Goal: Information Seeking & Learning: Learn about a topic

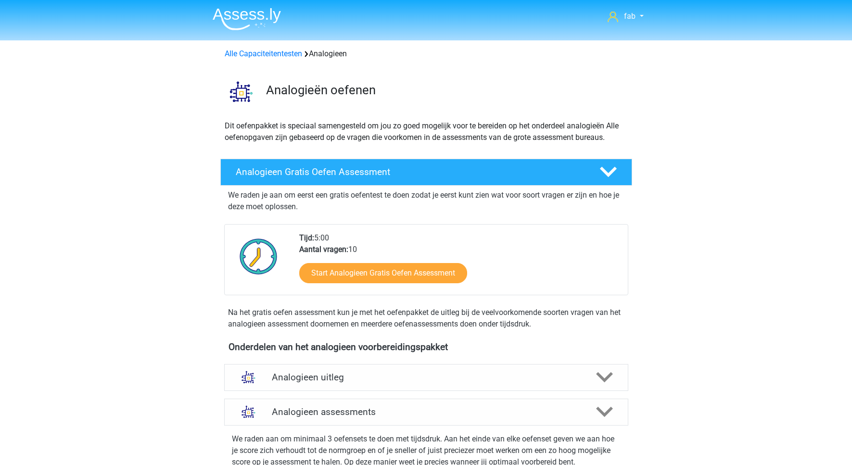
scroll to position [395, 0]
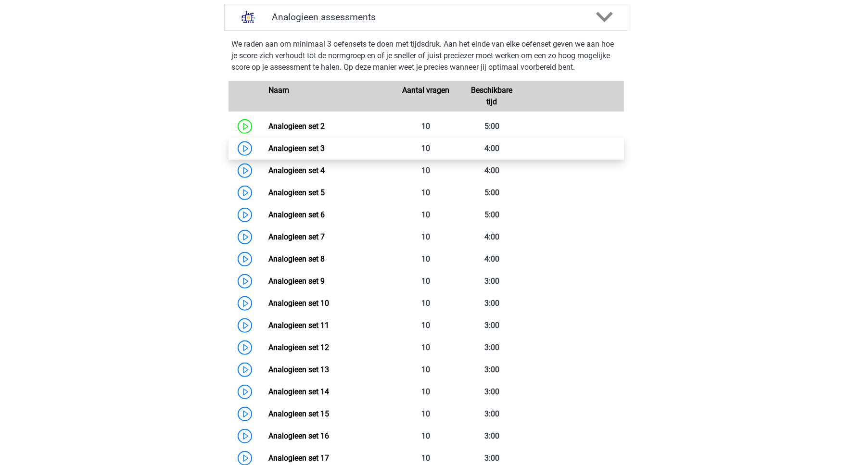
click at [313, 144] on link "Analogieen set 3" at bounding box center [297, 148] width 56 height 9
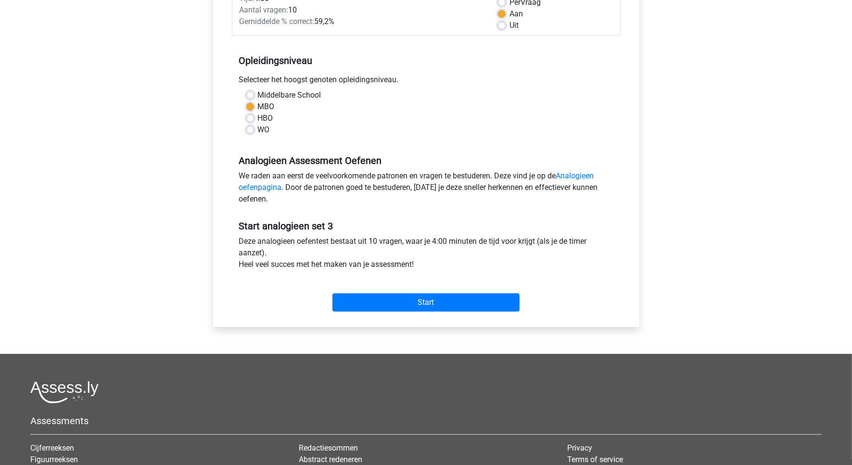
scroll to position [180, 0]
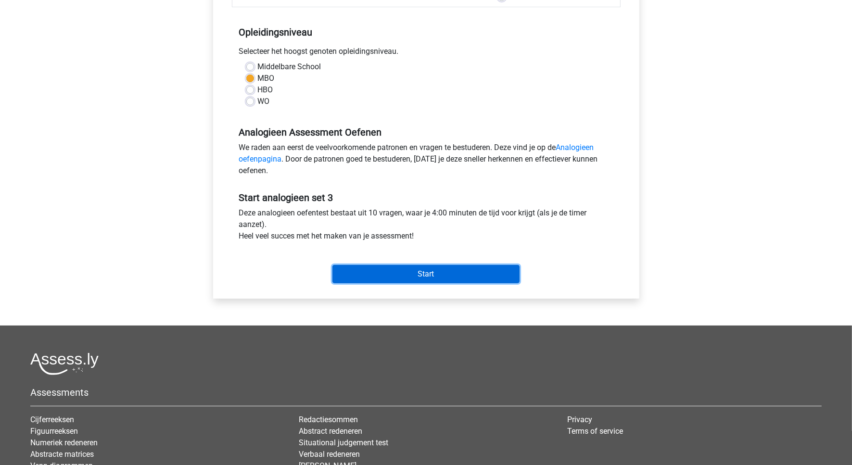
click at [426, 277] on input "Start" at bounding box center [426, 274] width 187 height 18
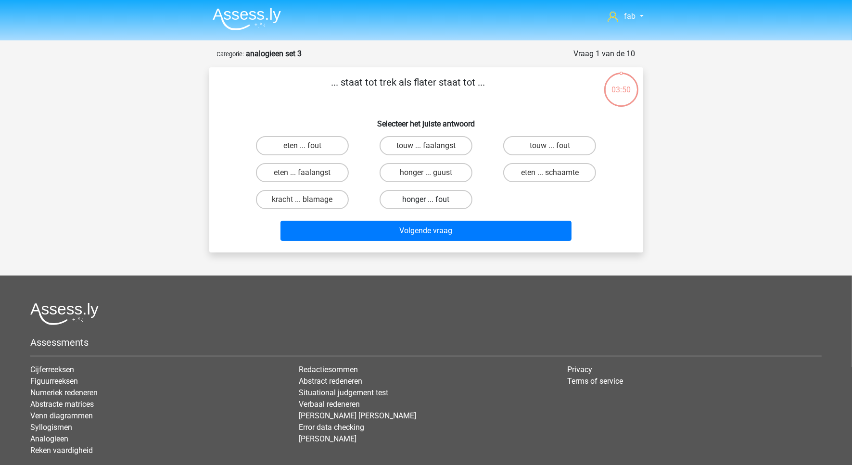
click at [441, 196] on label "honger ... fout" at bounding box center [426, 199] width 93 height 19
click at [432, 200] on input "honger ... fout" at bounding box center [429, 203] width 6 height 6
radio input "true"
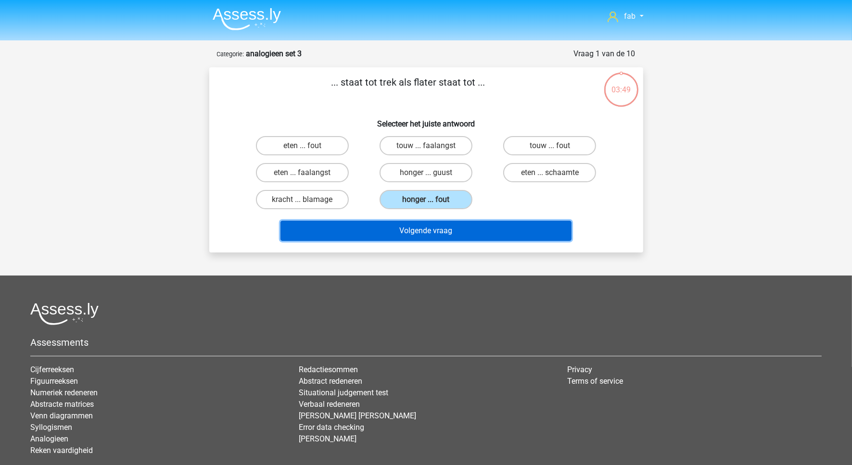
click at [460, 233] on button "Volgende vraag" at bounding box center [426, 231] width 291 height 20
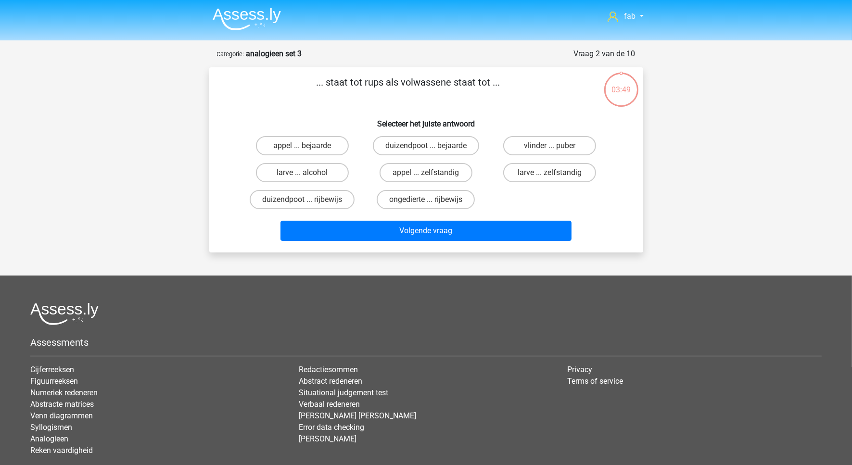
scroll to position [48, 0]
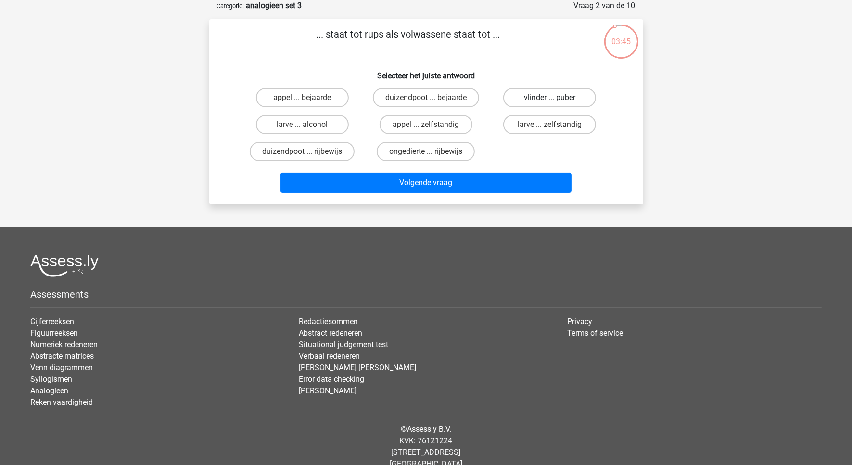
click at [549, 101] on label "vlinder ... puber" at bounding box center [549, 97] width 93 height 19
click at [550, 101] on input "vlinder ... puber" at bounding box center [553, 101] width 6 height 6
radio input "true"
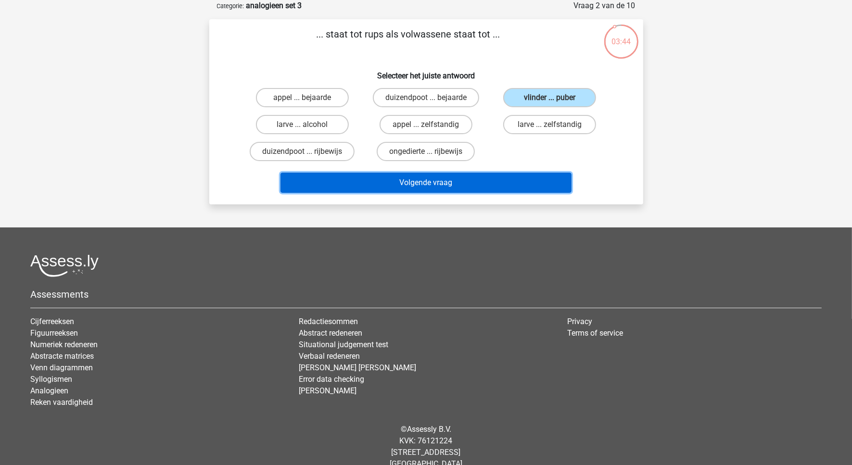
click at [464, 181] on button "Volgende vraag" at bounding box center [426, 183] width 291 height 20
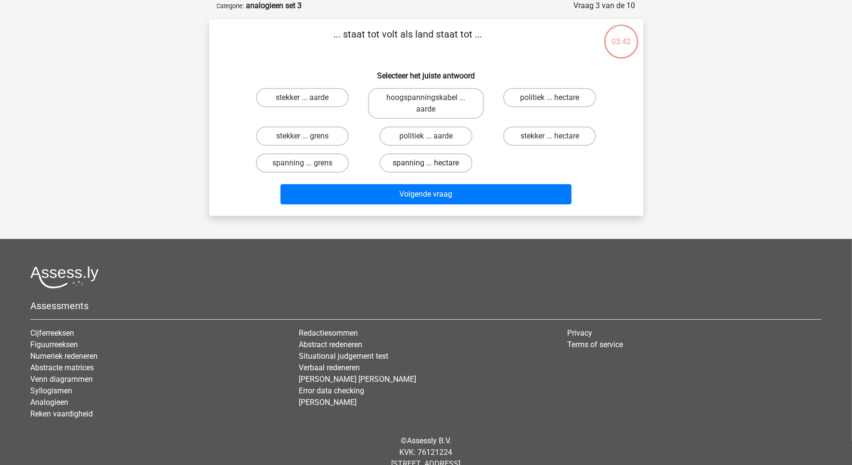
click at [448, 160] on label "spanning ... hectare" at bounding box center [426, 163] width 93 height 19
click at [432, 163] on input "spanning ... hectare" at bounding box center [429, 166] width 6 height 6
radio input "true"
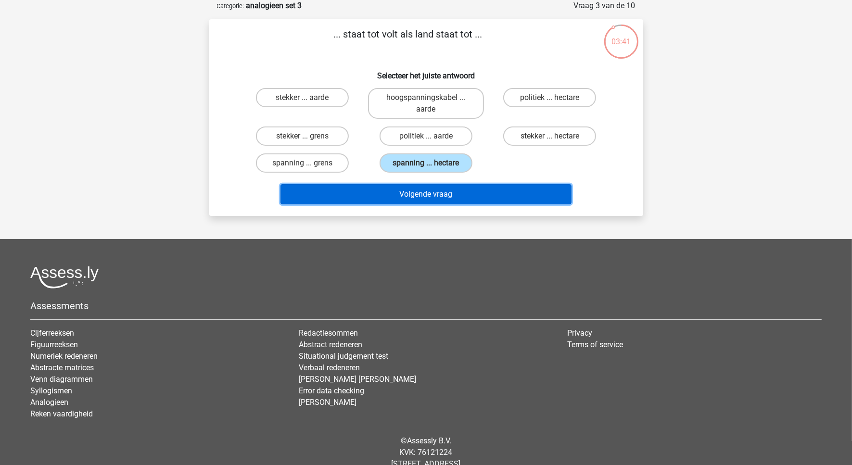
click at [441, 189] on button "Volgende vraag" at bounding box center [426, 194] width 291 height 20
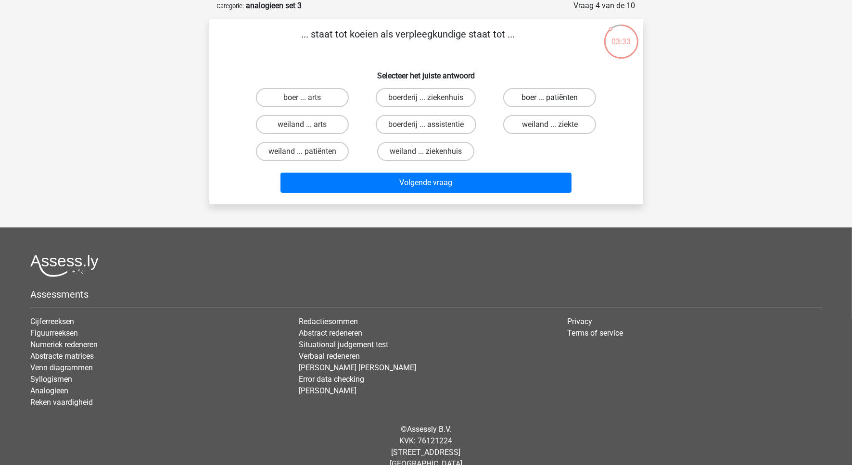
click at [550, 95] on label "boer ... patiënten" at bounding box center [549, 97] width 93 height 19
click at [550, 98] on input "boer ... patiënten" at bounding box center [553, 101] width 6 height 6
radio input "true"
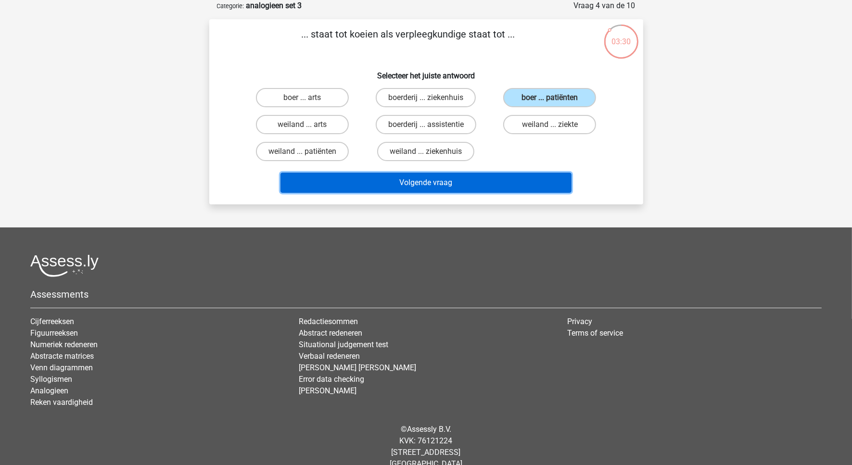
click at [446, 178] on button "Volgende vraag" at bounding box center [426, 183] width 291 height 20
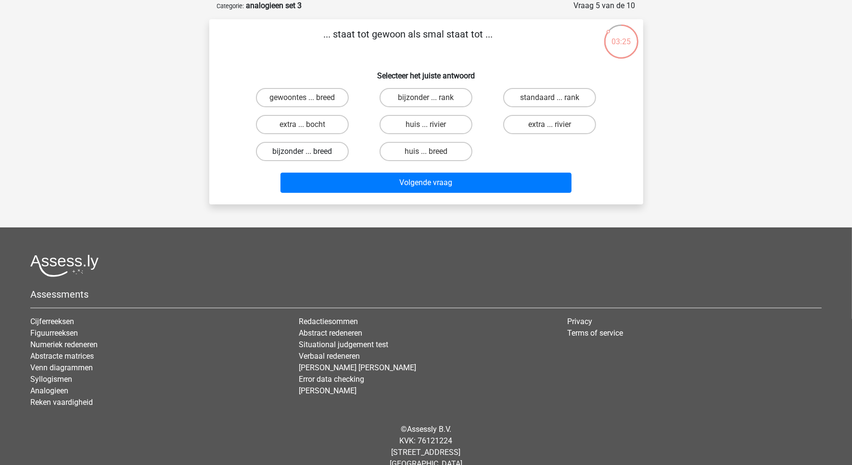
click at [287, 149] on label "bijzonder ... breed" at bounding box center [302, 151] width 93 height 19
click at [302, 152] on input "bijzonder ... breed" at bounding box center [305, 155] width 6 height 6
radio input "true"
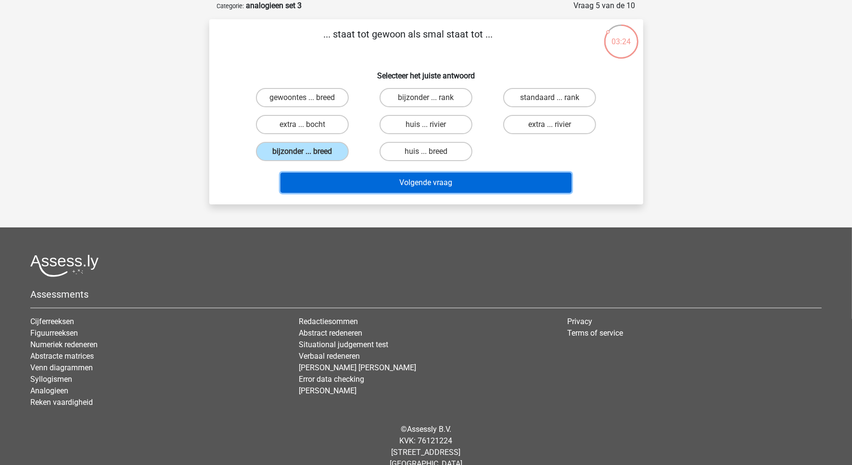
click at [423, 180] on button "Volgende vraag" at bounding box center [426, 183] width 291 height 20
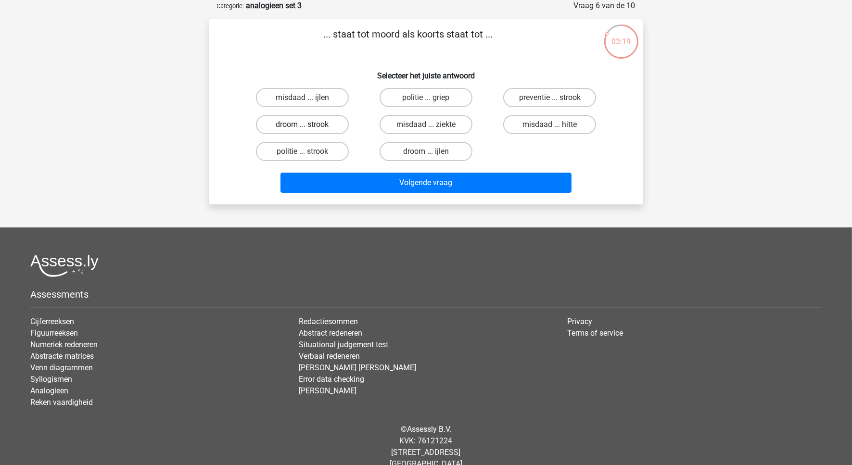
click at [326, 122] on label "droom ... strook" at bounding box center [302, 124] width 93 height 19
click at [308, 125] on input "droom ... strook" at bounding box center [305, 128] width 6 height 6
radio input "true"
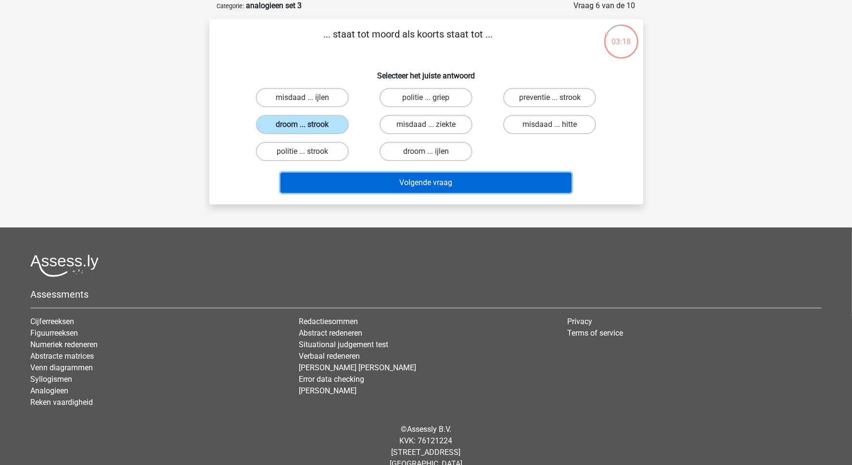
click at [407, 175] on button "Volgende vraag" at bounding box center [426, 183] width 291 height 20
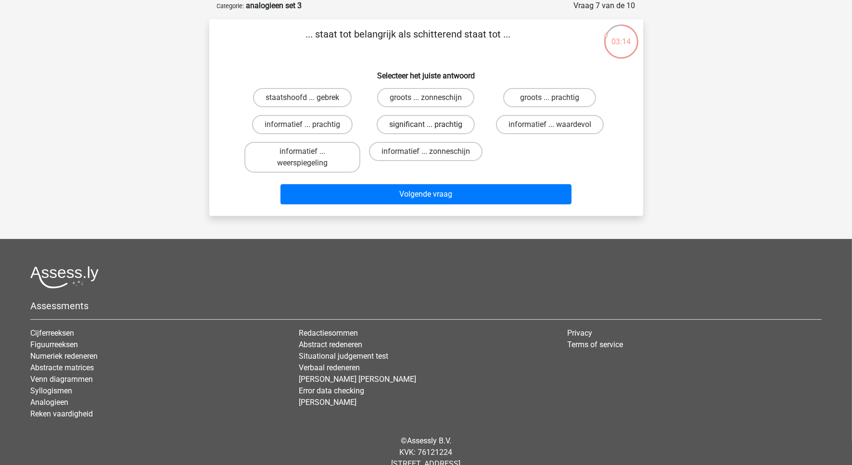
click at [429, 123] on label "significant ... prachtig" at bounding box center [426, 124] width 98 height 19
click at [429, 125] on input "significant ... prachtig" at bounding box center [429, 128] width 6 height 6
radio input "true"
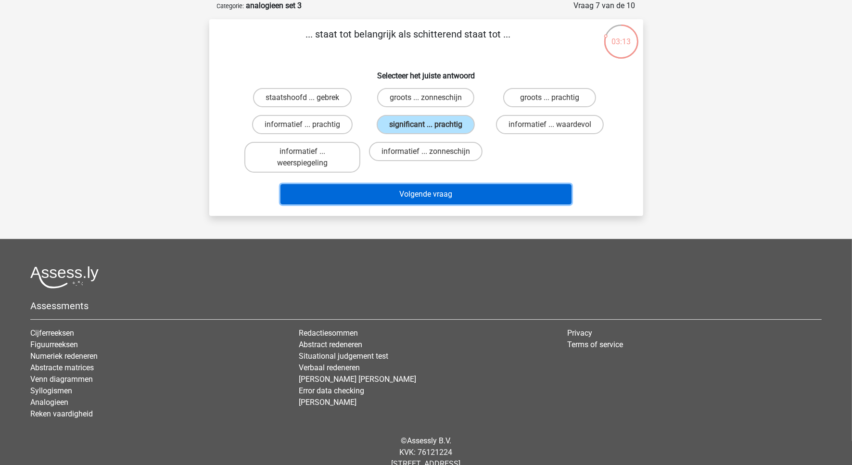
click at [446, 191] on button "Volgende vraag" at bounding box center [426, 194] width 291 height 20
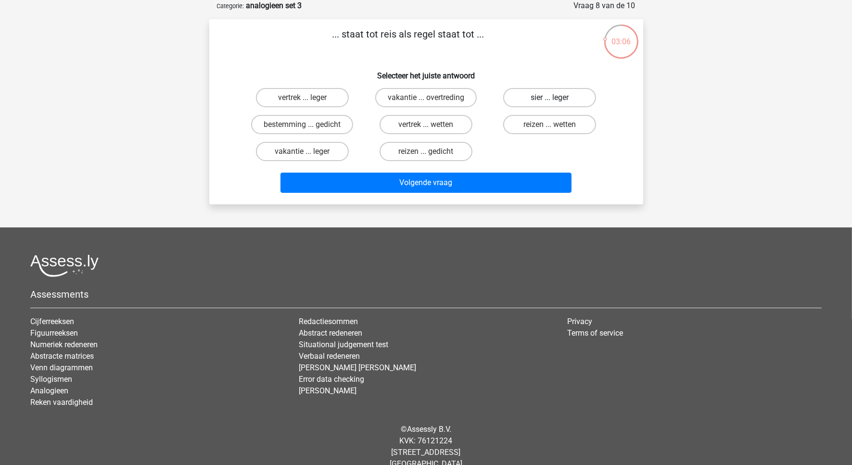
click at [568, 99] on label "sier ... leger" at bounding box center [549, 97] width 93 height 19
click at [556, 99] on input "sier ... leger" at bounding box center [553, 101] width 6 height 6
radio input "true"
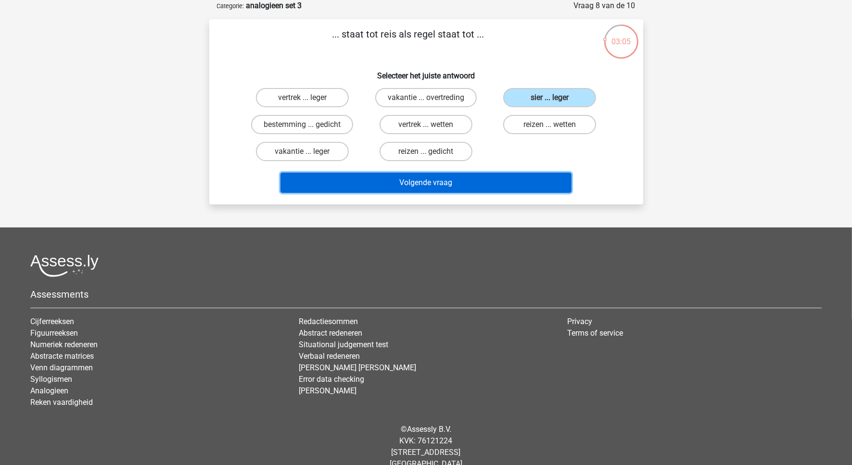
click at [470, 182] on button "Volgende vraag" at bounding box center [426, 183] width 291 height 20
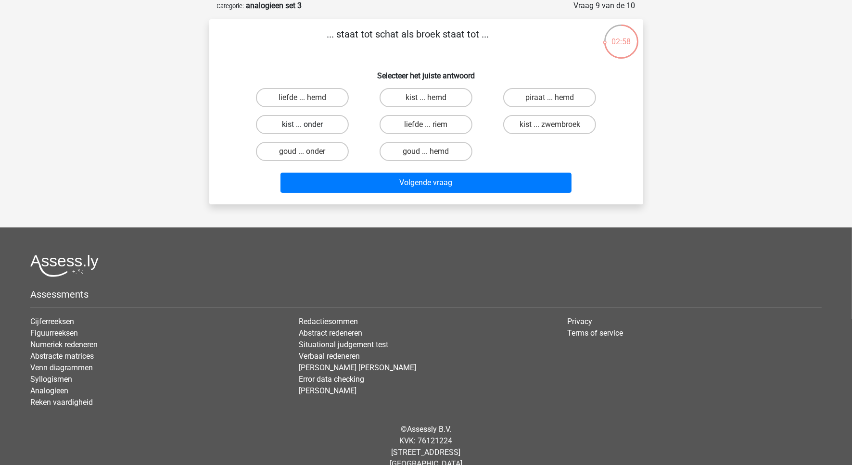
click at [334, 125] on label "kist ... onder" at bounding box center [302, 124] width 93 height 19
click at [308, 125] on input "kist ... onder" at bounding box center [305, 128] width 6 height 6
radio input "true"
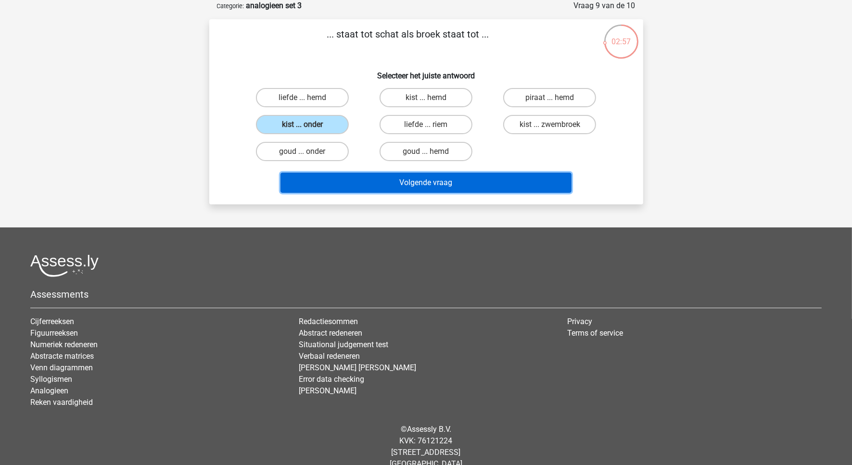
click at [448, 177] on button "Volgende vraag" at bounding box center [426, 183] width 291 height 20
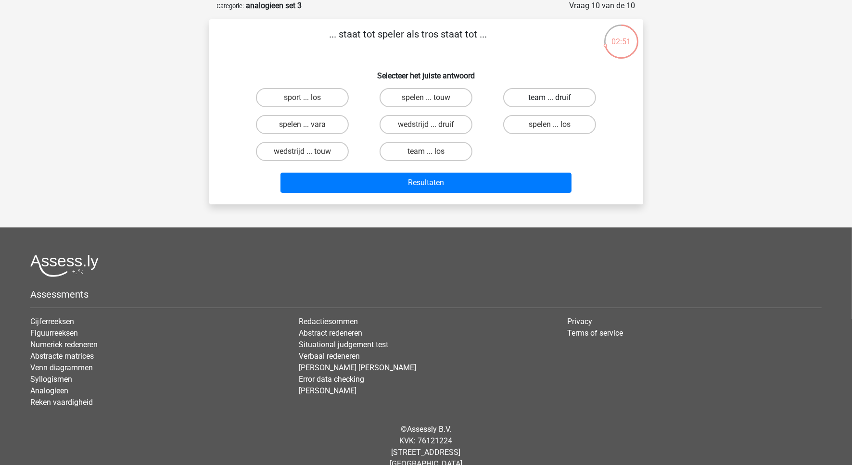
click at [547, 97] on label "team ... druif" at bounding box center [549, 97] width 93 height 19
click at [550, 98] on input "team ... druif" at bounding box center [553, 101] width 6 height 6
radio input "true"
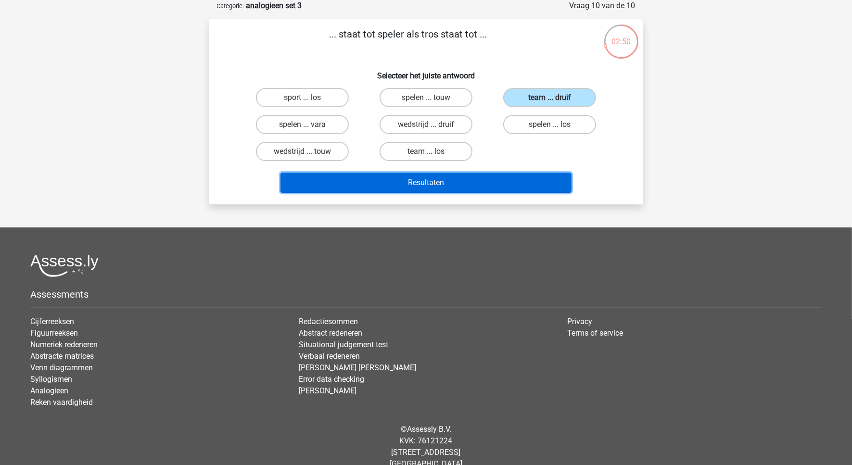
click at [491, 177] on button "Resultaten" at bounding box center [426, 183] width 291 height 20
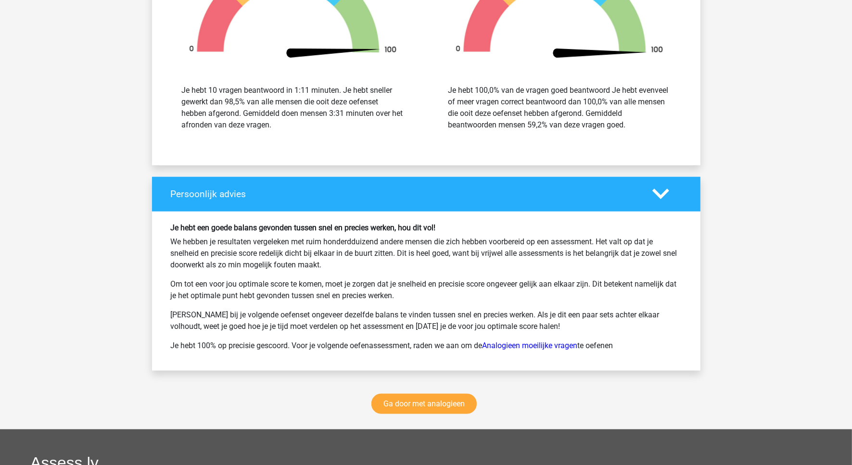
scroll to position [1323, 0]
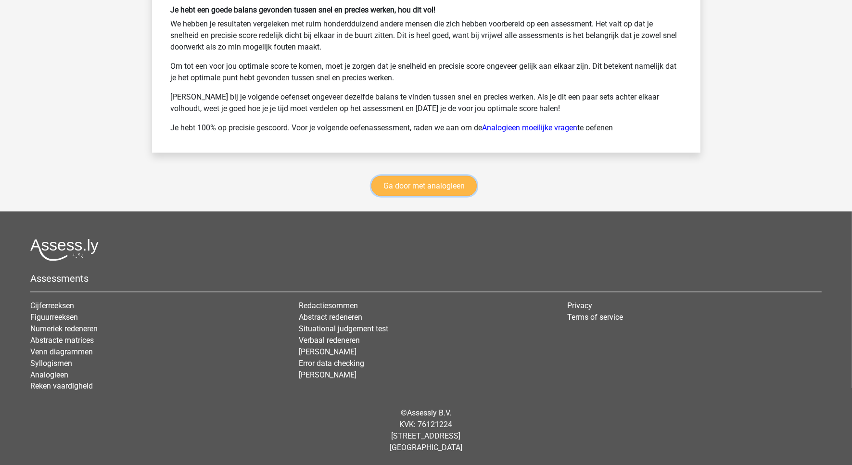
click at [432, 183] on link "Ga door met analogieen" at bounding box center [424, 186] width 105 height 20
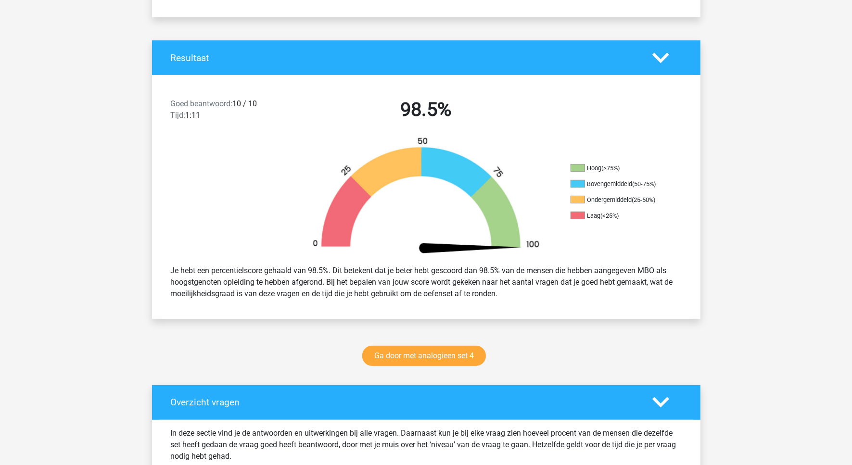
scroll to position [0, 0]
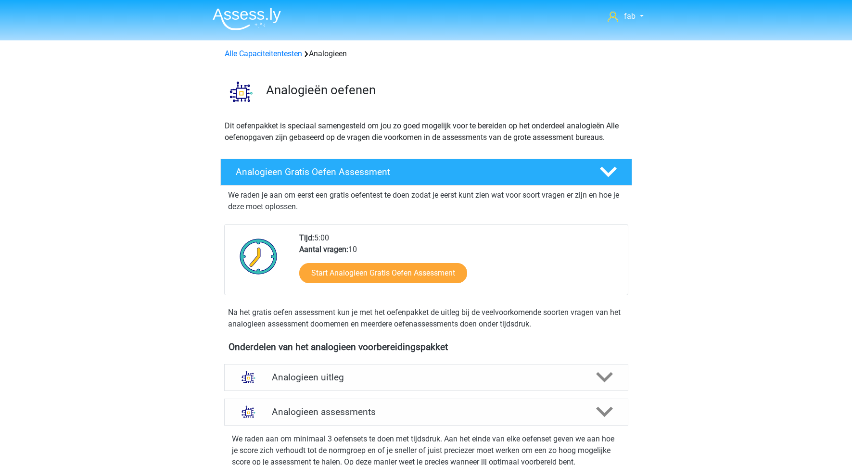
scroll to position [395, 0]
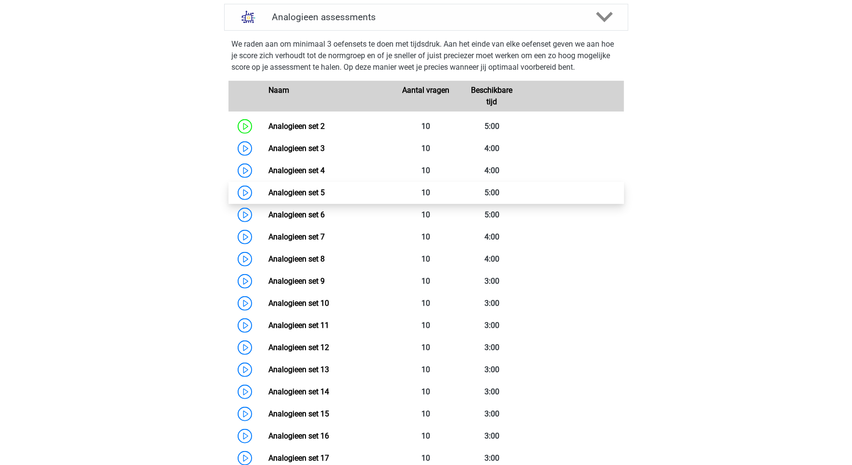
click at [282, 190] on link "Analogieen set 5" at bounding box center [297, 192] width 56 height 9
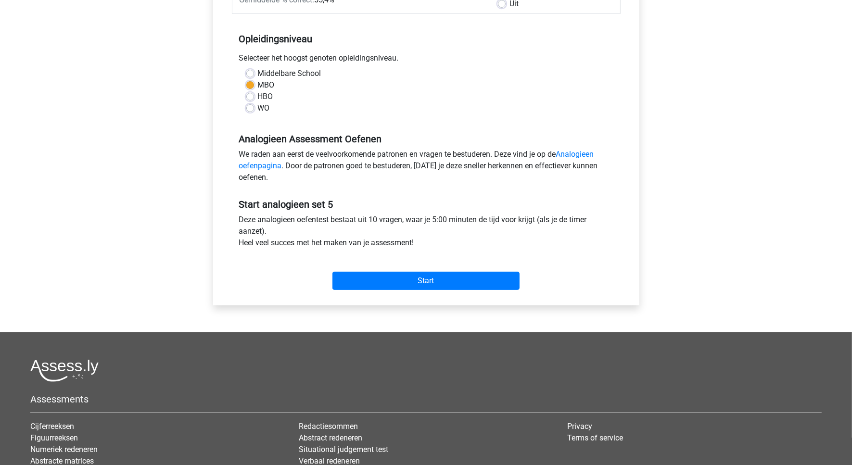
scroll to position [180, 0]
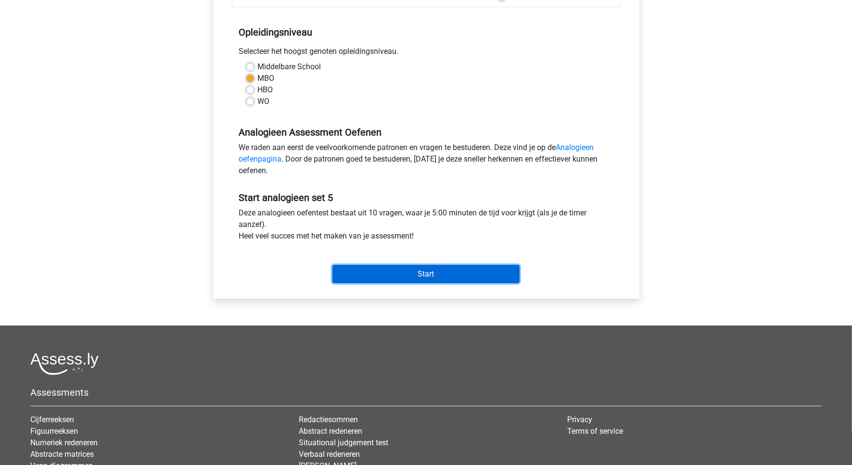
click at [424, 278] on input "Start" at bounding box center [426, 274] width 187 height 18
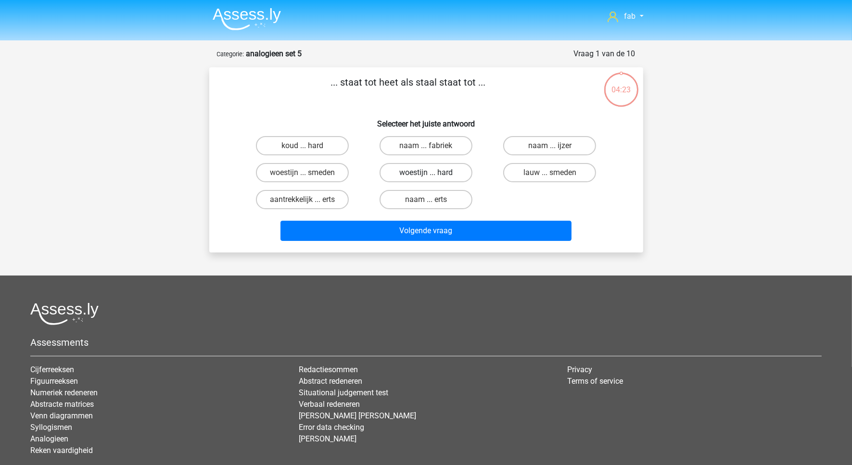
click at [408, 168] on label "woestijn ... hard" at bounding box center [426, 172] width 93 height 19
click at [426, 173] on input "woestijn ... hard" at bounding box center [429, 176] width 6 height 6
radio input "true"
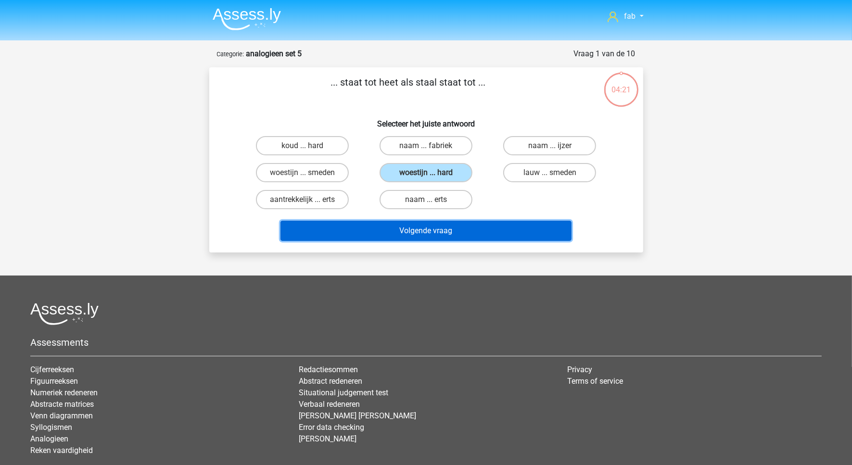
click at [448, 225] on button "Volgende vraag" at bounding box center [426, 231] width 291 height 20
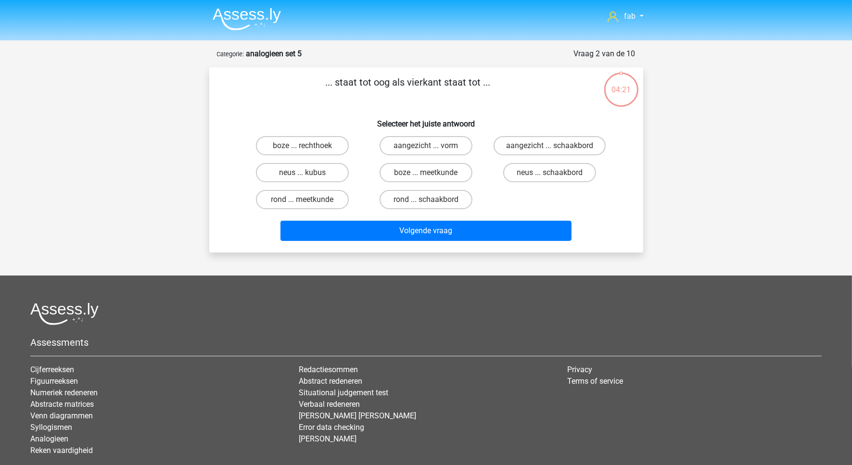
scroll to position [48, 0]
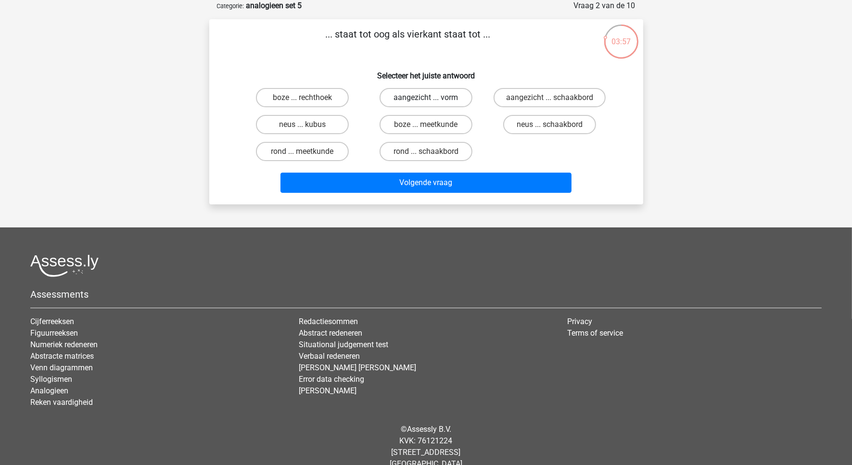
click at [455, 96] on label "aangezicht ... vorm" at bounding box center [426, 97] width 93 height 19
click at [432, 98] on input "aangezicht ... vorm" at bounding box center [429, 101] width 6 height 6
radio input "true"
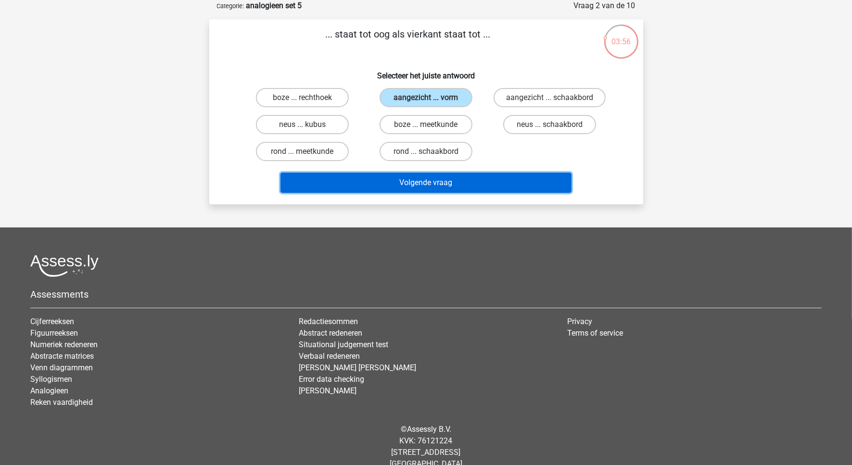
click at [481, 177] on button "Volgende vraag" at bounding box center [426, 183] width 291 height 20
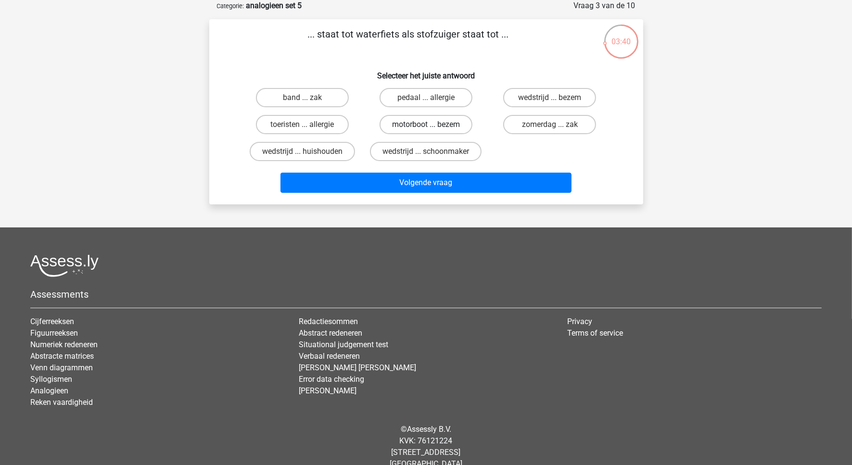
click at [442, 121] on label "motorboot ... bezem" at bounding box center [426, 124] width 93 height 19
click at [432, 125] on input "motorboot ... bezem" at bounding box center [429, 128] width 6 height 6
radio input "true"
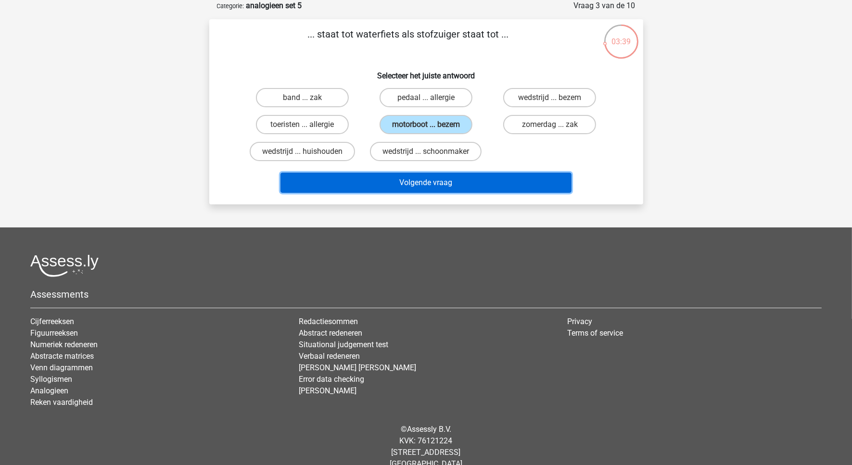
click at [453, 178] on button "Volgende vraag" at bounding box center [426, 183] width 291 height 20
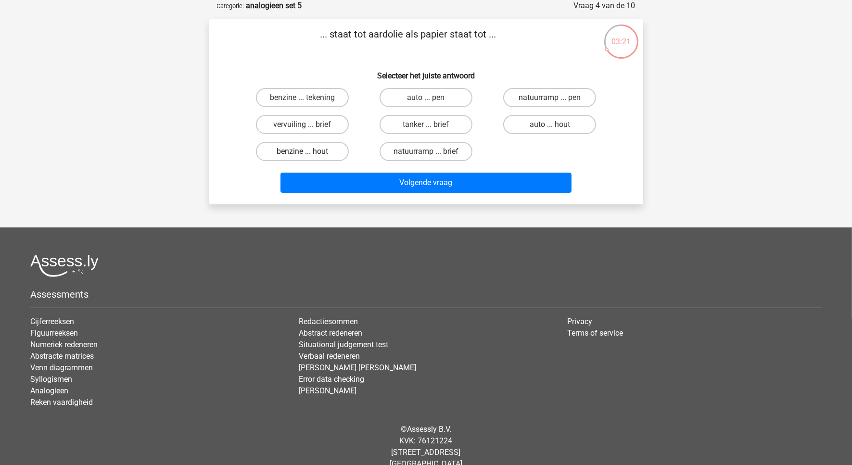
click at [317, 143] on label "benzine ... hout" at bounding box center [302, 151] width 93 height 19
click at [308, 152] on input "benzine ... hout" at bounding box center [305, 155] width 6 height 6
radio input "true"
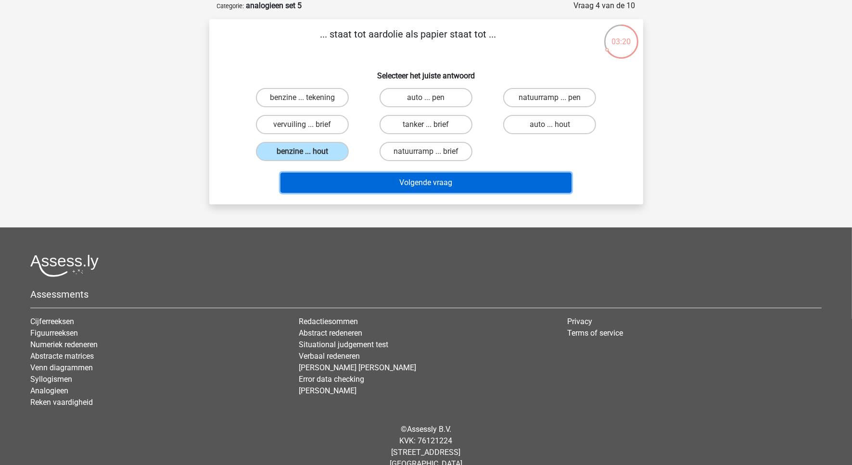
click at [431, 179] on button "Volgende vraag" at bounding box center [426, 183] width 291 height 20
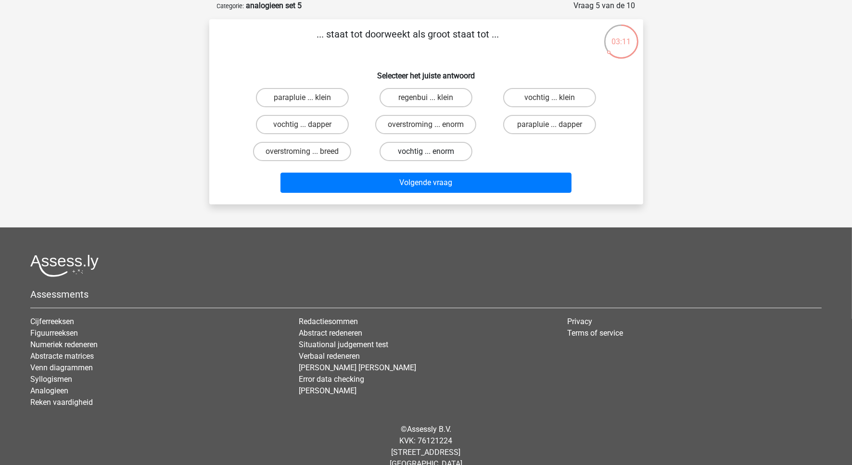
click at [422, 149] on label "vochtig ... enorm" at bounding box center [426, 151] width 93 height 19
click at [426, 152] on input "vochtig ... enorm" at bounding box center [429, 155] width 6 height 6
radio input "true"
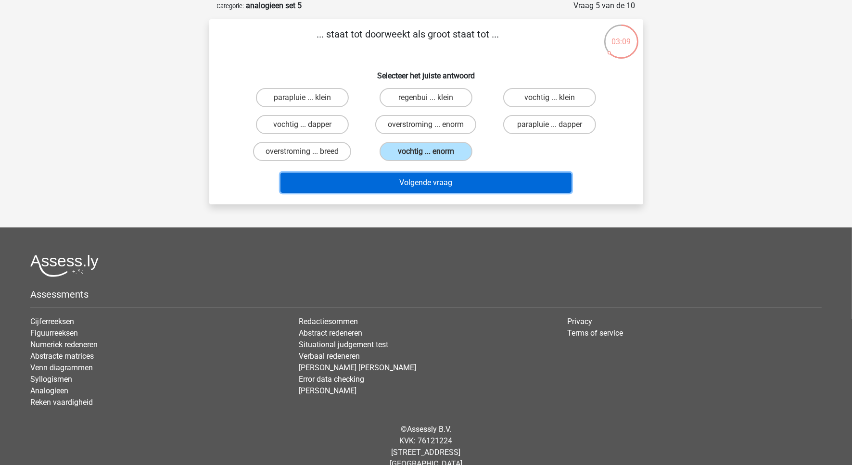
click at [438, 179] on button "Volgende vraag" at bounding box center [426, 183] width 291 height 20
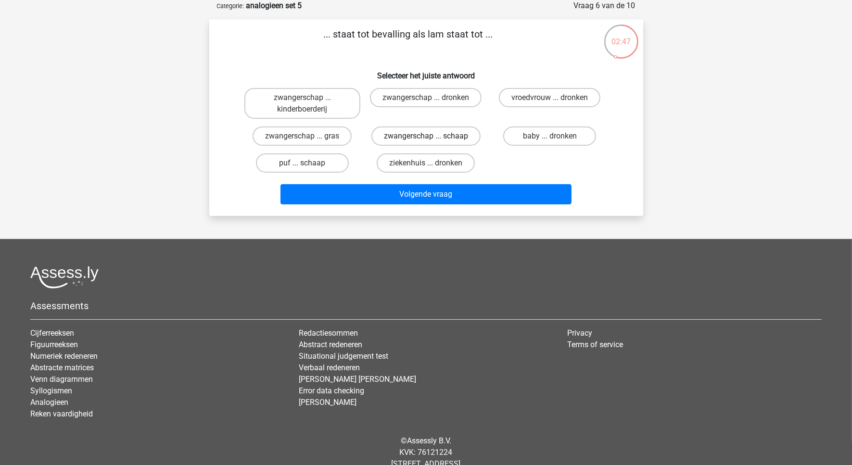
click at [401, 132] on label "zwangerschap ... schaap" at bounding box center [426, 136] width 109 height 19
click at [426, 136] on input "zwangerschap ... schaap" at bounding box center [429, 139] width 6 height 6
radio input "true"
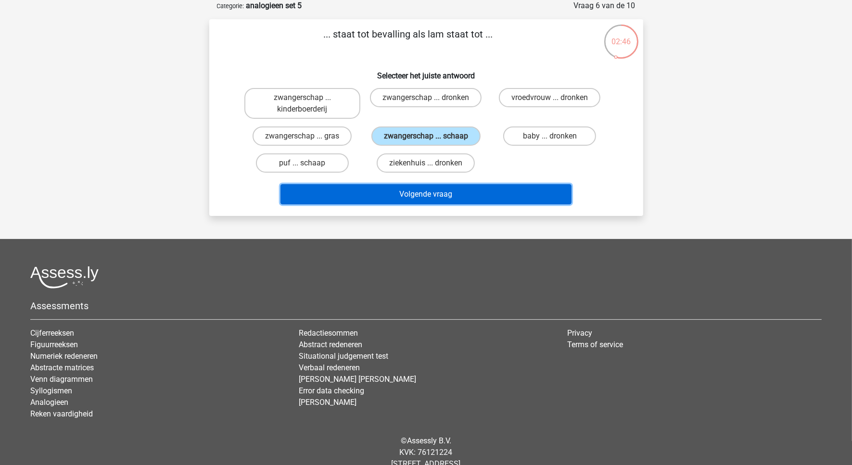
click at [426, 191] on button "Volgende vraag" at bounding box center [426, 194] width 291 height 20
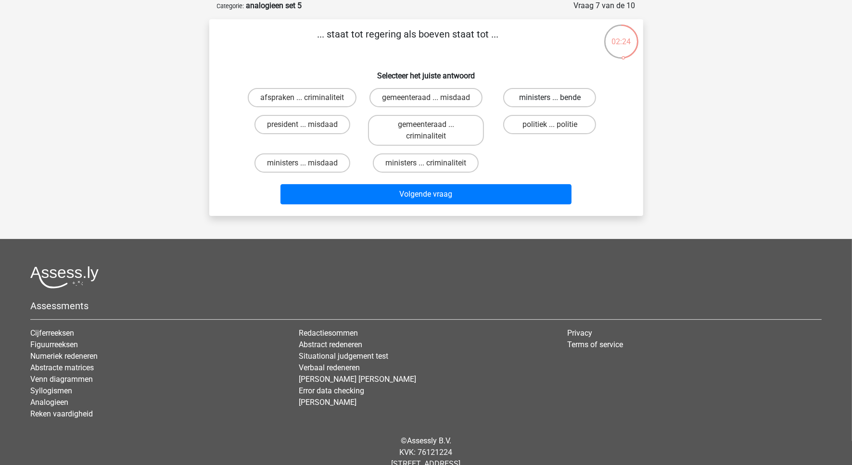
click at [544, 94] on label "ministers ... bende" at bounding box center [549, 97] width 93 height 19
click at [550, 98] on input "ministers ... bende" at bounding box center [553, 101] width 6 height 6
radio input "true"
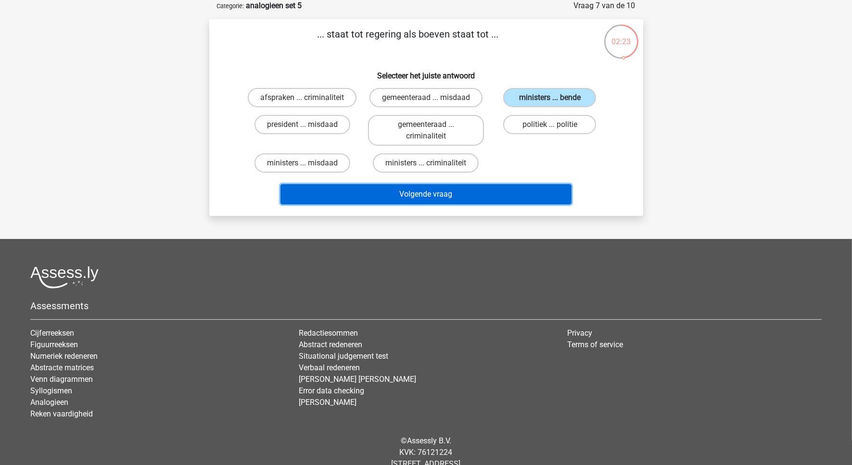
click at [463, 192] on button "Volgende vraag" at bounding box center [426, 194] width 291 height 20
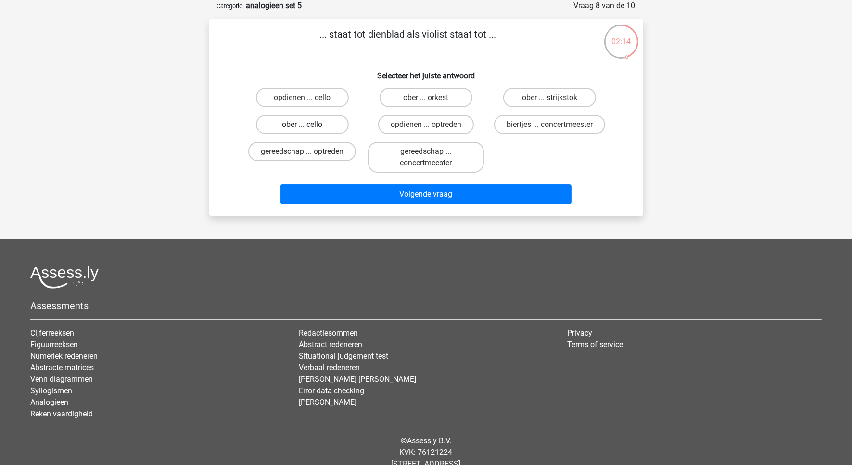
click at [281, 120] on label "ober ... cello" at bounding box center [302, 124] width 93 height 19
click at [302, 125] on input "ober ... cello" at bounding box center [305, 128] width 6 height 6
radio input "true"
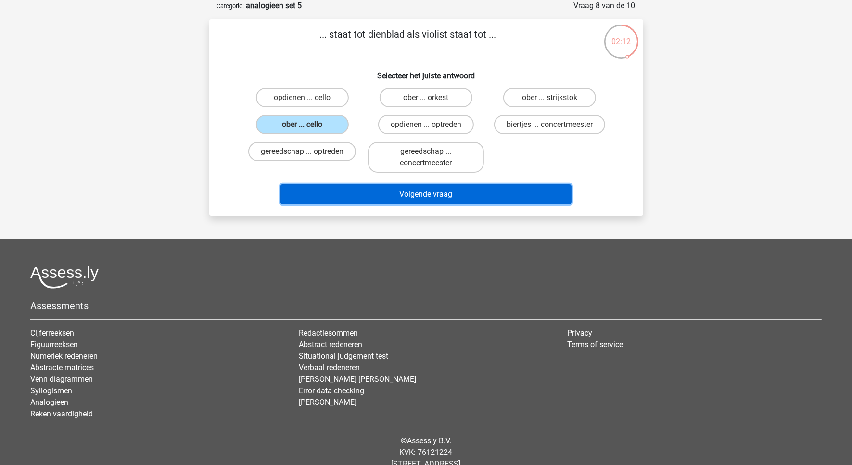
click at [386, 188] on button "Volgende vraag" at bounding box center [426, 194] width 291 height 20
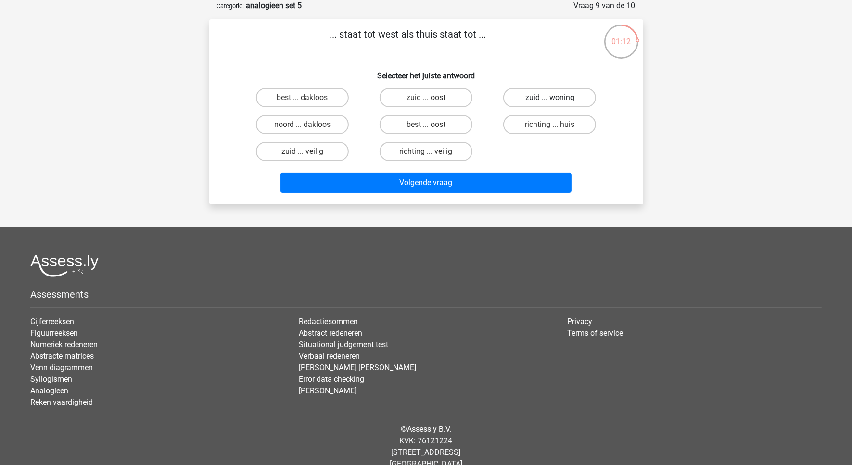
click at [572, 99] on label "zuid ... woning" at bounding box center [549, 97] width 93 height 19
click at [556, 99] on input "zuid ... woning" at bounding box center [553, 101] width 6 height 6
radio input "true"
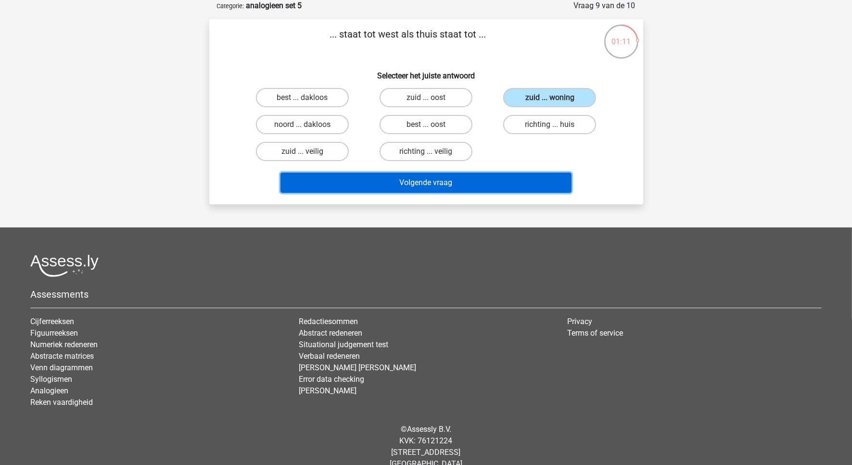
click at [508, 178] on button "Volgende vraag" at bounding box center [426, 183] width 291 height 20
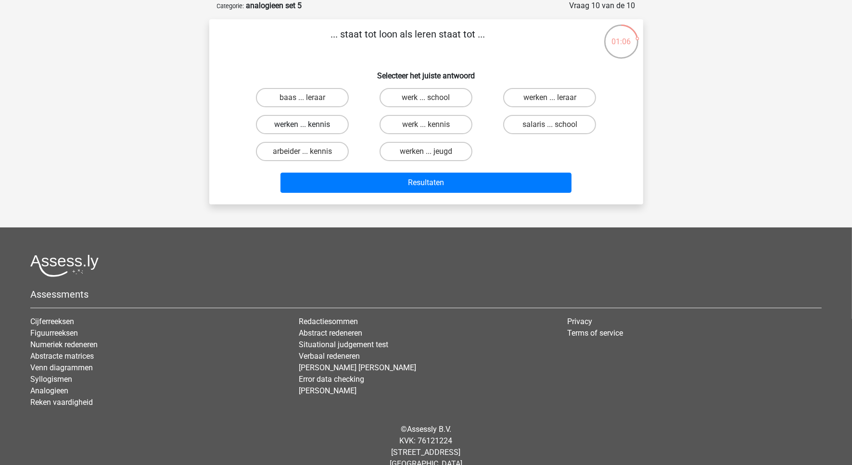
click at [311, 123] on label "werken ... kennis" at bounding box center [302, 124] width 93 height 19
click at [308, 125] on input "werken ... kennis" at bounding box center [305, 128] width 6 height 6
radio input "true"
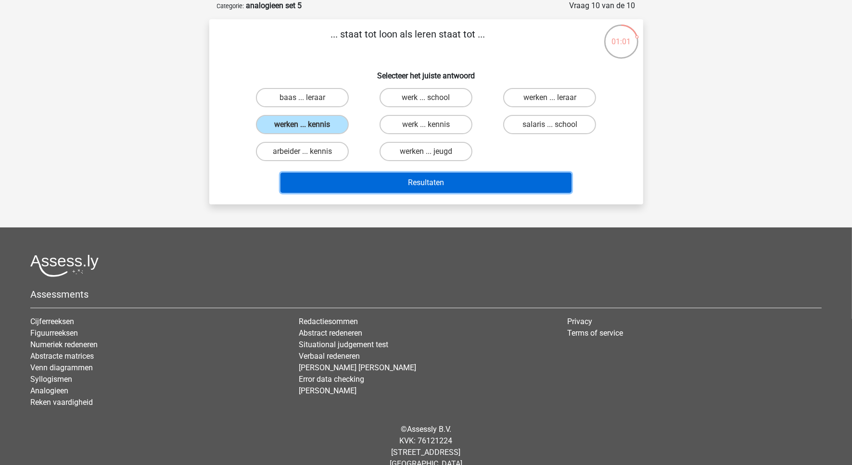
click at [421, 180] on button "Resultaten" at bounding box center [426, 183] width 291 height 20
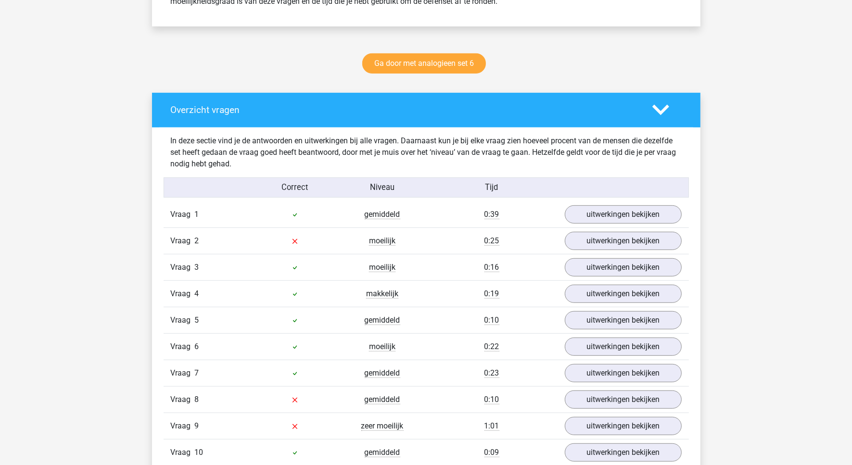
scroll to position [481, 0]
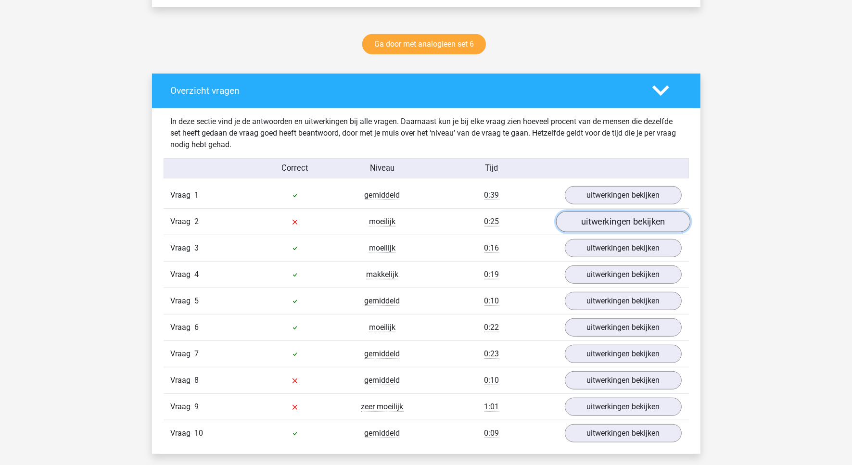
click at [634, 221] on link "uitwerkingen bekijken" at bounding box center [623, 222] width 134 height 21
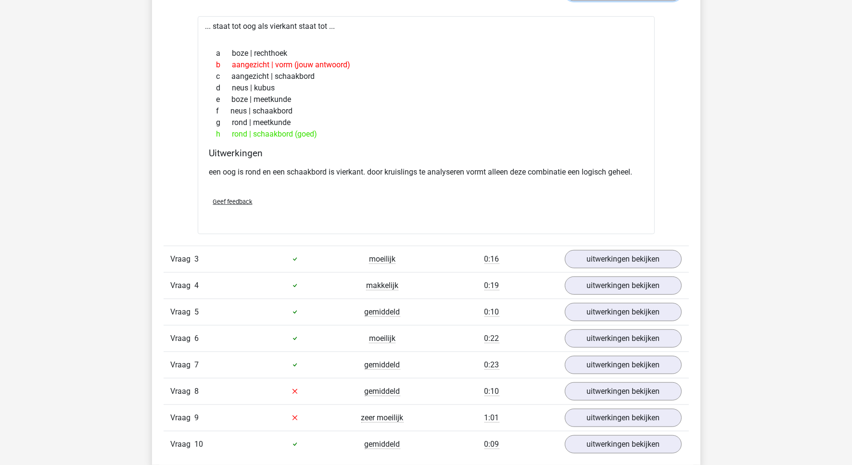
scroll to position [722, 0]
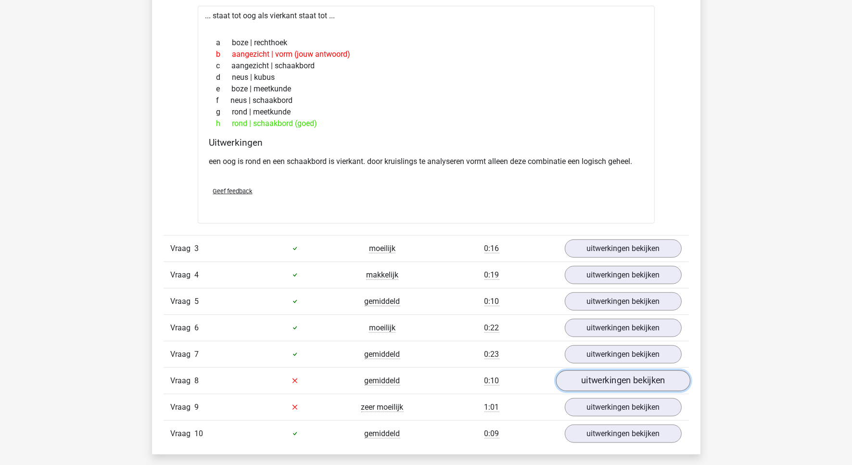
click at [631, 383] on link "uitwerkingen bekijken" at bounding box center [623, 381] width 134 height 21
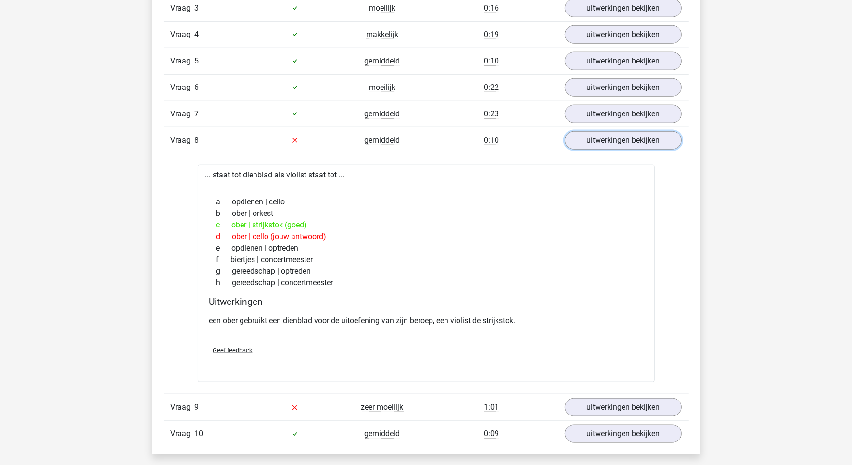
scroll to position [1203, 0]
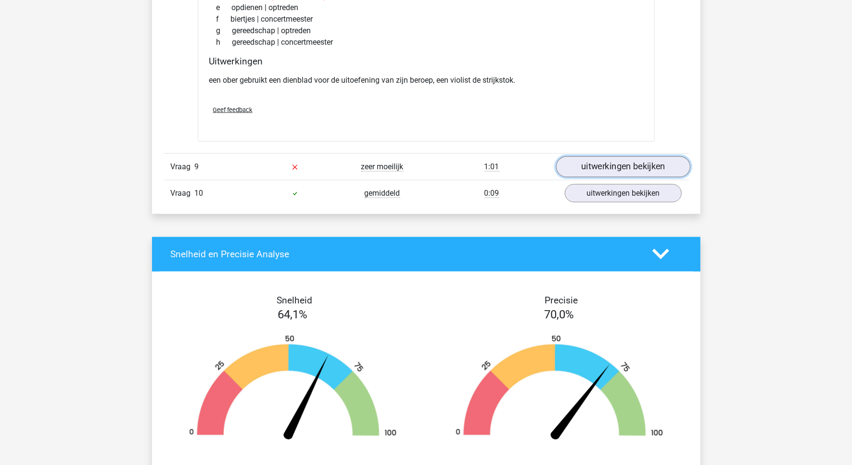
click at [643, 168] on link "uitwerkingen bekijken" at bounding box center [623, 166] width 134 height 21
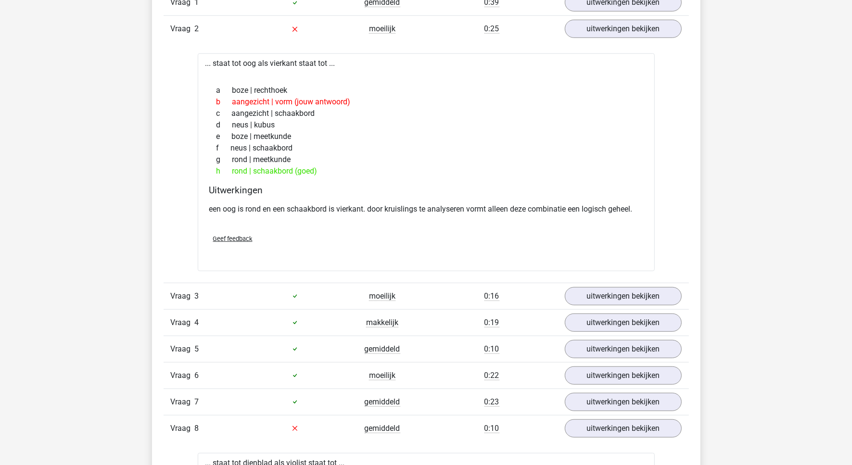
scroll to position [481, 0]
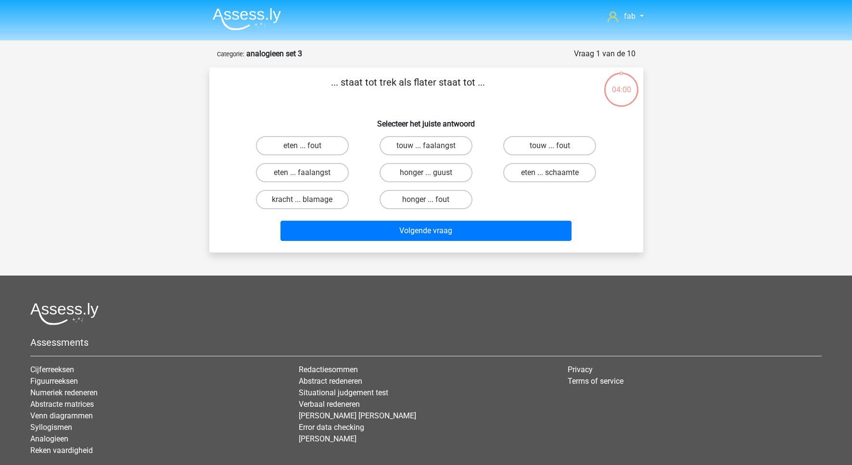
scroll to position [48, 0]
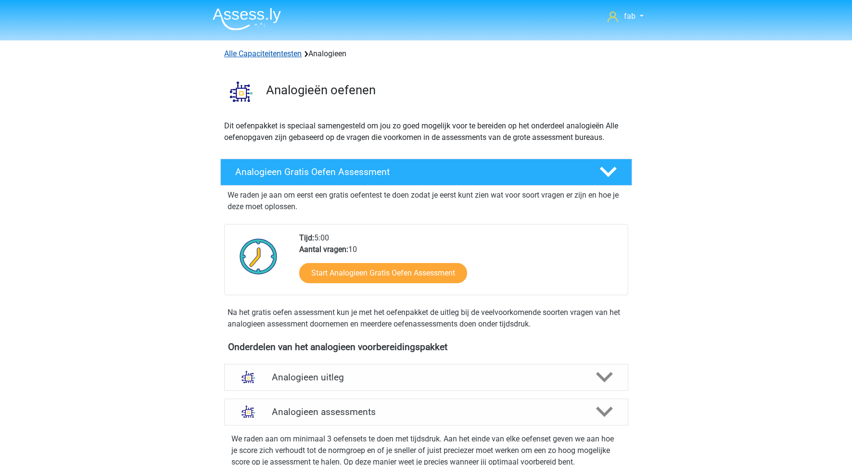
click at [275, 52] on link "Alle Capaciteitentesten" at bounding box center [263, 53] width 77 height 9
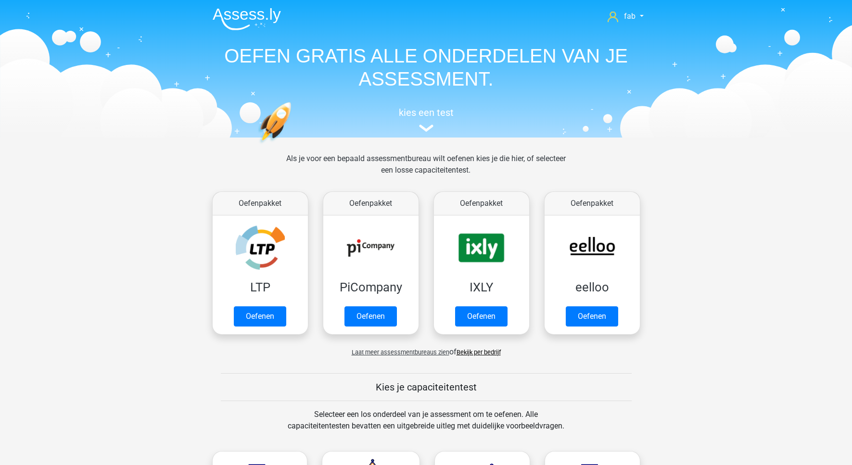
scroll to position [410, 0]
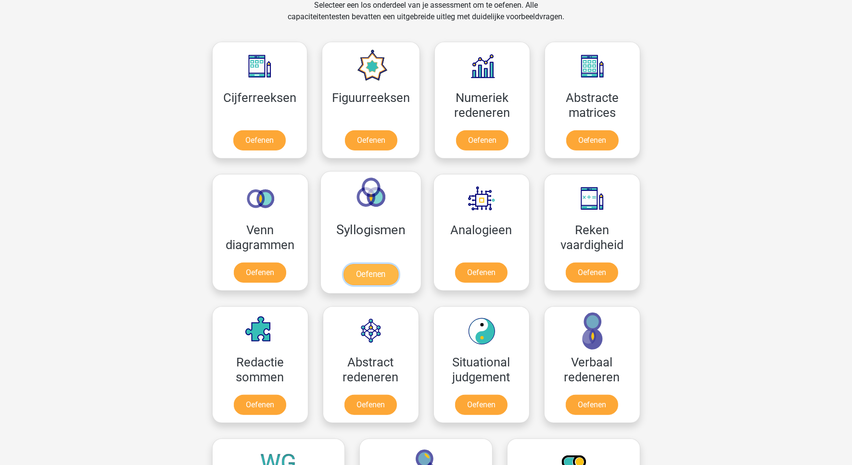
click at [371, 264] on link "Oefenen" at bounding box center [370, 274] width 55 height 21
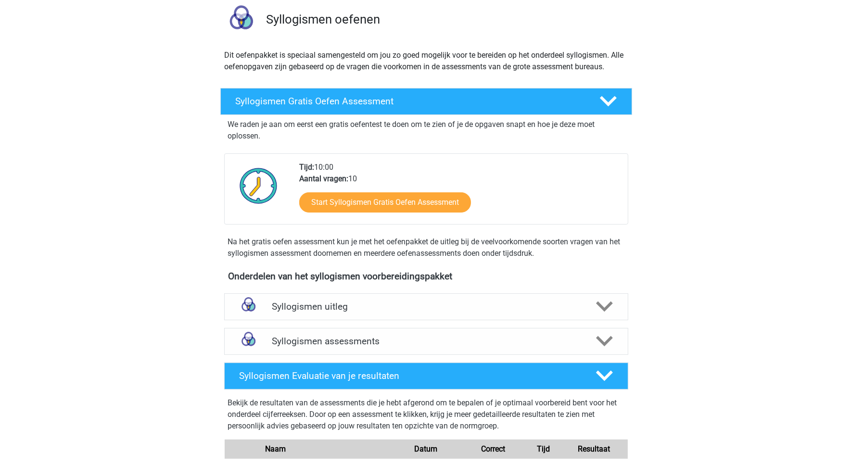
scroll to position [241, 0]
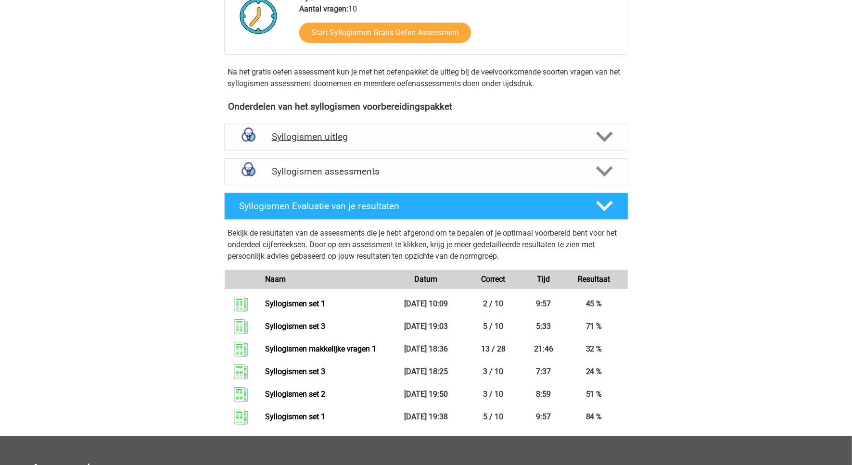
click at [332, 134] on h4 "Syllogismen uitleg" at bounding box center [426, 136] width 309 height 11
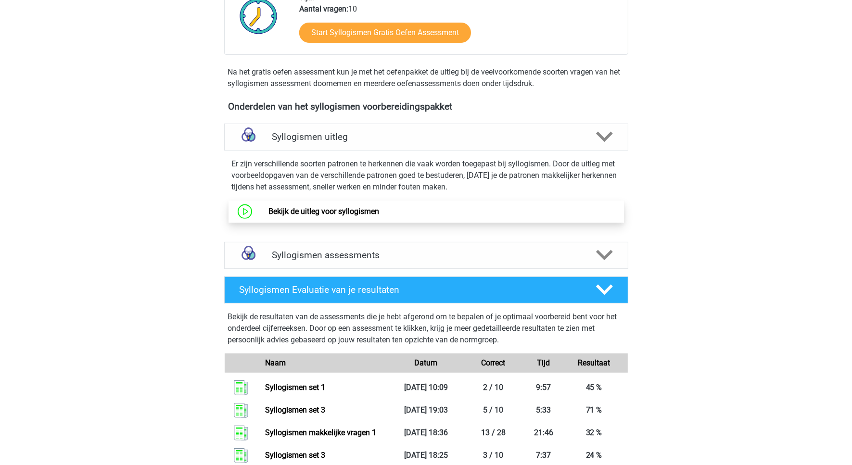
click at [346, 209] on link "Bekijk de uitleg voor syllogismen" at bounding box center [324, 211] width 111 height 9
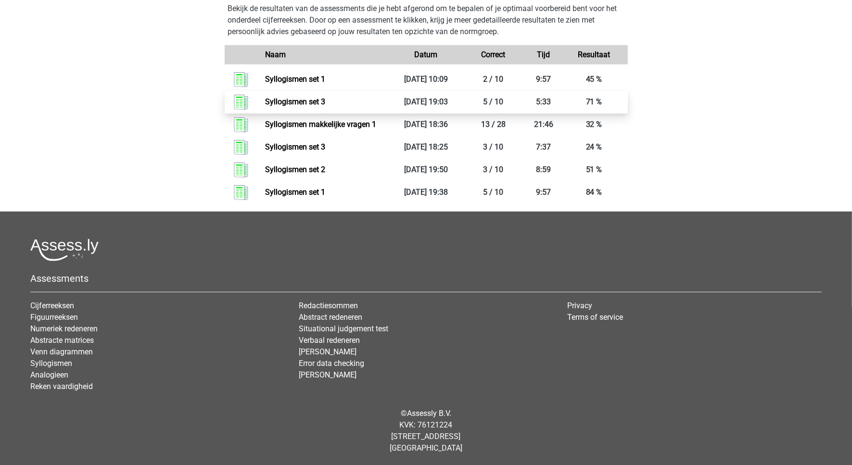
scroll to position [188, 0]
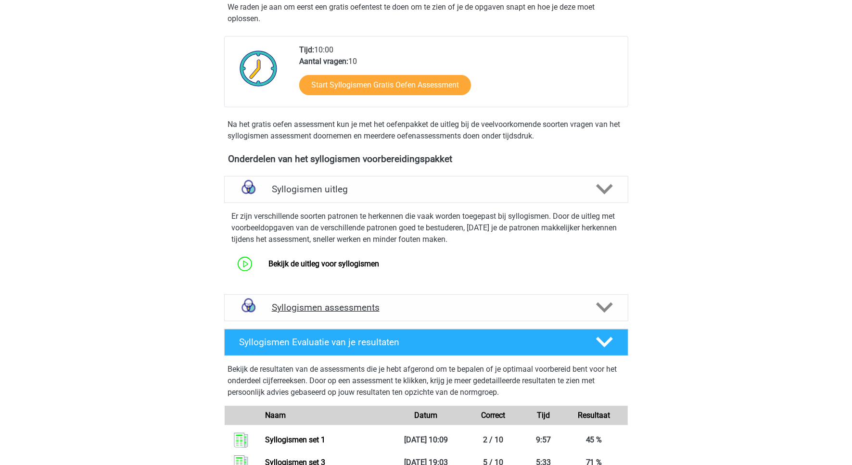
click at [350, 306] on h4 "Syllogismen assessments" at bounding box center [426, 307] width 309 height 11
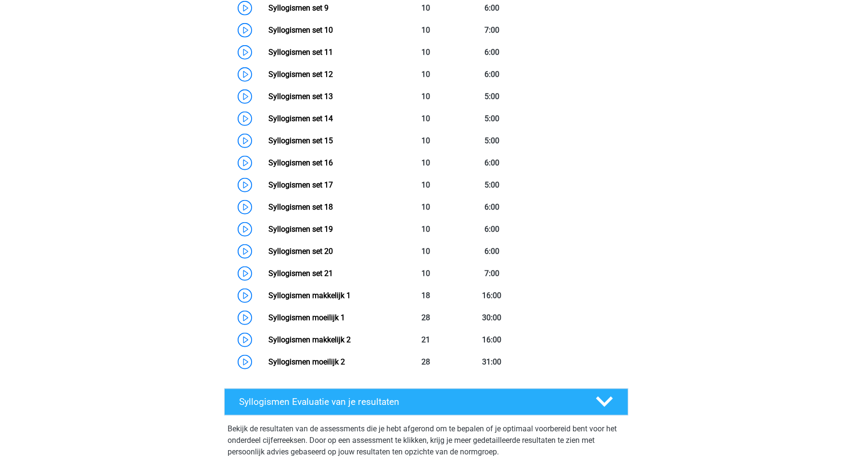
scroll to position [790, 0]
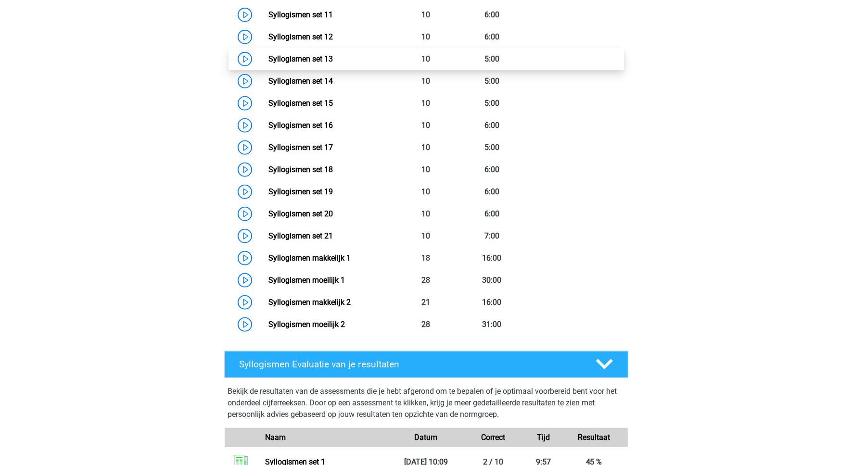
click at [301, 61] on link "Syllogismen set 13" at bounding box center [301, 58] width 64 height 9
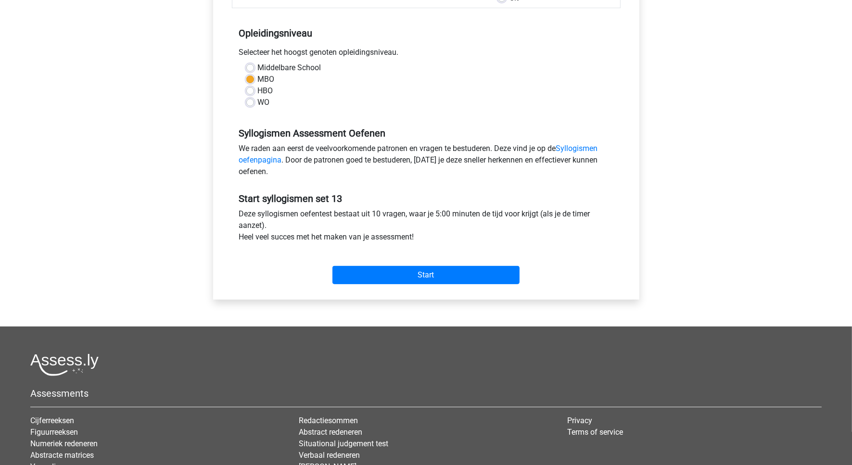
scroll to position [180, 0]
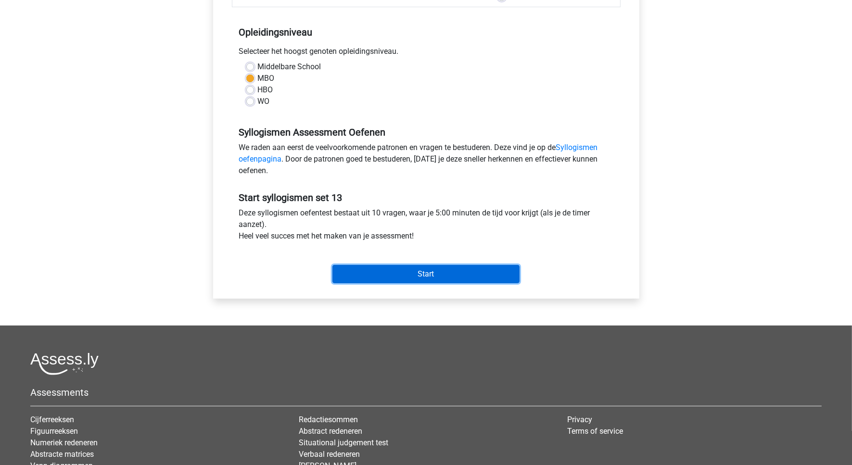
click at [429, 268] on input "Start" at bounding box center [426, 274] width 187 height 18
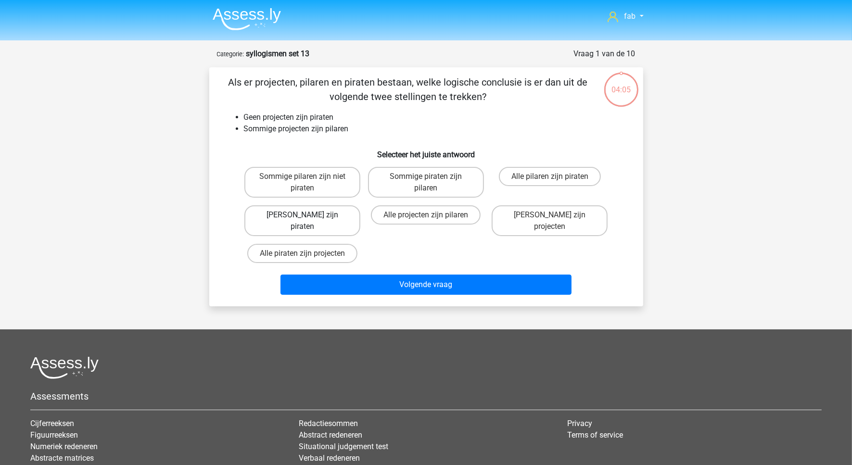
click at [316, 211] on label "[PERSON_NAME] zijn piraten" at bounding box center [302, 220] width 116 height 31
click at [308, 215] on input "Geen pilaren zijn piraten" at bounding box center [305, 218] width 6 height 6
radio input "true"
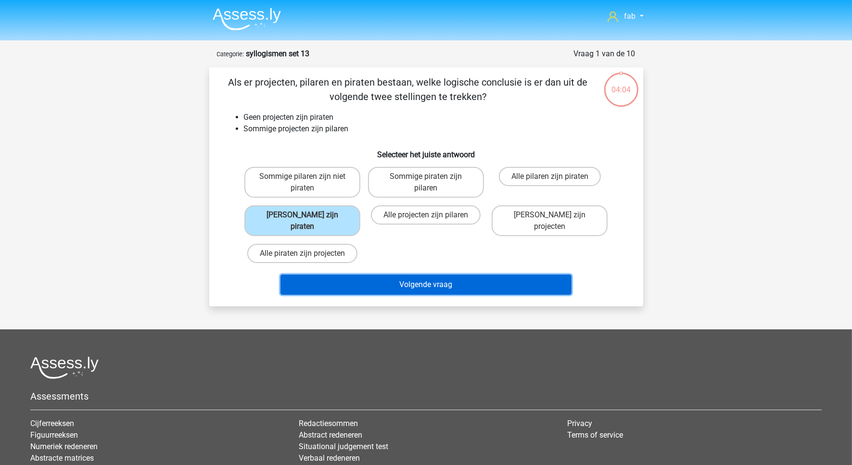
click at [429, 275] on button "Volgende vraag" at bounding box center [426, 285] width 291 height 20
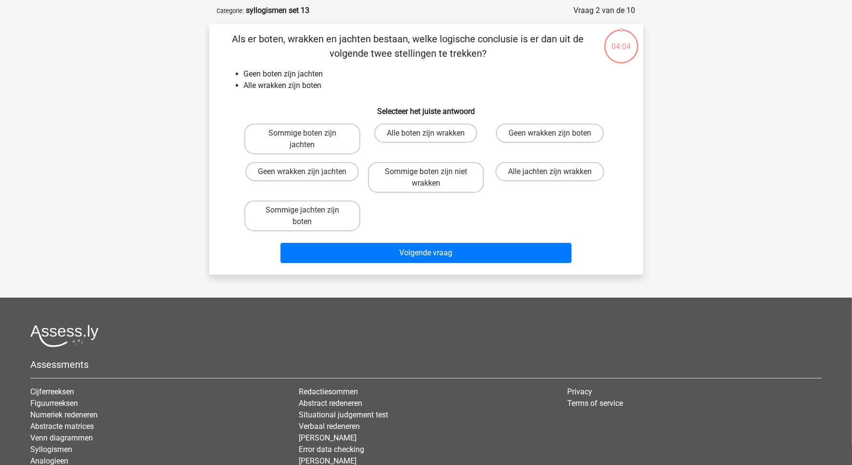
scroll to position [48, 0]
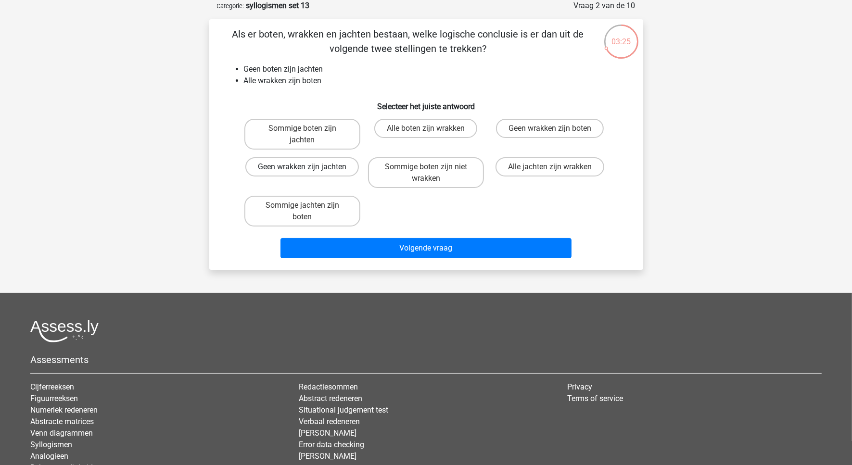
click at [315, 167] on label "Geen wrakken zijn jachten" at bounding box center [302, 166] width 114 height 19
click at [308, 167] on input "Geen wrakken zijn jachten" at bounding box center [305, 170] width 6 height 6
radio input "true"
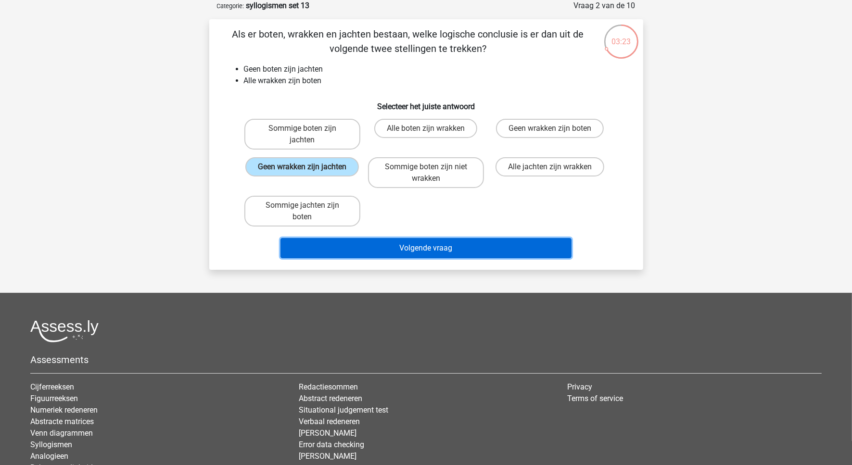
click at [395, 239] on button "Volgende vraag" at bounding box center [426, 248] width 291 height 20
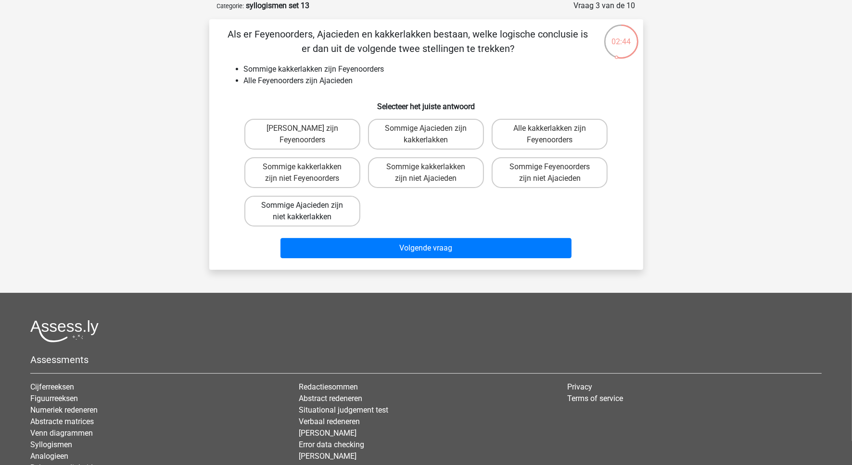
click at [321, 204] on label "Sommige Ajacieden zijn niet kakkerlakken" at bounding box center [302, 211] width 116 height 31
click at [308, 205] on input "Sommige Ajacieden zijn niet kakkerlakken" at bounding box center [305, 208] width 6 height 6
radio input "true"
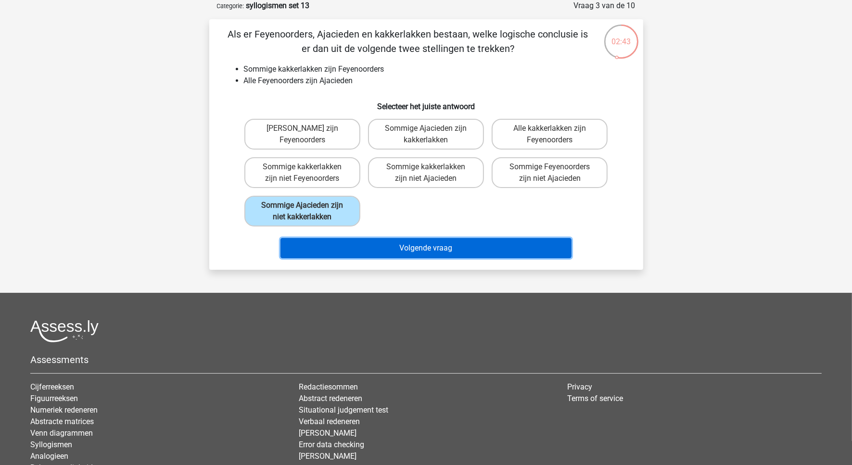
click at [414, 246] on button "Volgende vraag" at bounding box center [426, 248] width 291 height 20
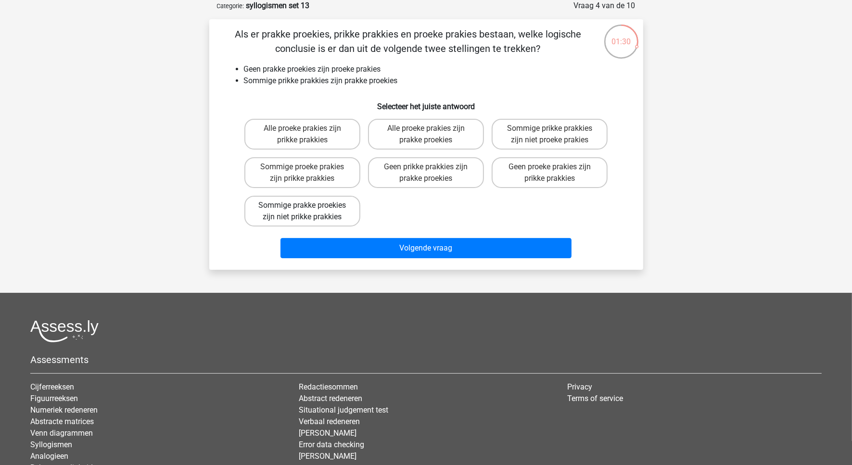
click at [325, 207] on label "Sommige prakke proekies zijn niet prikke prakkies" at bounding box center [302, 211] width 116 height 31
click at [308, 207] on input "Sommige prakke proekies zijn niet prikke prakkies" at bounding box center [305, 208] width 6 height 6
radio input "true"
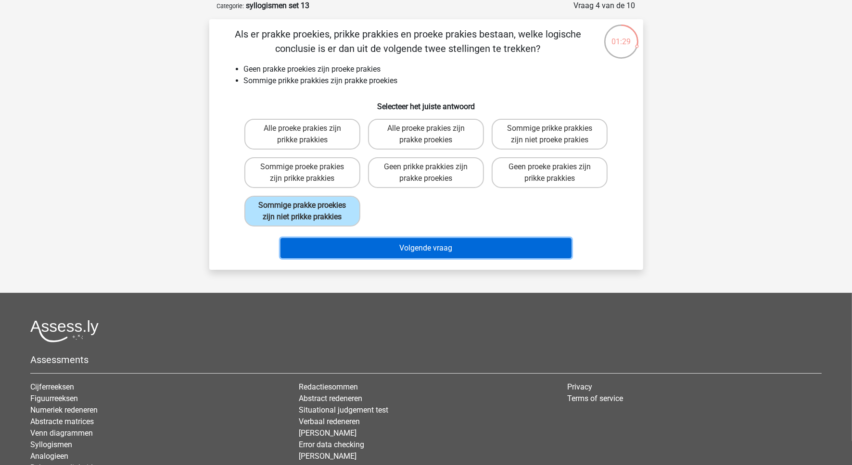
click at [412, 245] on button "Volgende vraag" at bounding box center [426, 248] width 291 height 20
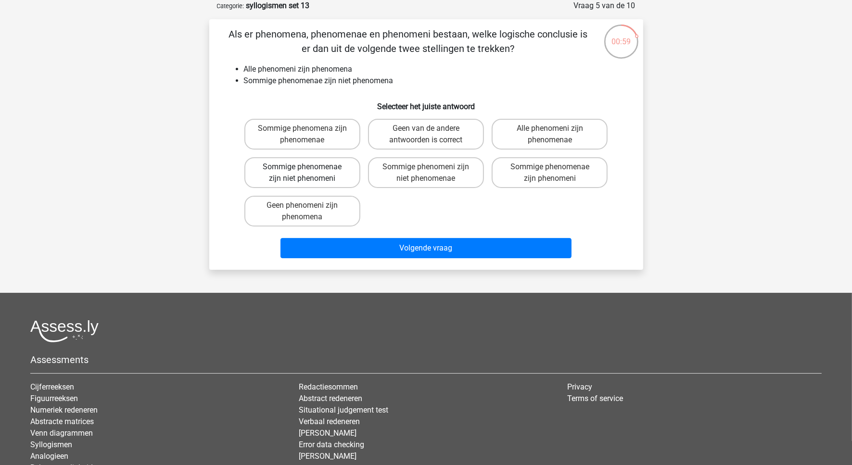
click at [337, 174] on label "Sommige phenomenae zijn niet phenomeni" at bounding box center [302, 172] width 116 height 31
click at [308, 173] on input "Sommige phenomenae zijn niet phenomeni" at bounding box center [305, 170] width 6 height 6
radio input "true"
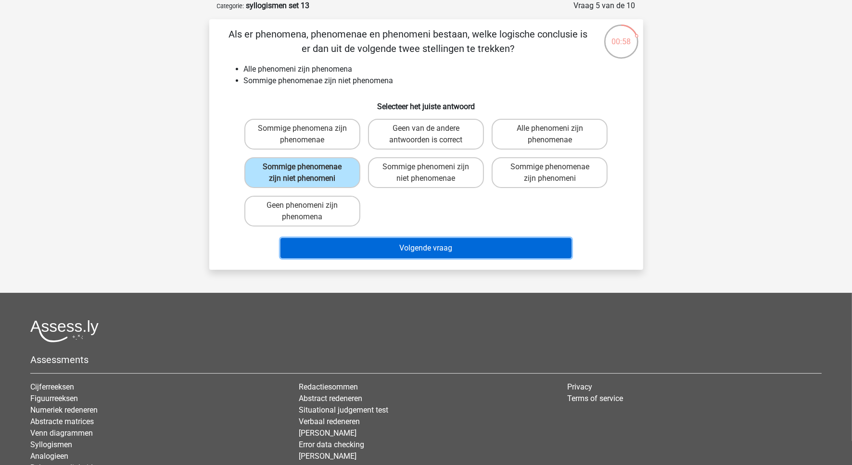
click at [469, 250] on button "Volgende vraag" at bounding box center [426, 248] width 291 height 20
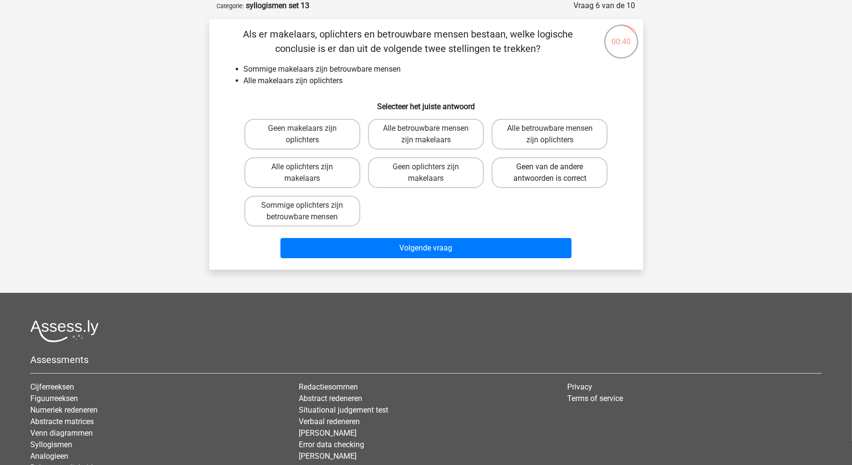
click at [559, 176] on label "Geen van de andere antwoorden is correct" at bounding box center [550, 172] width 116 height 31
click at [556, 173] on input "Geen van de andere antwoorden is correct" at bounding box center [553, 170] width 6 height 6
radio input "true"
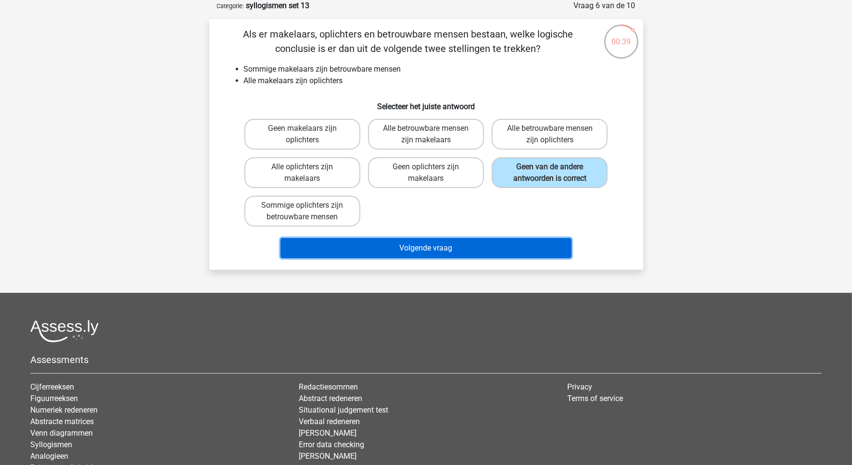
click at [463, 249] on button "Volgende vraag" at bounding box center [426, 248] width 291 height 20
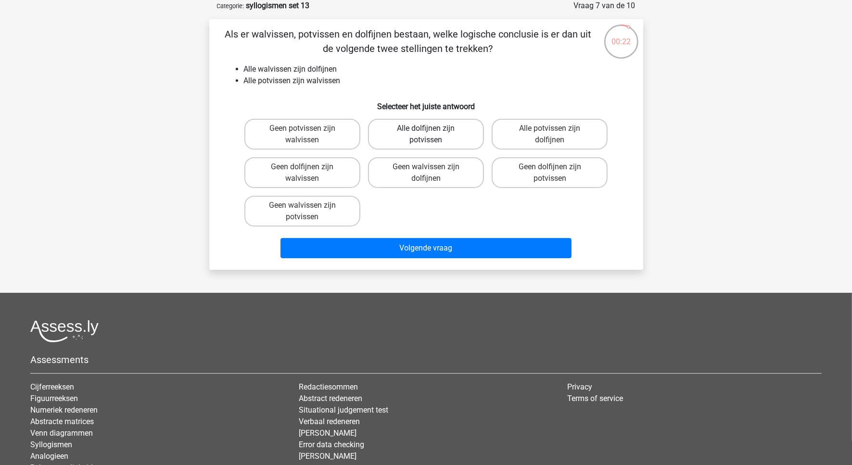
click at [451, 136] on label "Alle dolfijnen zijn potvissen" at bounding box center [426, 134] width 116 height 31
click at [432, 135] on input "Alle dolfijnen zijn potvissen" at bounding box center [429, 131] width 6 height 6
radio input "true"
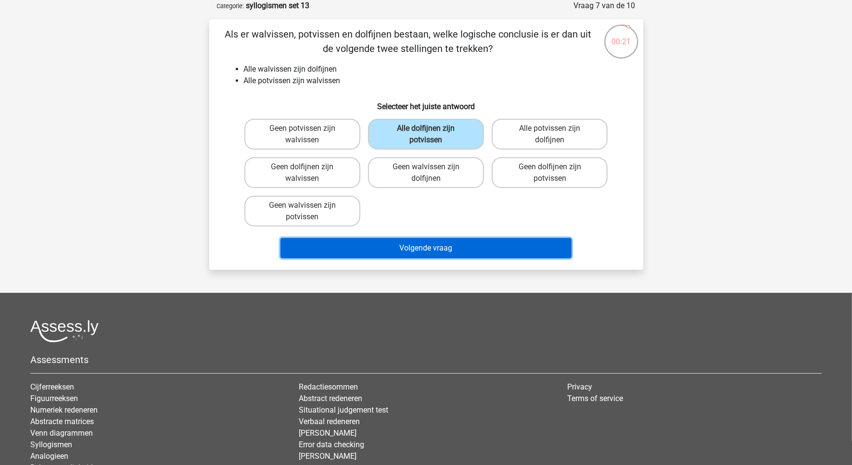
click at [451, 243] on button "Volgende vraag" at bounding box center [426, 248] width 291 height 20
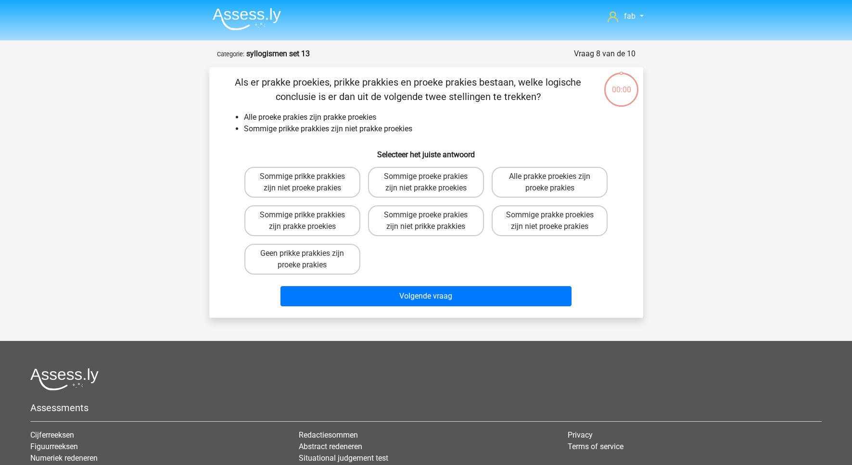
scroll to position [48, 0]
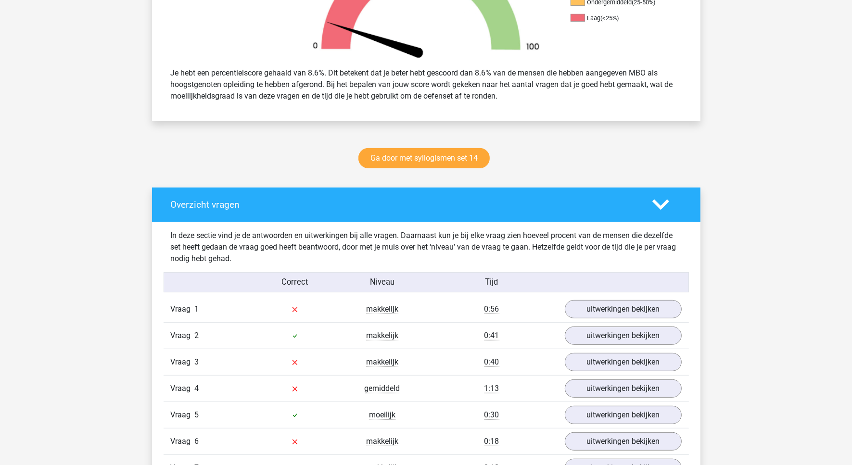
scroll to position [541, 0]
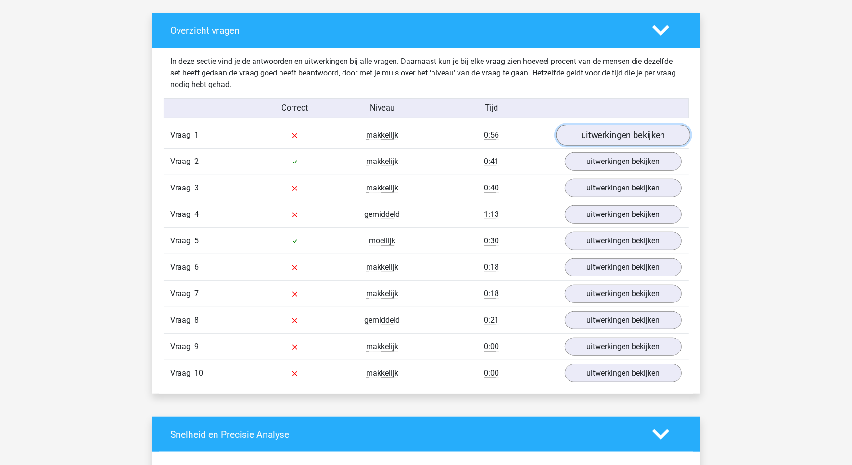
click at [622, 131] on link "uitwerkingen bekijken" at bounding box center [623, 135] width 134 height 21
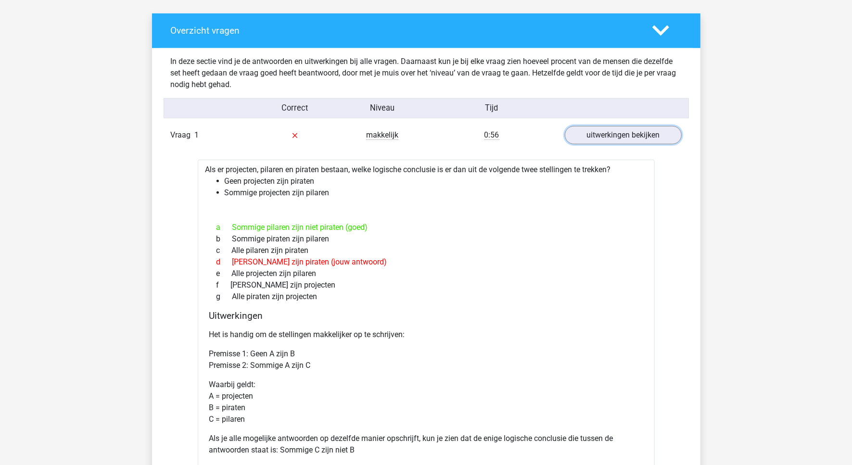
scroll to position [602, 0]
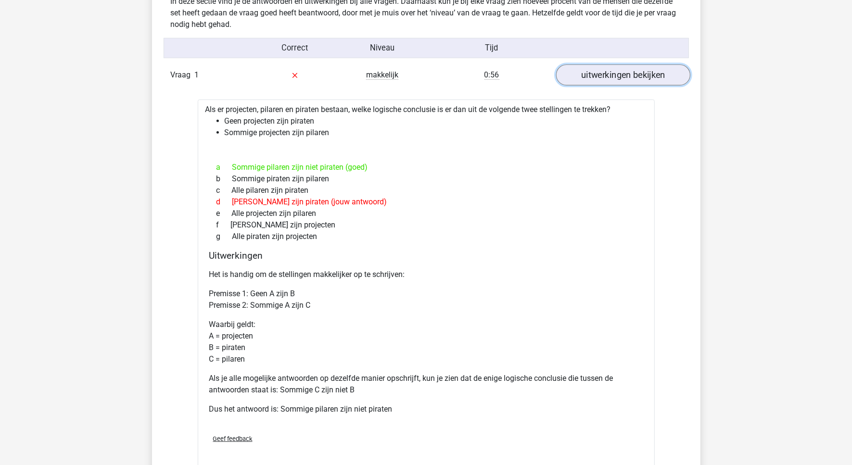
click at [607, 67] on link "uitwerkingen bekijken" at bounding box center [623, 75] width 134 height 21
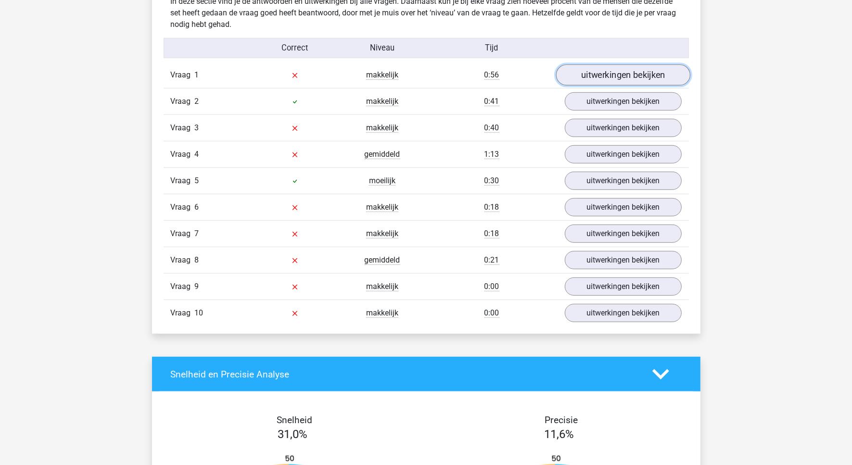
click at [612, 75] on link "uitwerkingen bekijken" at bounding box center [623, 75] width 134 height 21
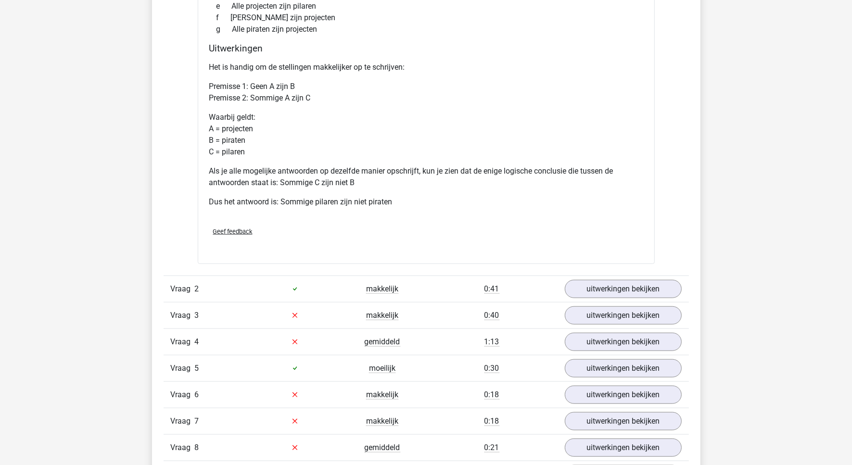
scroll to position [842, 0]
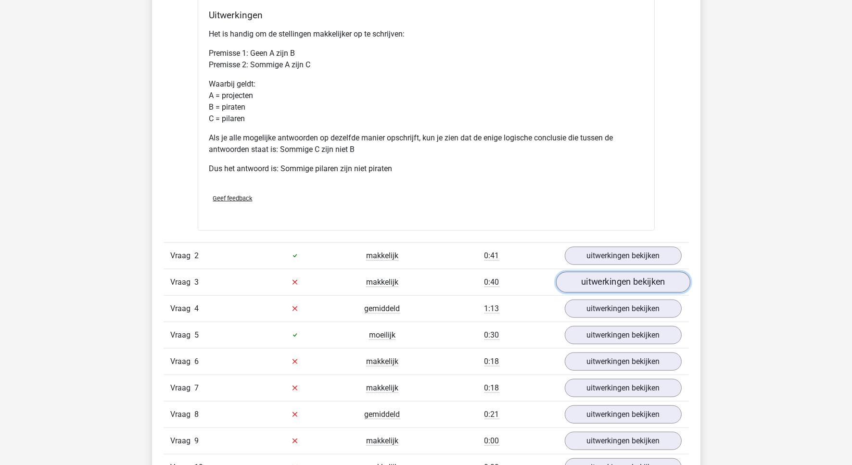
click at [634, 283] on link "uitwerkingen bekijken" at bounding box center [623, 282] width 134 height 21
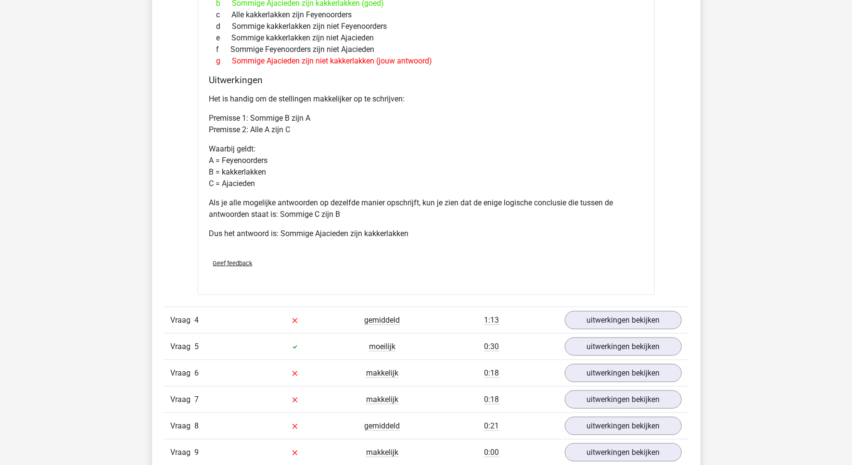
scroll to position [1263, 0]
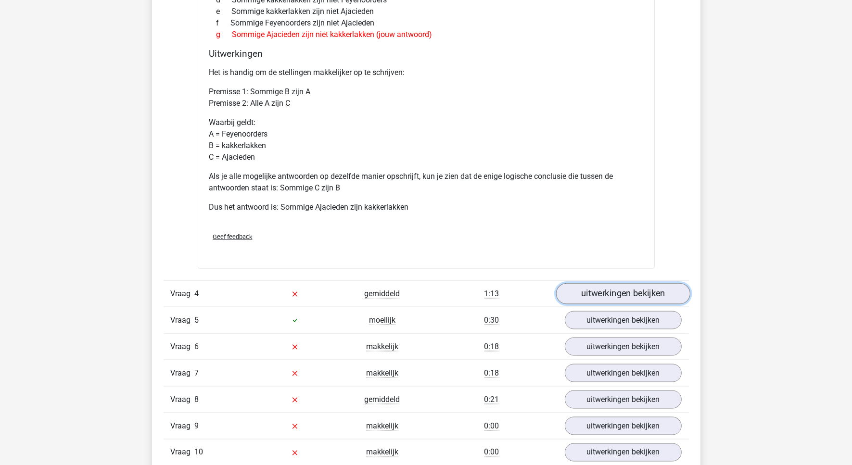
click at [633, 296] on link "uitwerkingen bekijken" at bounding box center [623, 293] width 134 height 21
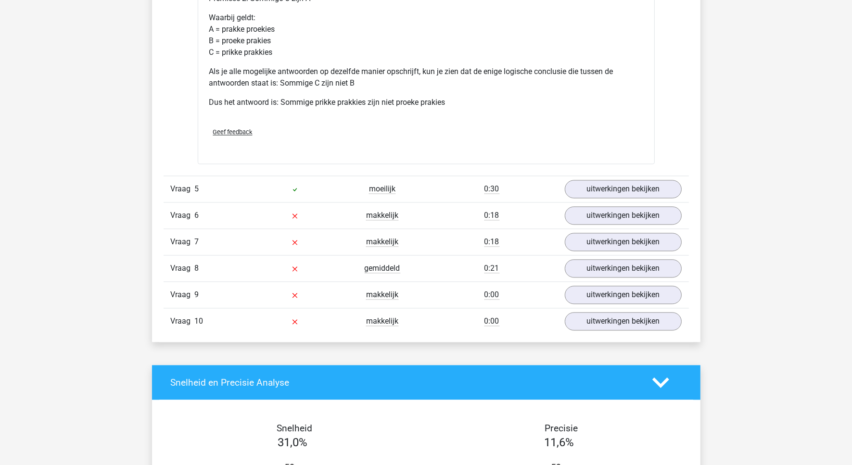
scroll to position [1805, 0]
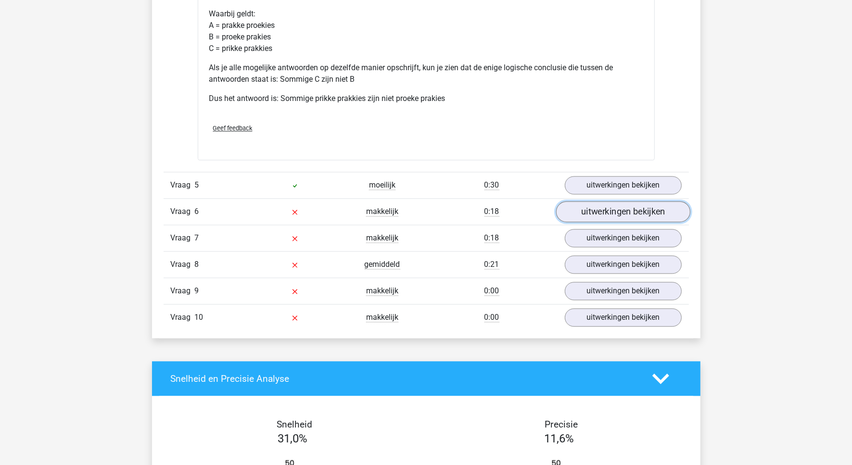
click at [615, 212] on link "uitwerkingen bekijken" at bounding box center [623, 211] width 134 height 21
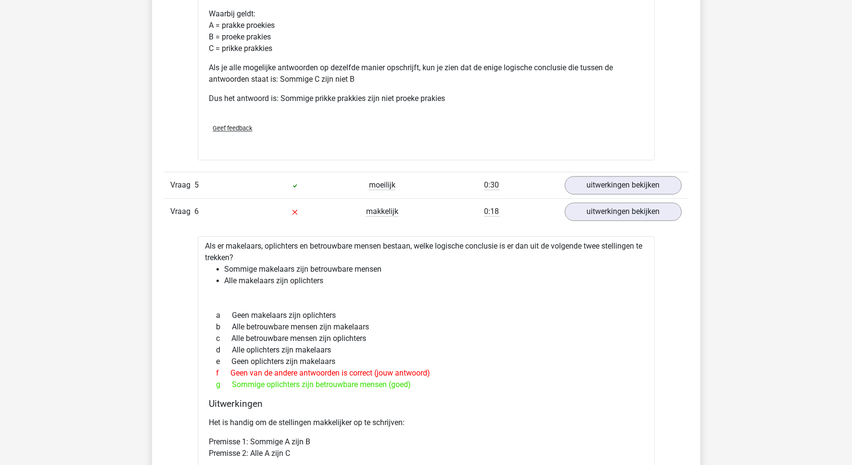
click at [559, 307] on div "Als er makelaars, oplichters en betrouwbare mensen bestaan, welke logische conc…" at bounding box center [426, 427] width 457 height 383
click at [566, 342] on div "c Alle betrouwbare mensen zijn oplichters" at bounding box center [426, 339] width 434 height 12
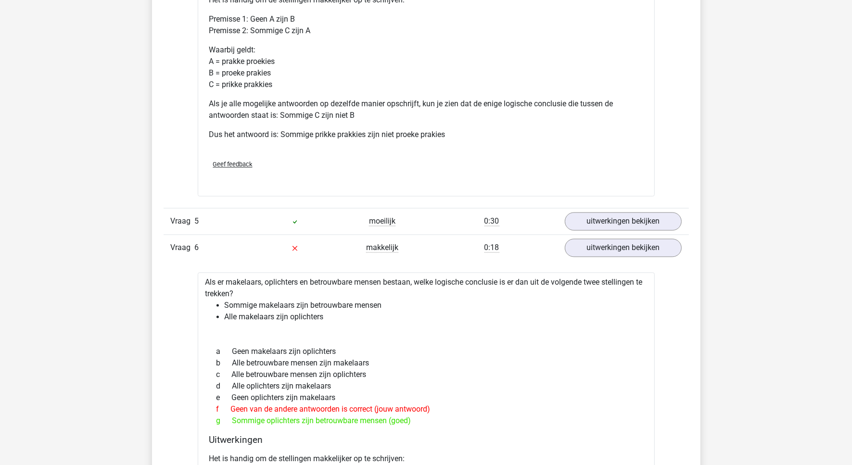
scroll to position [1744, 0]
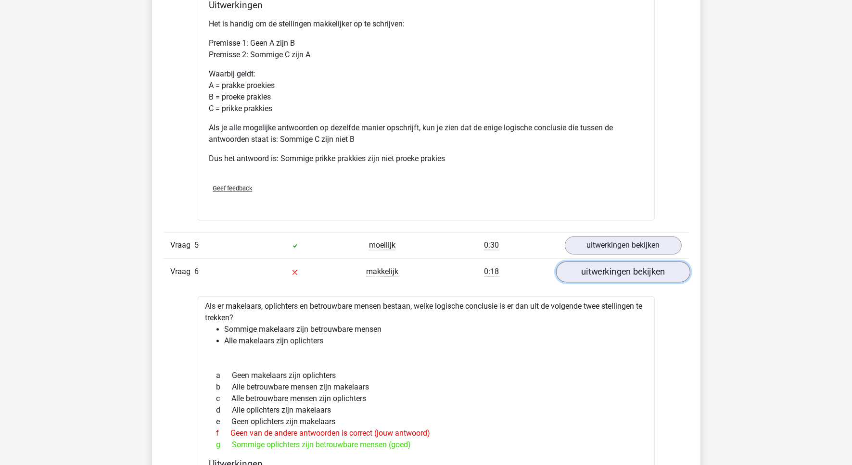
click at [645, 272] on link "uitwerkingen bekijken" at bounding box center [623, 271] width 134 height 21
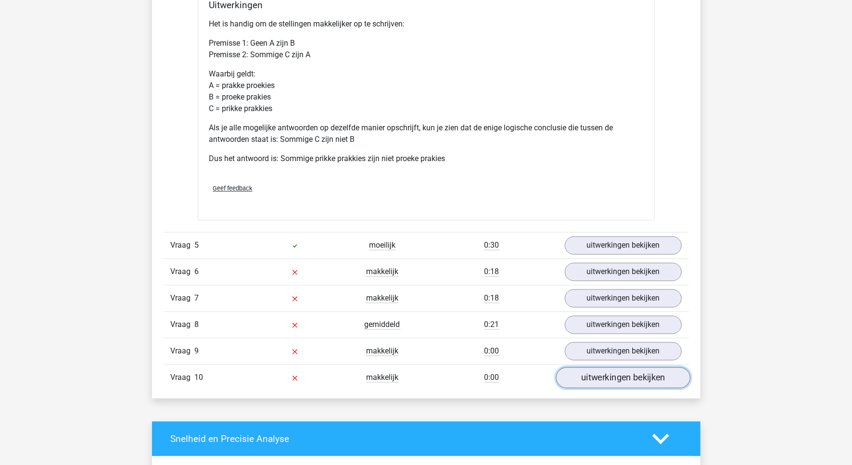
click at [628, 383] on link "uitwerkingen bekijken" at bounding box center [623, 377] width 134 height 21
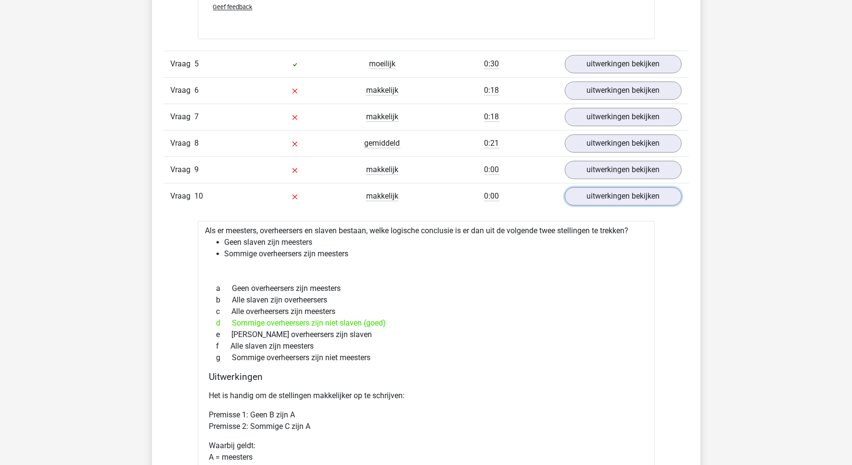
scroll to position [1925, 0]
click at [631, 172] on link "uitwerkingen bekijken" at bounding box center [623, 170] width 134 height 21
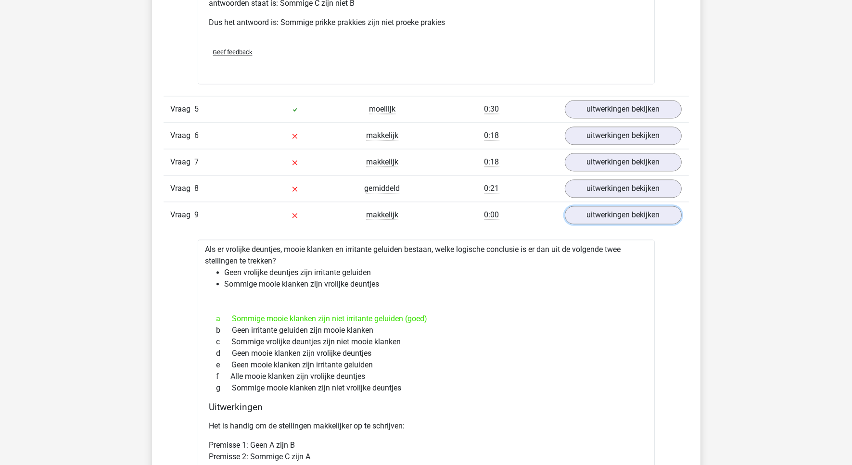
scroll to position [1865, 0]
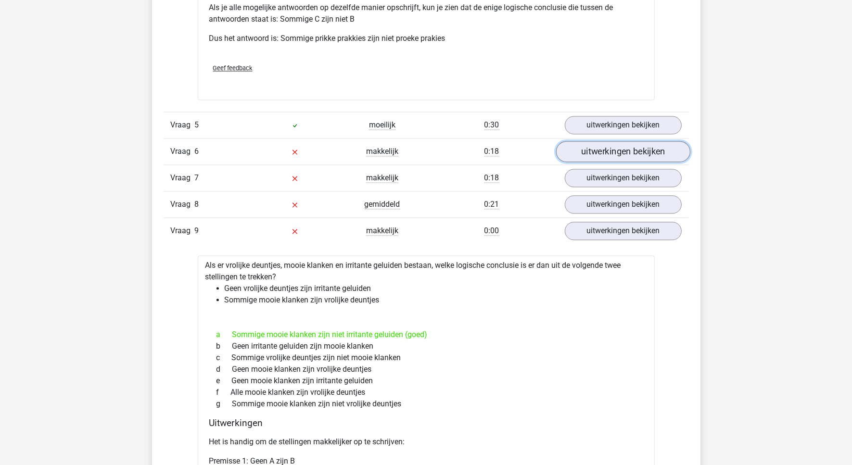
click at [626, 154] on link "uitwerkingen bekijken" at bounding box center [623, 151] width 134 height 21
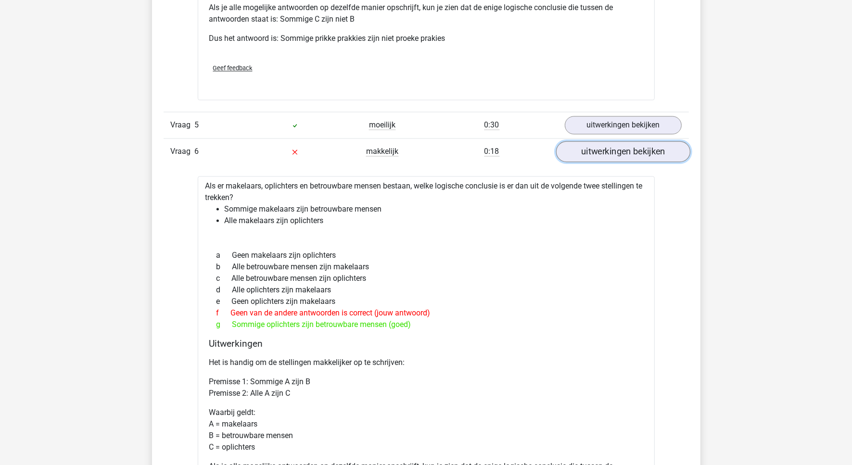
click at [621, 151] on link "uitwerkingen bekijken" at bounding box center [623, 151] width 134 height 21
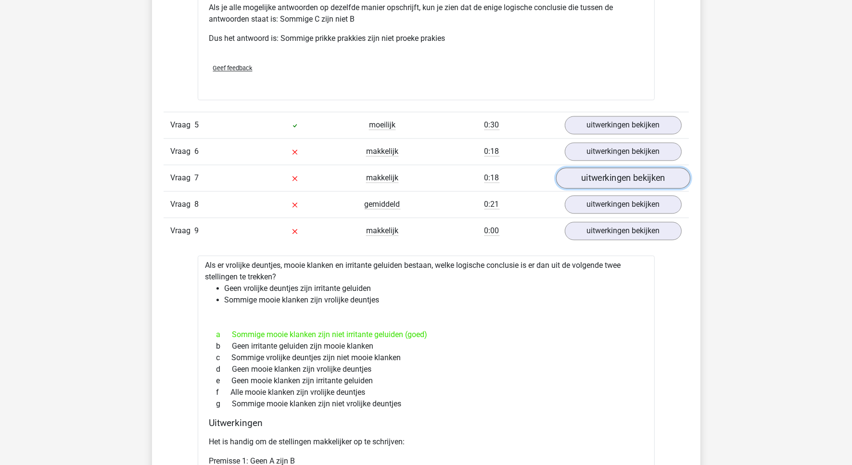
click at [622, 179] on link "uitwerkingen bekijken" at bounding box center [623, 177] width 134 height 21
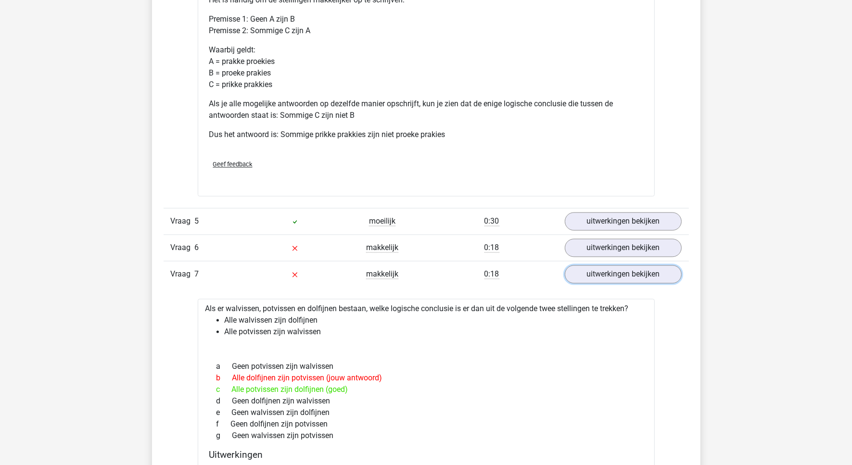
scroll to position [1744, 0]
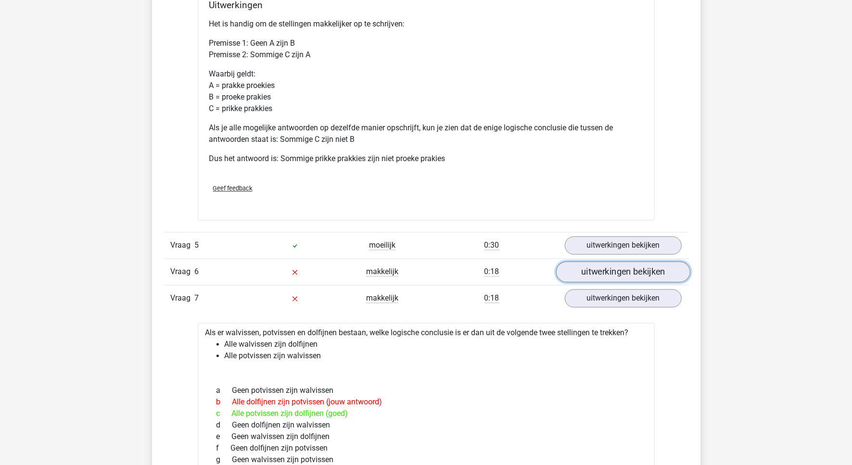
click at [650, 274] on link "uitwerkingen bekijken" at bounding box center [623, 271] width 134 height 21
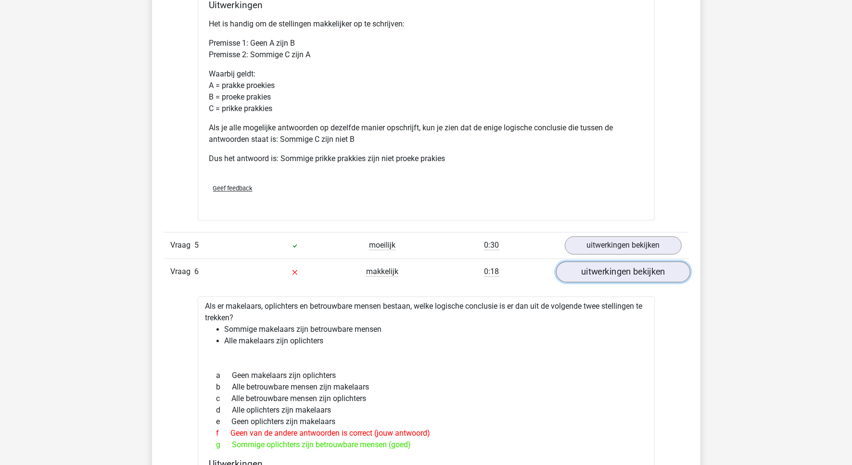
click at [647, 271] on link "uitwerkingen bekijken" at bounding box center [623, 271] width 134 height 21
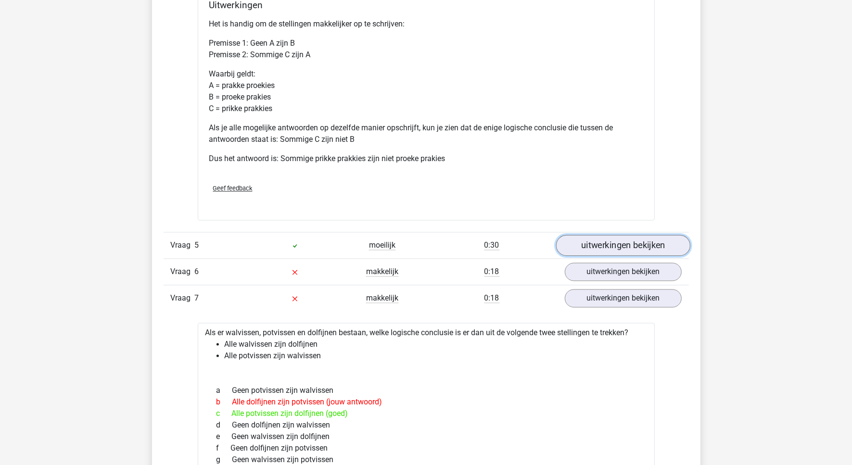
click at [642, 246] on link "uitwerkingen bekijken" at bounding box center [623, 245] width 134 height 21
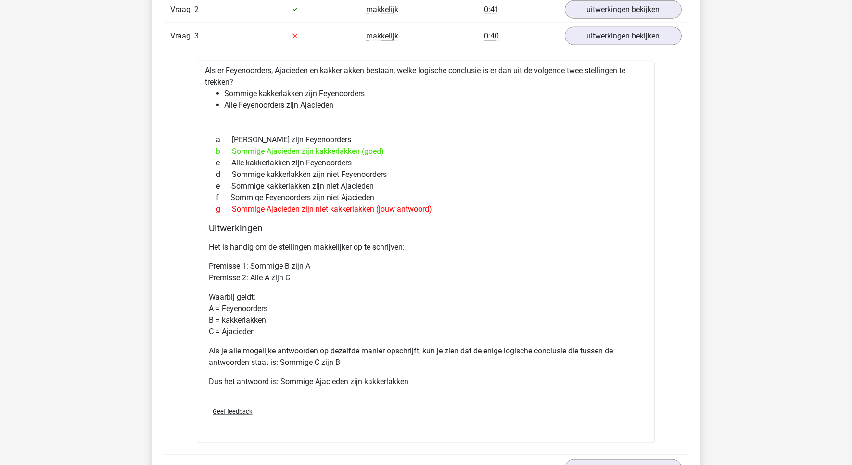
scroll to position [902, 0]
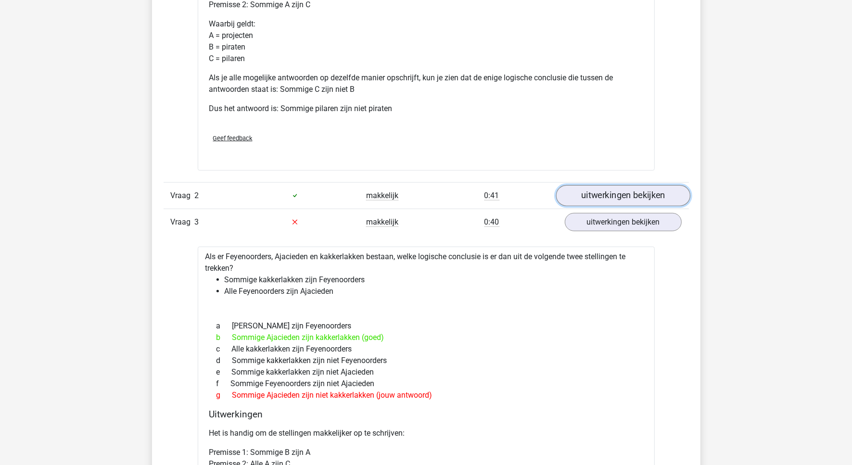
click at [611, 195] on link "uitwerkingen bekijken" at bounding box center [623, 195] width 134 height 21
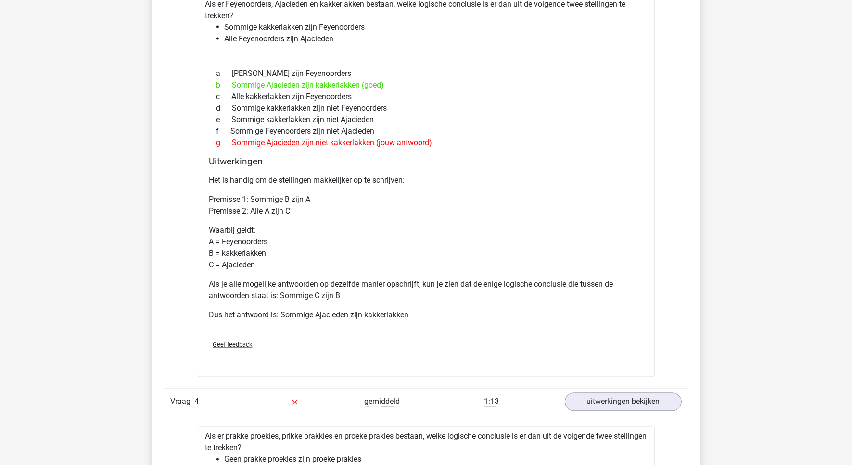
scroll to position [1744, 0]
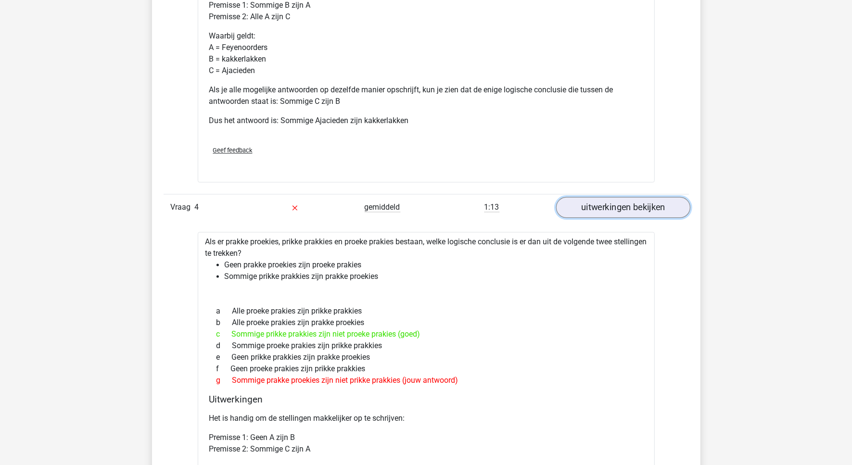
click at [626, 208] on link "uitwerkingen bekijken" at bounding box center [623, 207] width 134 height 21
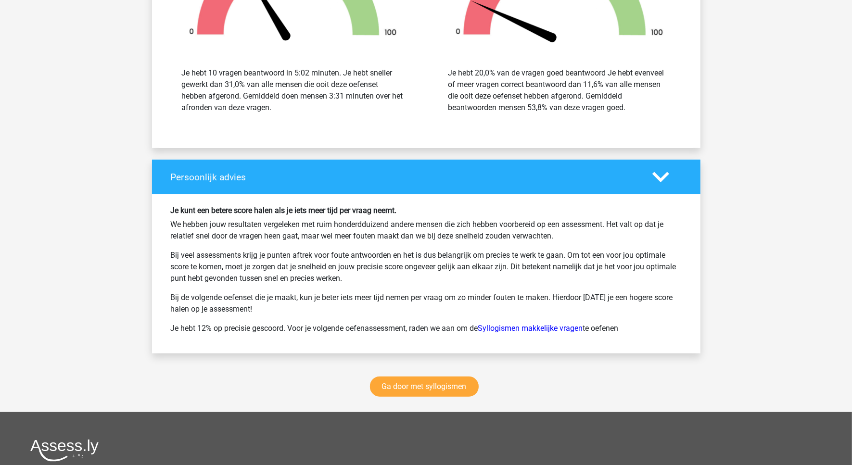
scroll to position [3970, 0]
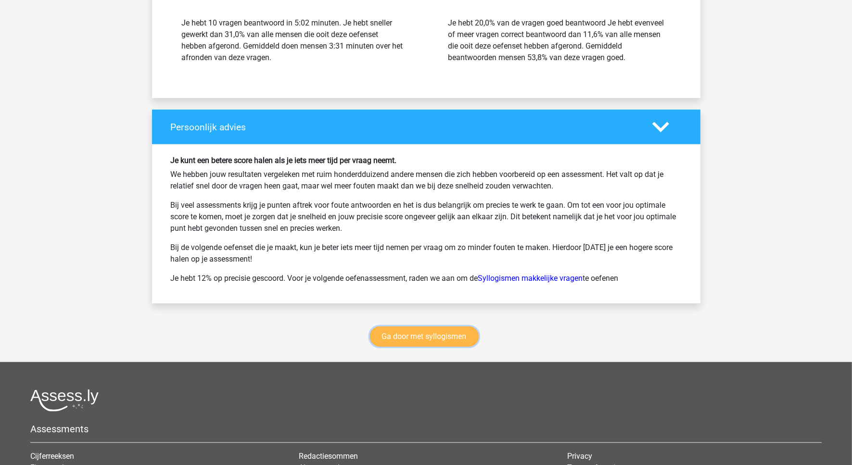
click at [431, 336] on link "Ga door met syllogismen" at bounding box center [424, 337] width 109 height 20
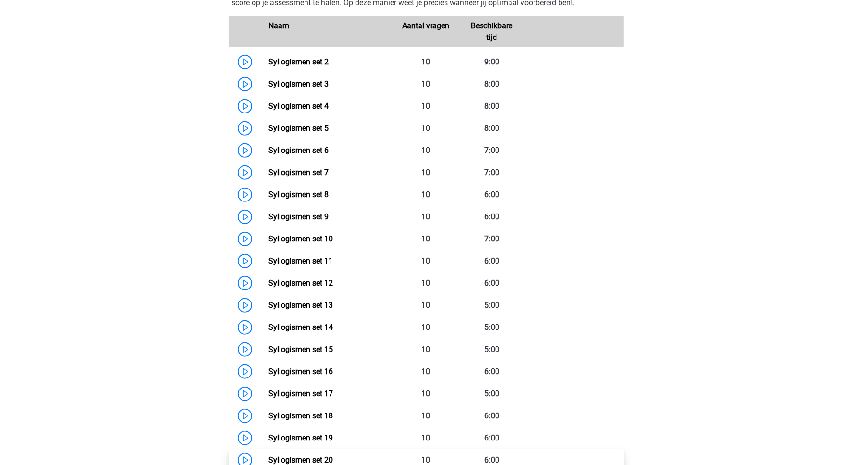
scroll to position [576, 0]
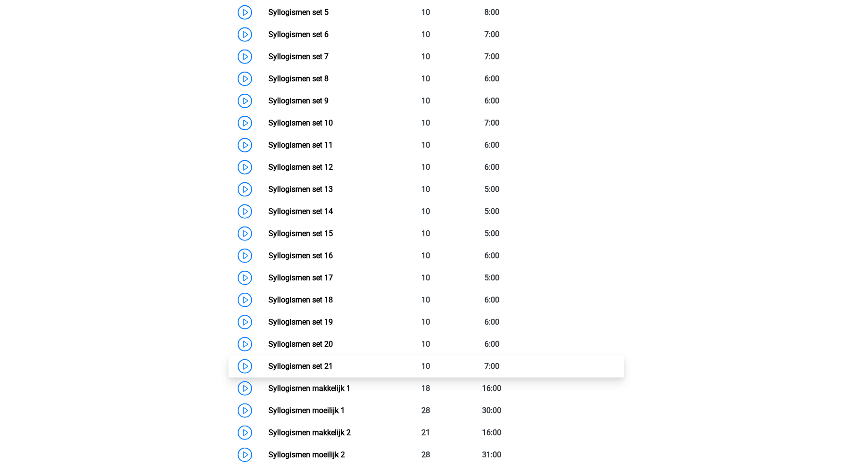
click at [326, 362] on link "Syllogismen set 21" at bounding box center [301, 366] width 64 height 9
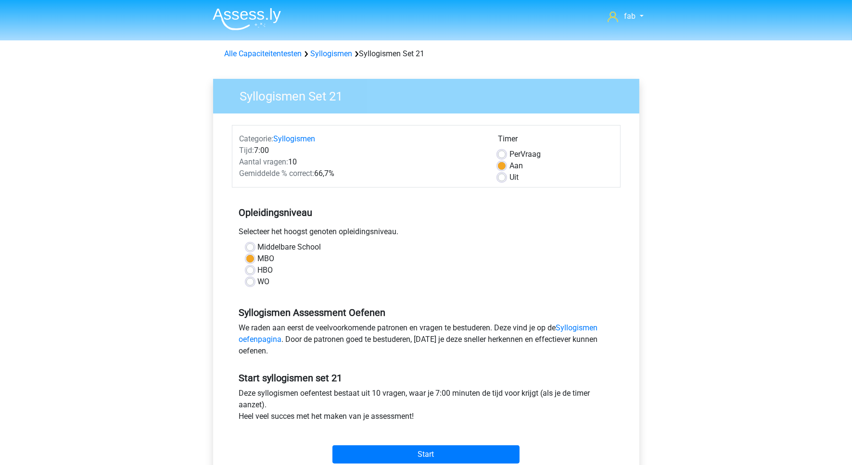
click at [510, 179] on label "Uit" at bounding box center [514, 178] width 9 height 12
click at [499, 179] on input "Uit" at bounding box center [502, 177] width 8 height 10
radio input "true"
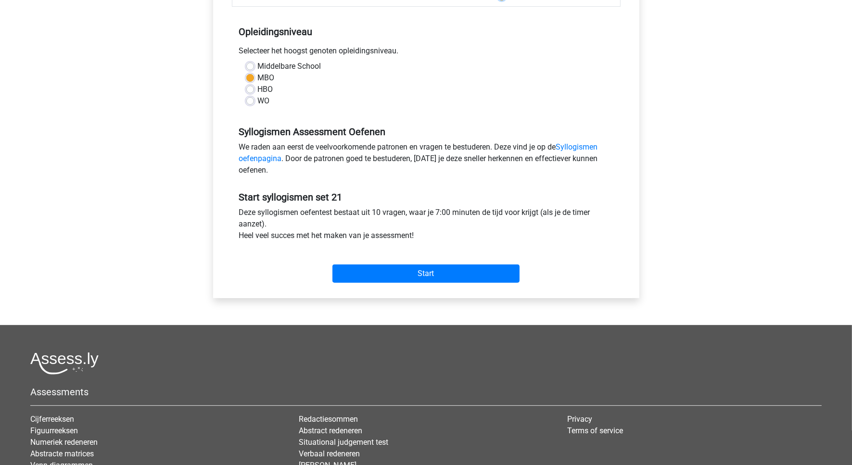
scroll to position [241, 0]
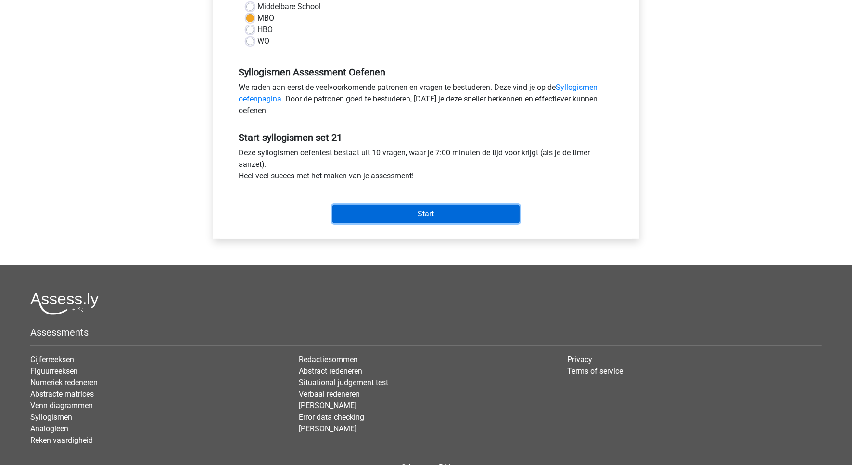
click at [429, 213] on input "Start" at bounding box center [426, 214] width 187 height 18
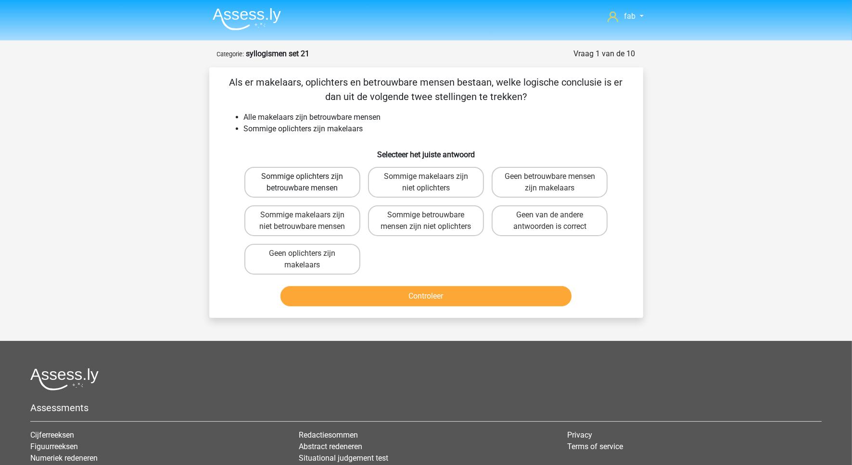
click at [289, 183] on label "Sommige oplichters zijn betrouwbare mensen" at bounding box center [302, 182] width 116 height 31
click at [302, 183] on input "Sommige oplichters zijn betrouwbare mensen" at bounding box center [305, 180] width 6 height 6
radio input "true"
click at [424, 289] on button "Controleer" at bounding box center [426, 296] width 291 height 20
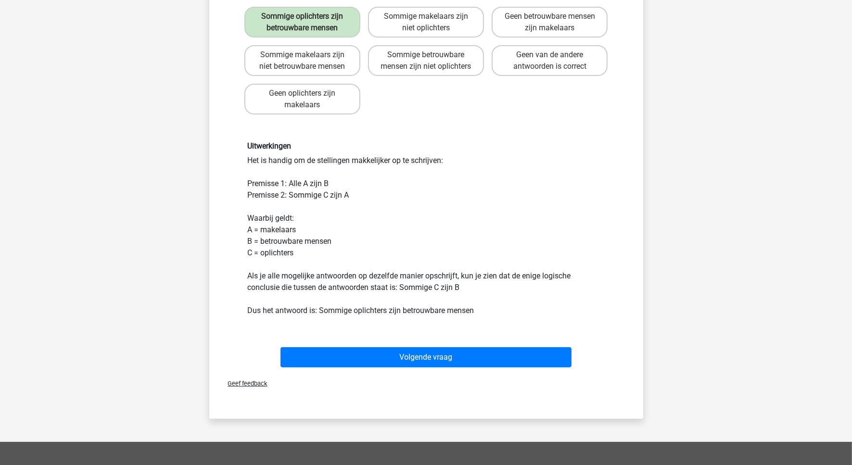
scroll to position [180, 0]
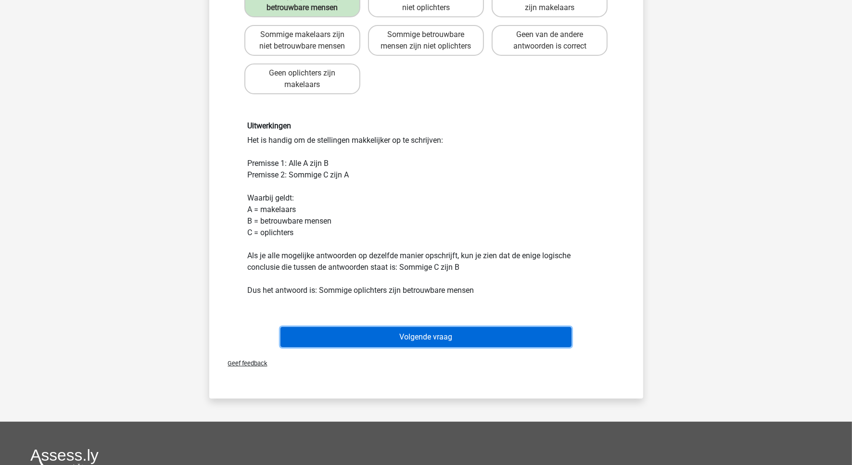
click at [448, 334] on button "Volgende vraag" at bounding box center [426, 337] width 291 height 20
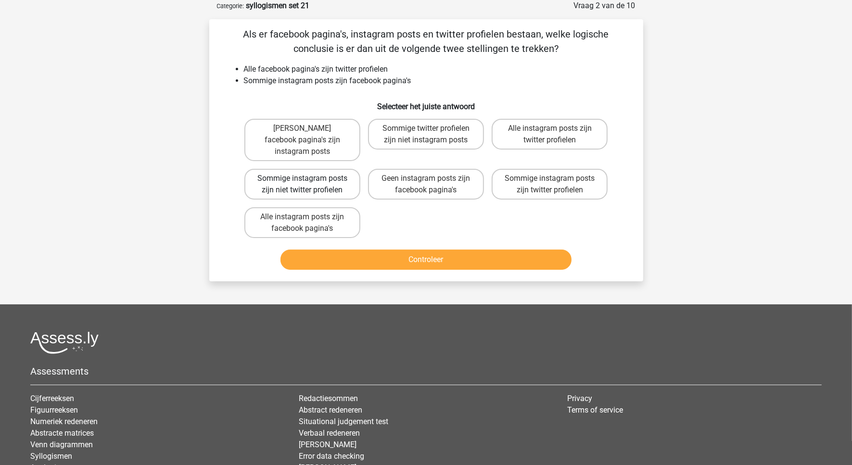
scroll to position [0, 0]
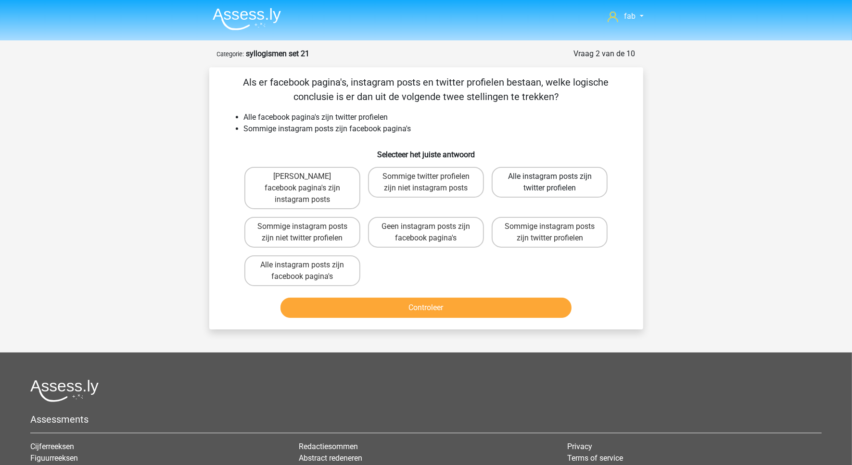
click at [538, 176] on label "Alle instagram posts zijn twitter profielen" at bounding box center [550, 182] width 116 height 31
click at [550, 177] on input "Alle instagram posts zijn twitter profielen" at bounding box center [553, 180] width 6 height 6
radio input "true"
click at [540, 217] on label "Sommige instagram posts zijn twitter profielen" at bounding box center [550, 232] width 116 height 31
click at [550, 227] on input "Sommige instagram posts zijn twitter profielen" at bounding box center [553, 230] width 6 height 6
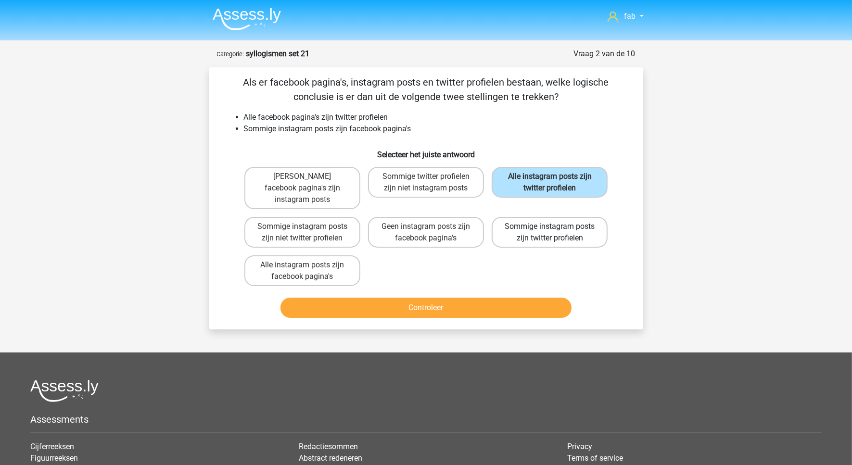
radio input "true"
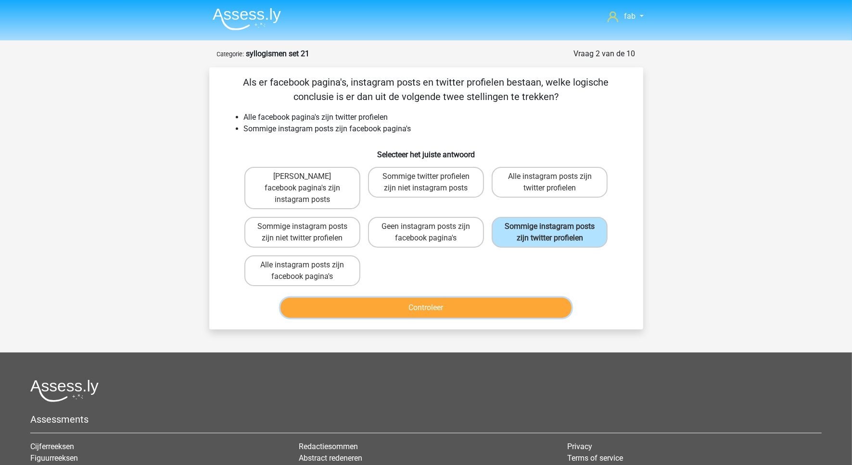
click at [445, 298] on button "Controleer" at bounding box center [426, 308] width 291 height 20
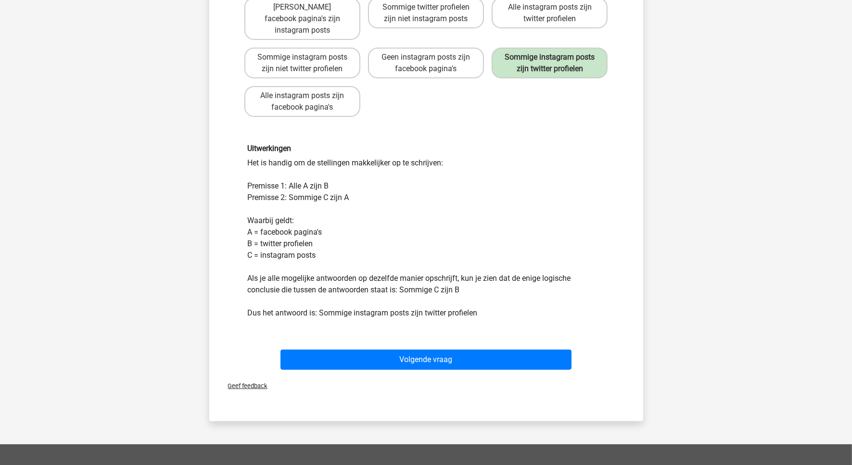
scroll to position [180, 0]
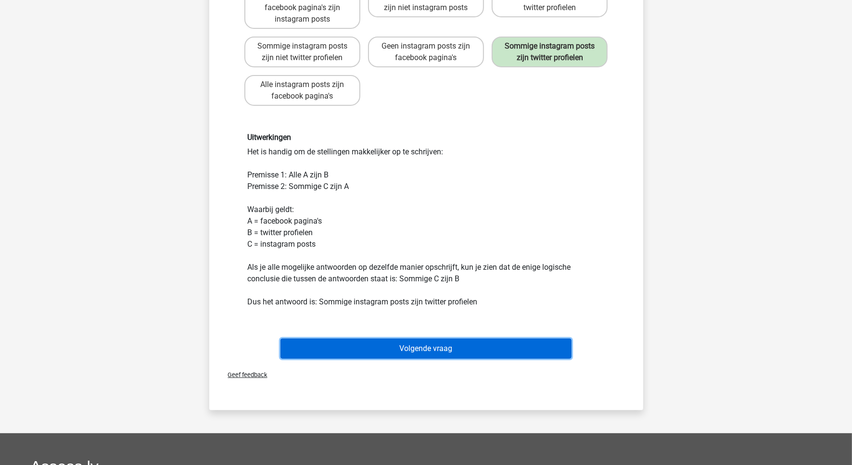
click at [422, 339] on button "Volgende vraag" at bounding box center [426, 349] width 291 height 20
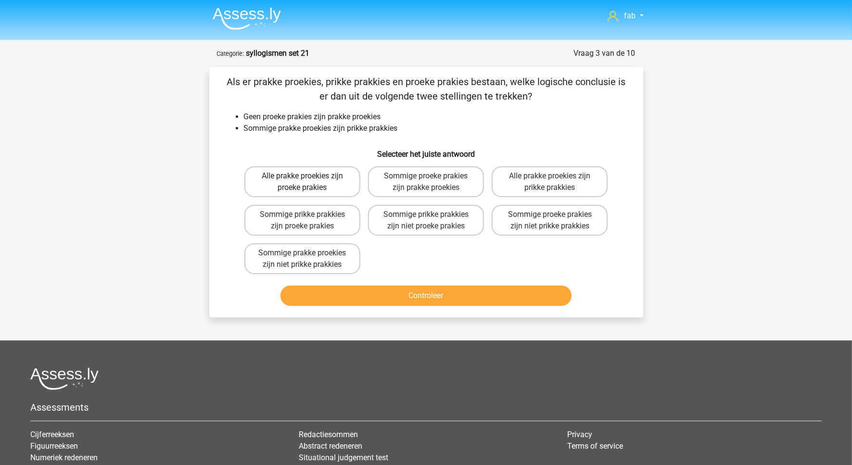
scroll to position [0, 0]
click at [297, 220] on label "Sommige prikke prakkies zijn proeke prakies" at bounding box center [302, 220] width 116 height 31
click at [302, 220] on input "Sommige prikke prakkies zijn proeke prakies" at bounding box center [305, 218] width 6 height 6
radio input "true"
click at [427, 294] on button "Controleer" at bounding box center [426, 296] width 291 height 20
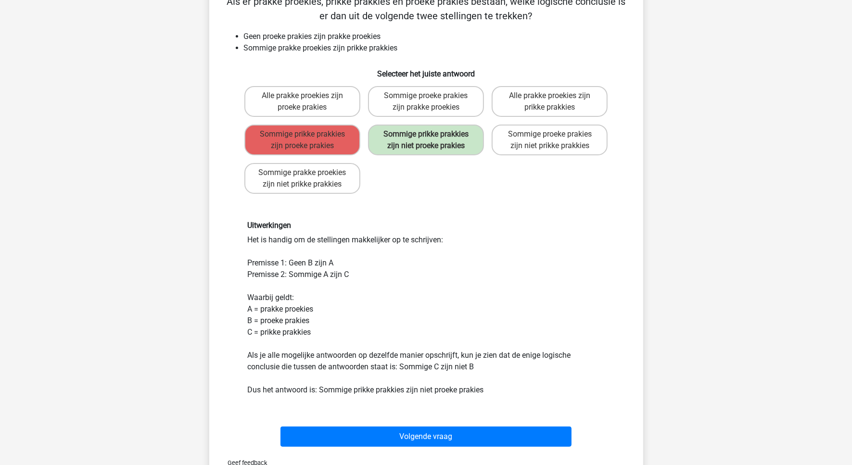
scroll to position [120, 0]
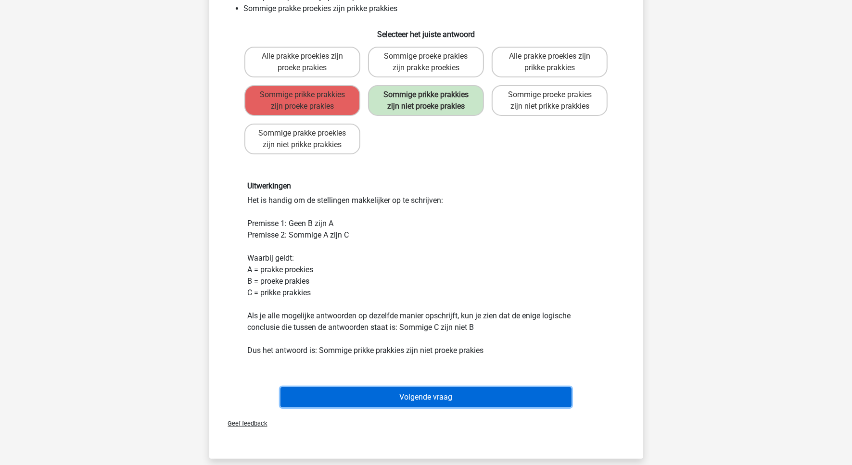
click at [436, 392] on button "Volgende vraag" at bounding box center [426, 397] width 291 height 20
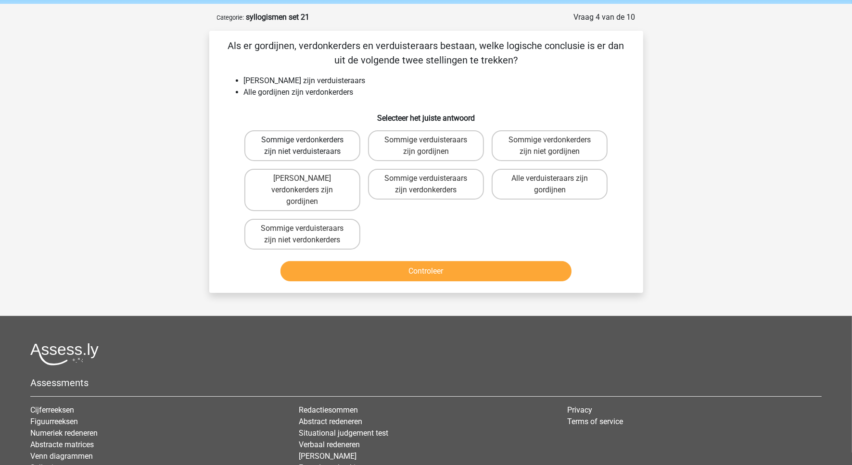
scroll to position [0, 0]
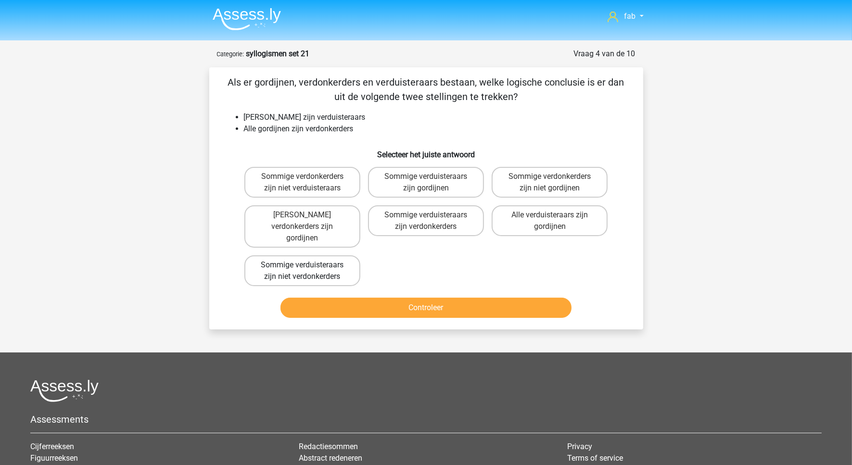
click at [316, 256] on label "Sommige verduisteraars zijn niet verdonkerders" at bounding box center [302, 271] width 116 height 31
click at [308, 265] on input "Sommige verduisteraars zijn niet verdonkerders" at bounding box center [305, 268] width 6 height 6
radio input "true"
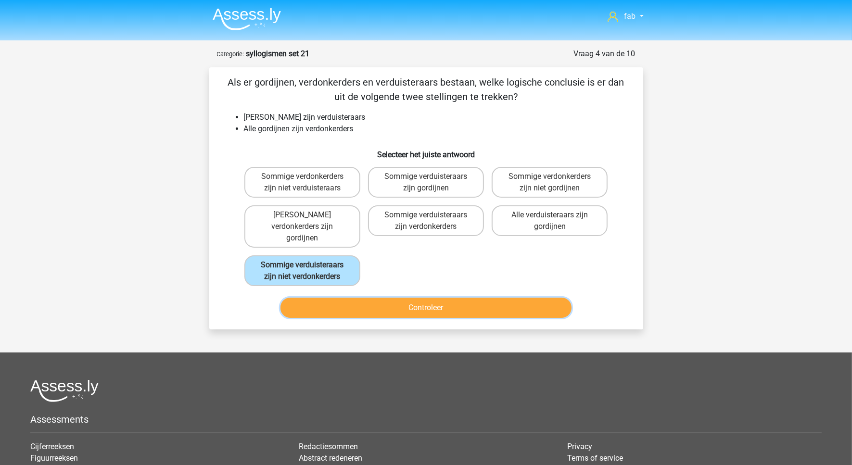
click at [423, 298] on button "Controleer" at bounding box center [426, 308] width 291 height 20
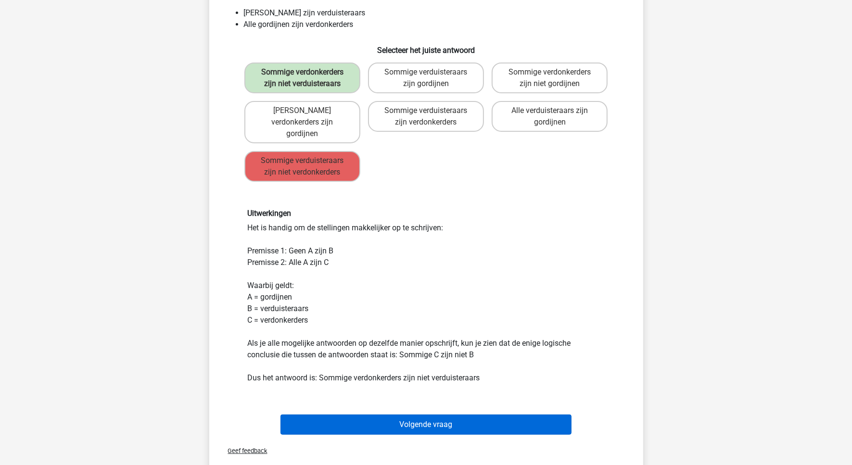
scroll to position [120, 0]
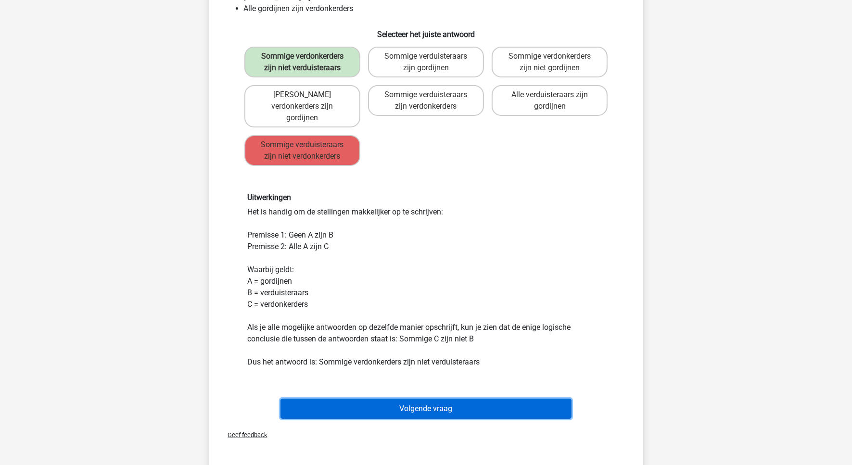
click at [463, 399] on button "Volgende vraag" at bounding box center [426, 409] width 291 height 20
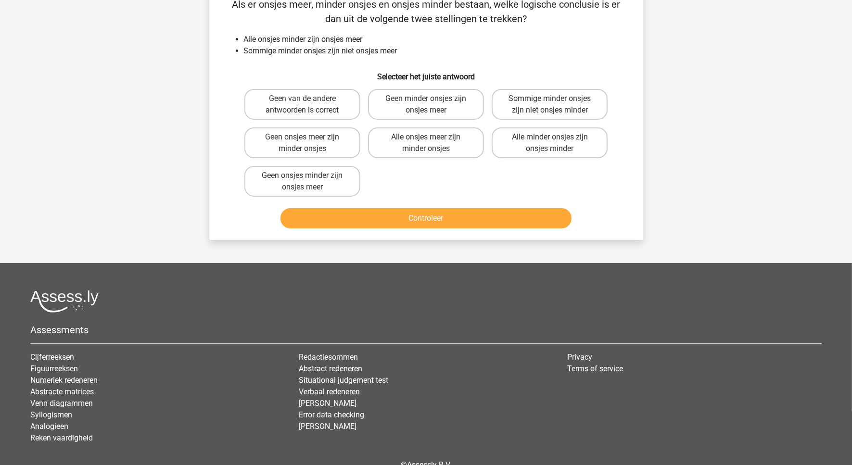
scroll to position [48, 0]
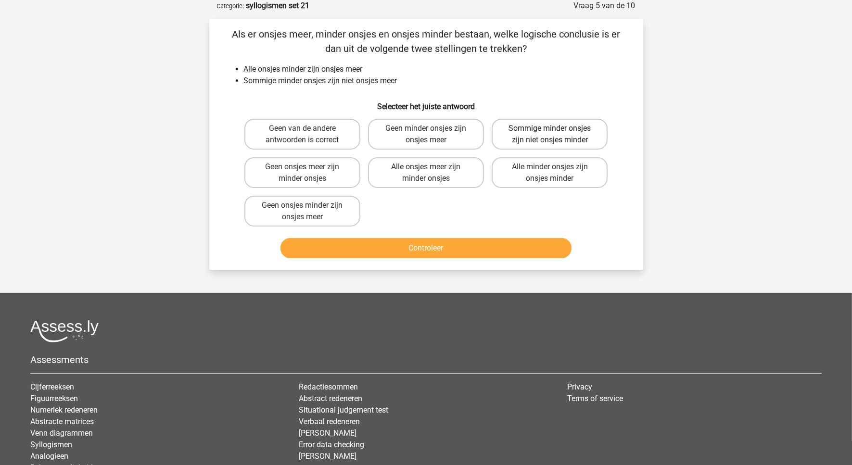
click at [588, 138] on label "Sommige minder onsjes zijn niet onsjes minder" at bounding box center [550, 134] width 116 height 31
click at [556, 135] on input "Sommige minder onsjes zijn niet onsjes minder" at bounding box center [553, 131] width 6 height 6
radio input "true"
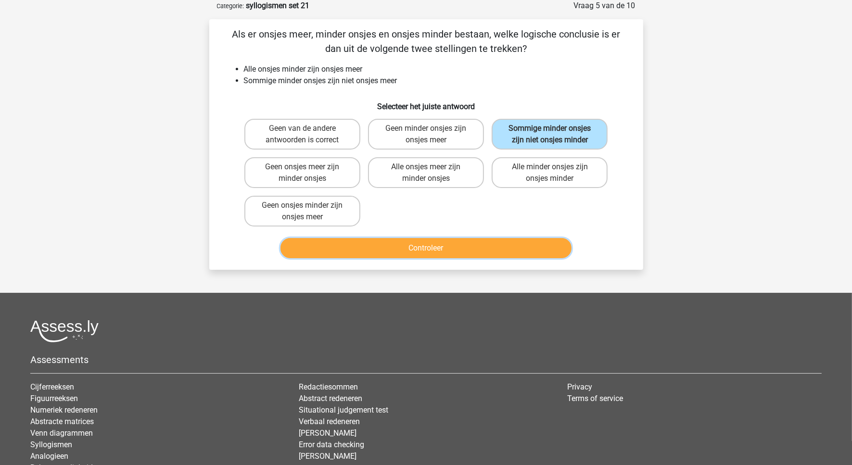
click at [460, 239] on button "Controleer" at bounding box center [426, 248] width 291 height 20
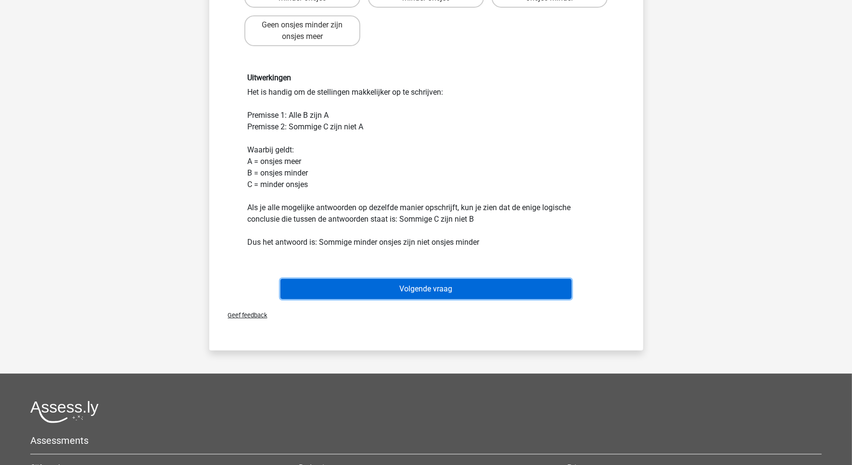
click at [432, 287] on button "Volgende vraag" at bounding box center [426, 289] width 291 height 20
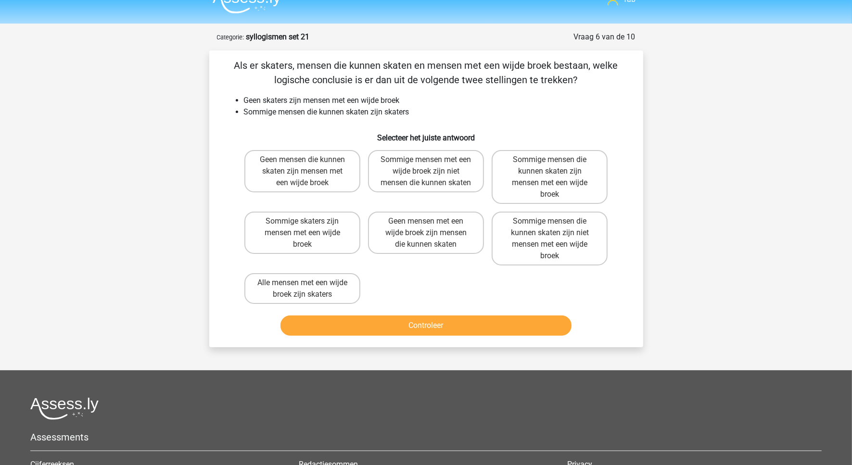
scroll to position [0, 0]
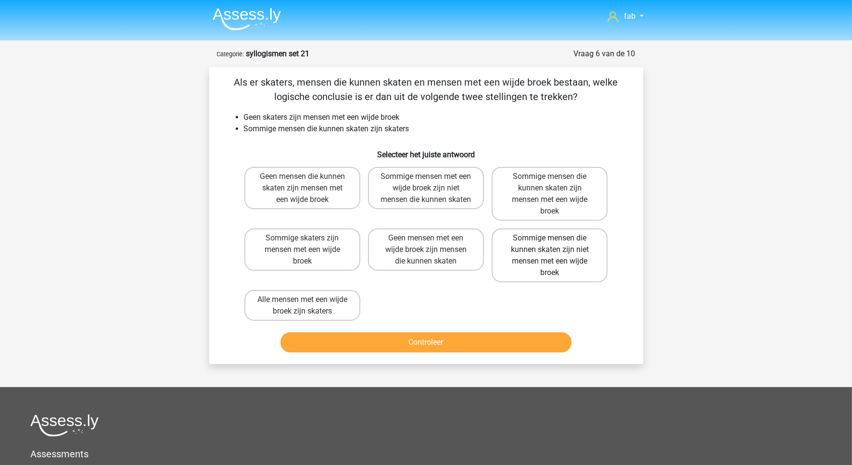
click at [571, 248] on label "Sommige mensen die kunnen skaten zijn niet mensen met een wijde broek" at bounding box center [550, 256] width 116 height 54
click at [556, 244] on input "Sommige mensen die kunnen skaten zijn niet mensen met een wijde broek" at bounding box center [553, 241] width 6 height 6
radio input "true"
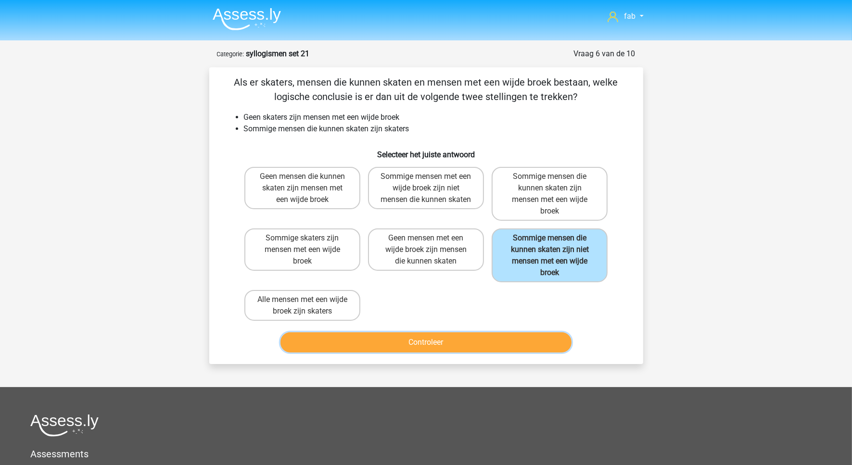
click at [452, 342] on button "Controleer" at bounding box center [426, 343] width 291 height 20
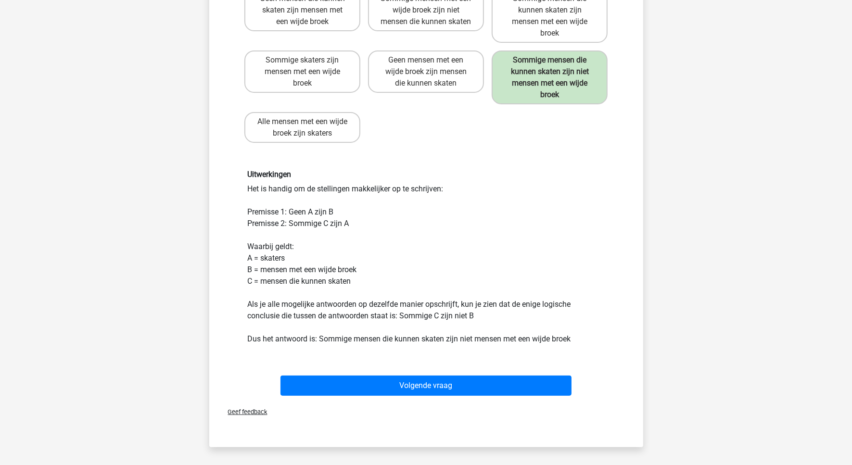
scroll to position [180, 0]
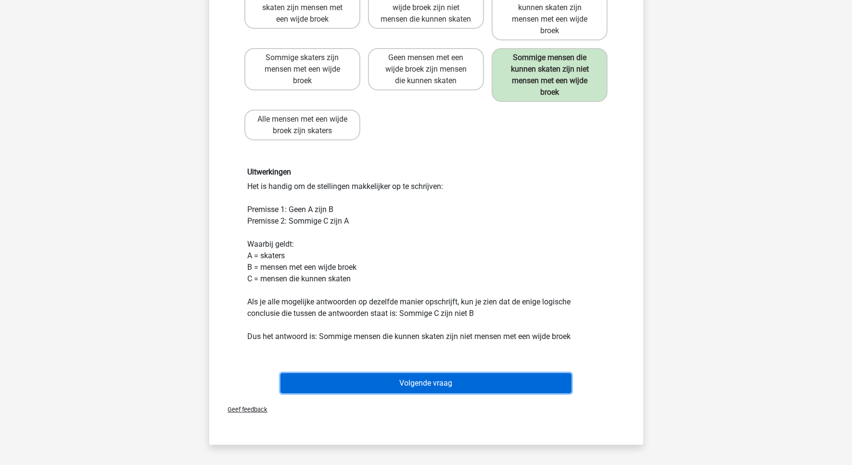
click at [448, 383] on button "Volgende vraag" at bounding box center [426, 383] width 291 height 20
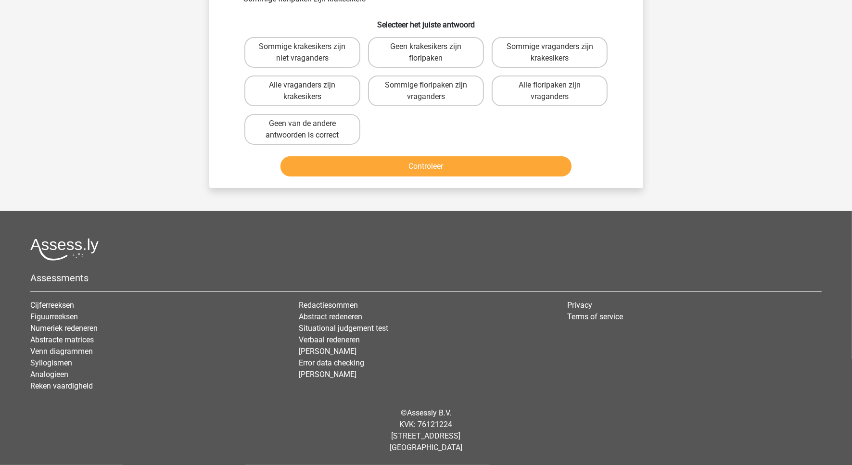
scroll to position [48, 0]
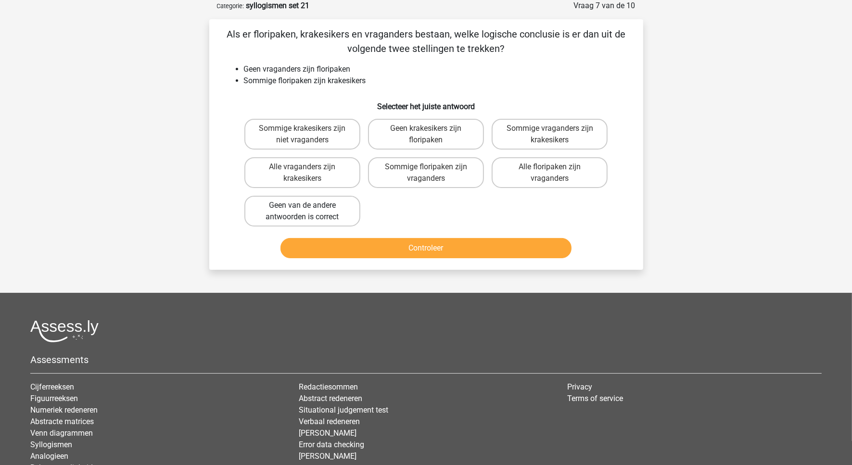
click at [311, 206] on label "Geen van de andere antwoorden is correct" at bounding box center [302, 211] width 116 height 31
click at [308, 206] on input "Geen van de andere antwoorden is correct" at bounding box center [305, 208] width 6 height 6
radio input "true"
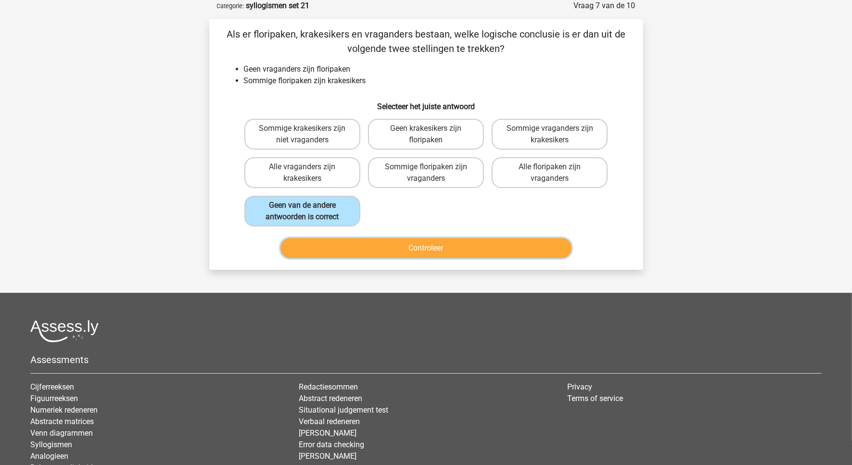
click at [447, 248] on button "Controleer" at bounding box center [426, 248] width 291 height 20
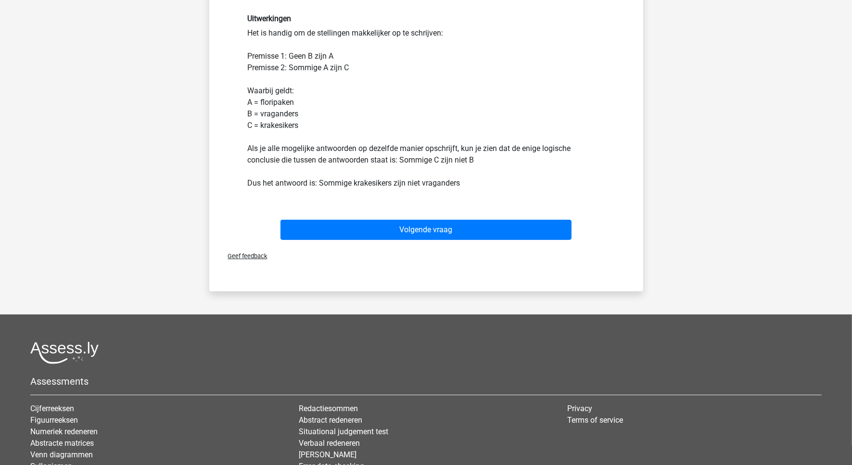
scroll to position [289, 0]
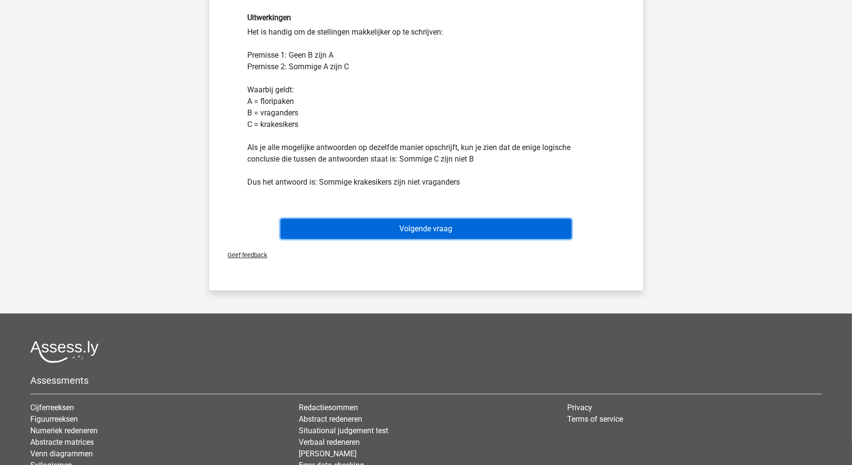
click at [439, 222] on button "Volgende vraag" at bounding box center [426, 229] width 291 height 20
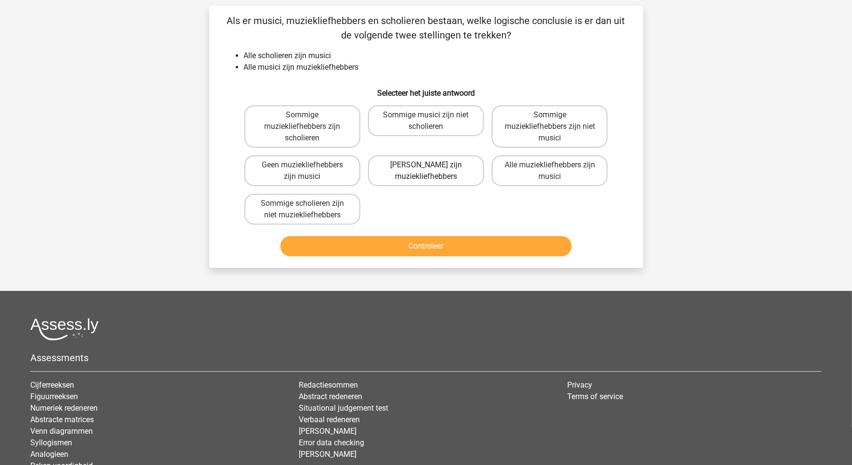
scroll to position [48, 0]
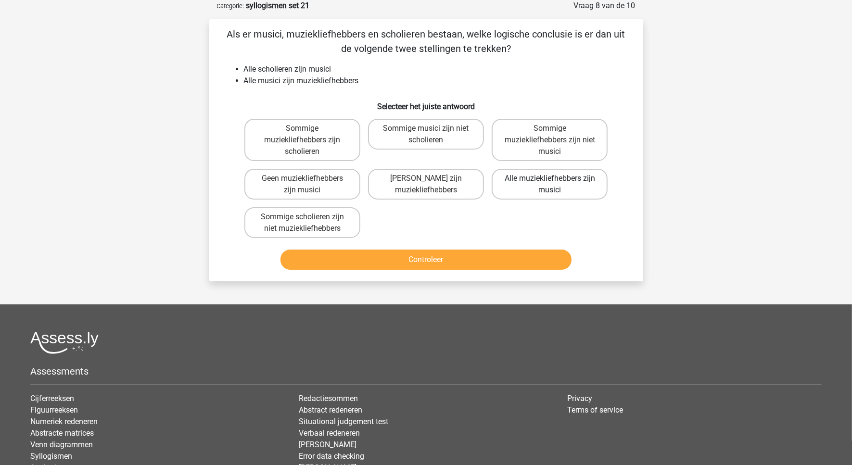
click at [572, 182] on label "Alle muziekliefhebbers zijn musici" at bounding box center [550, 184] width 116 height 31
click at [556, 182] on input "Alle muziekliefhebbers zijn musici" at bounding box center [553, 182] width 6 height 6
radio input "true"
click at [420, 258] on button "Controleer" at bounding box center [426, 260] width 291 height 20
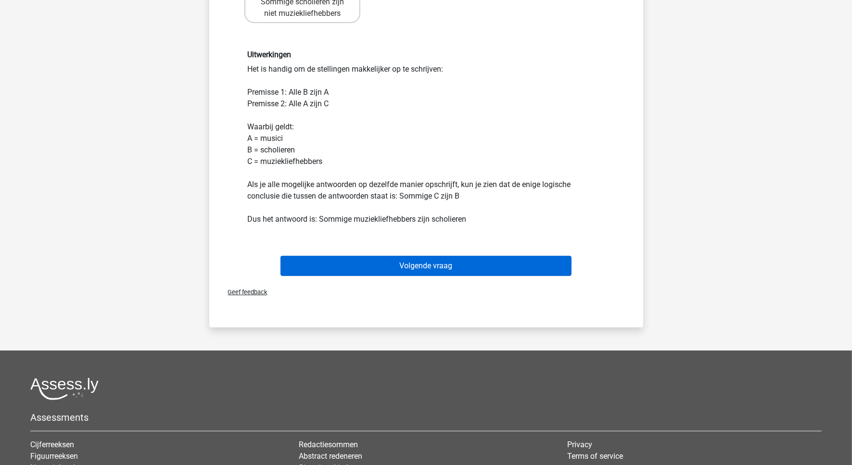
scroll to position [289, 0]
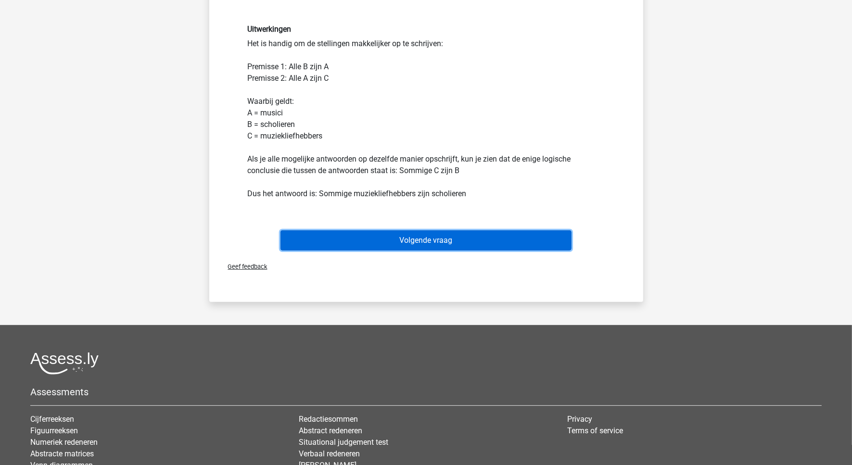
click at [447, 231] on button "Volgende vraag" at bounding box center [426, 241] width 291 height 20
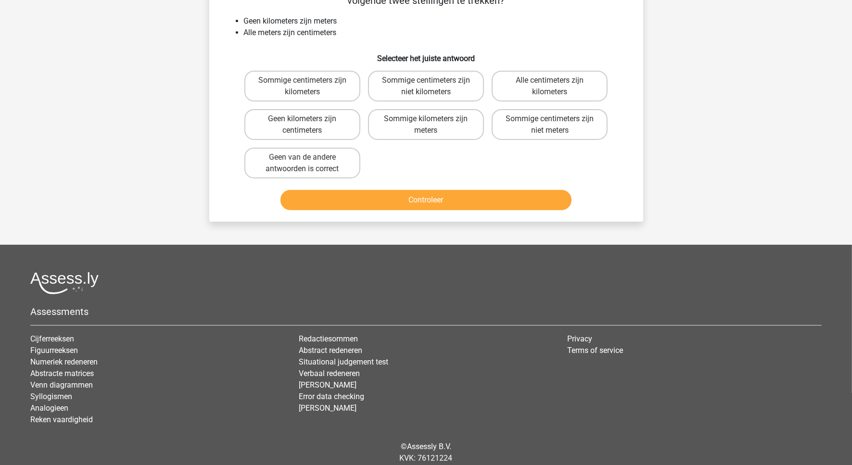
scroll to position [48, 0]
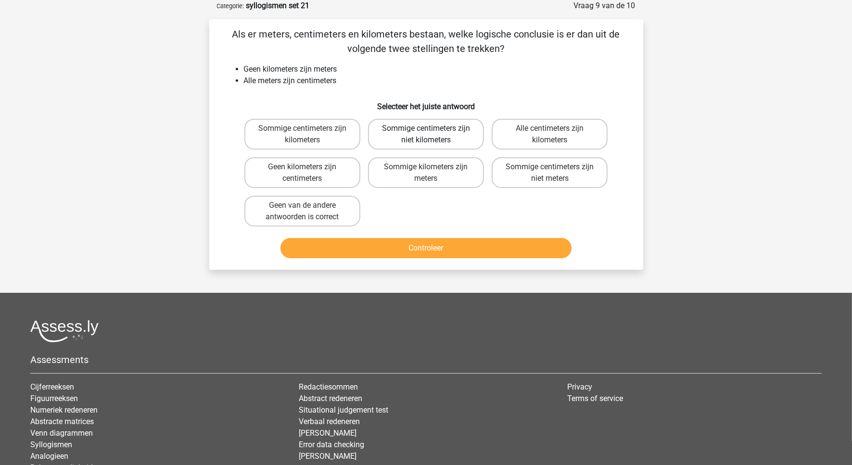
click at [439, 134] on label "Sommige centimeters zijn niet kilometers" at bounding box center [426, 134] width 116 height 31
click at [432, 134] on input "Sommige centimeters zijn niet kilometers" at bounding box center [429, 131] width 6 height 6
radio input "true"
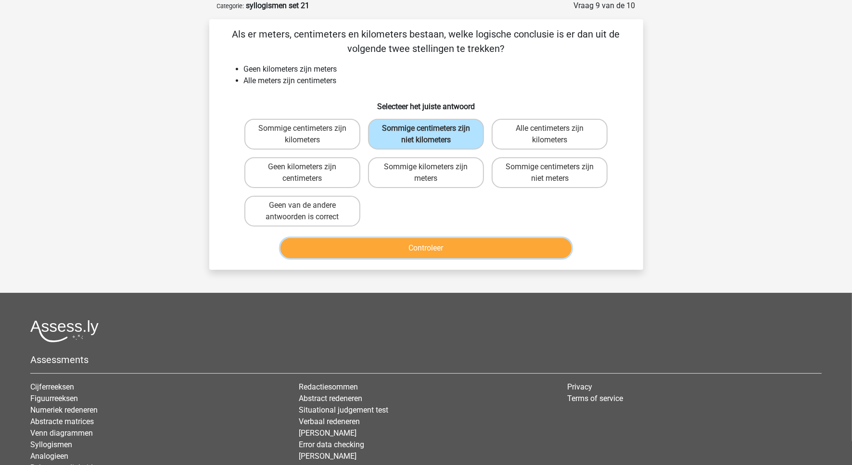
click at [449, 243] on button "Controleer" at bounding box center [426, 248] width 291 height 20
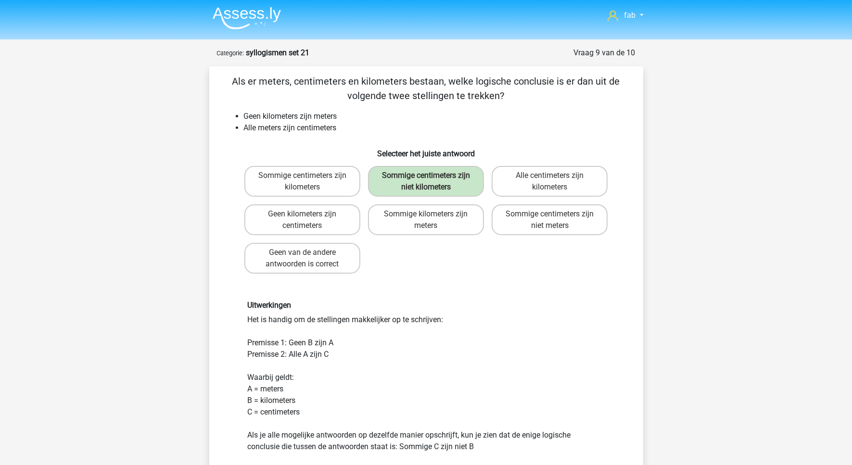
scroll to position [0, 0]
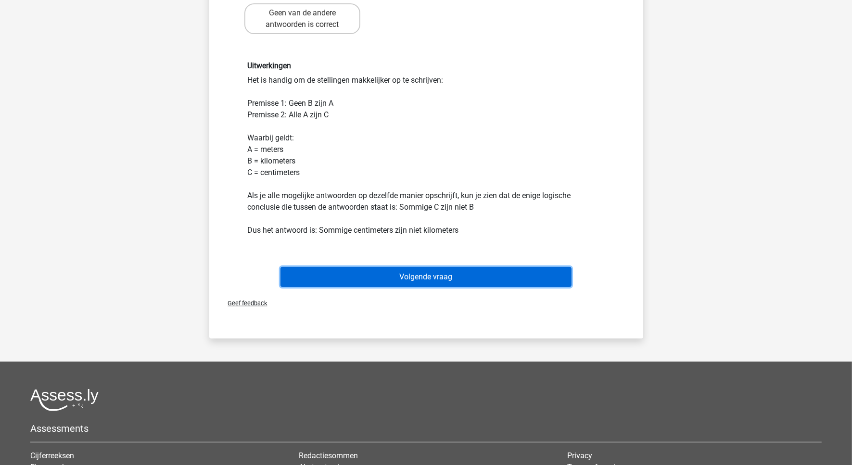
click at [423, 272] on button "Volgende vraag" at bounding box center [426, 277] width 291 height 20
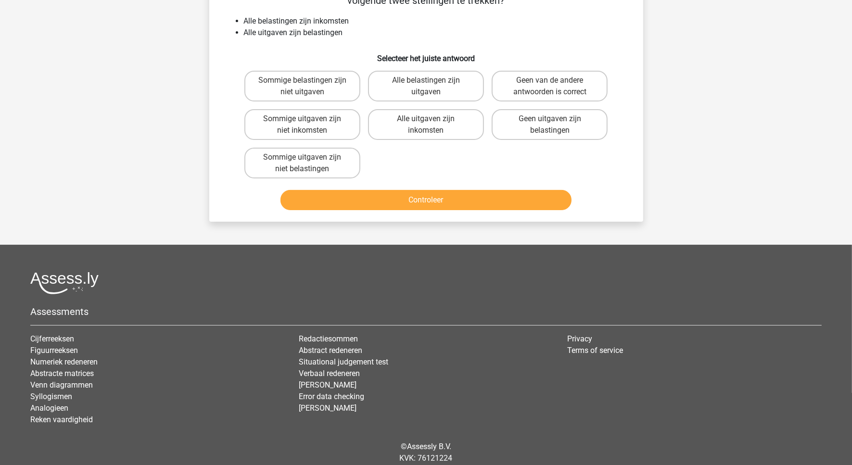
scroll to position [48, 0]
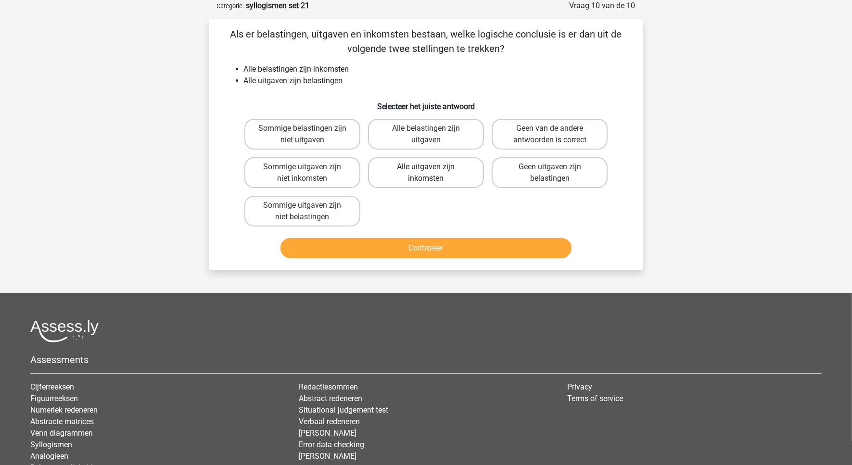
click at [448, 171] on label "Alle uitgaven zijn inkomsten" at bounding box center [426, 172] width 116 height 31
click at [432, 171] on input "Alle uitgaven zijn inkomsten" at bounding box center [429, 170] width 6 height 6
radio input "true"
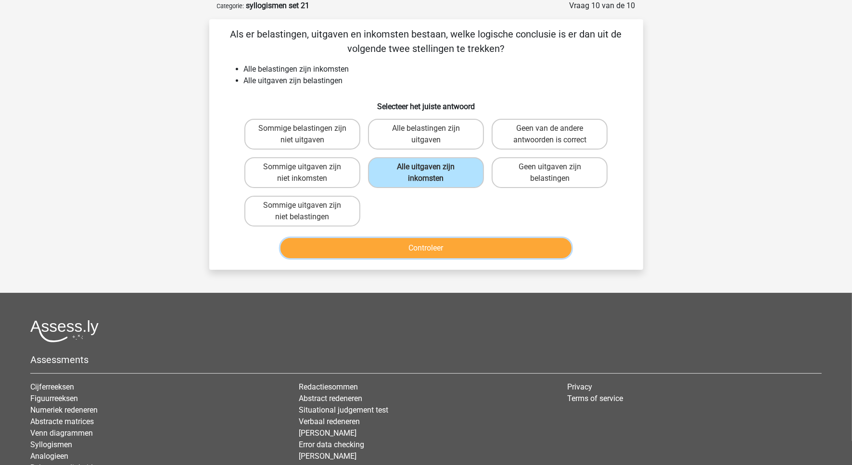
click at [430, 244] on button "Controleer" at bounding box center [426, 248] width 291 height 20
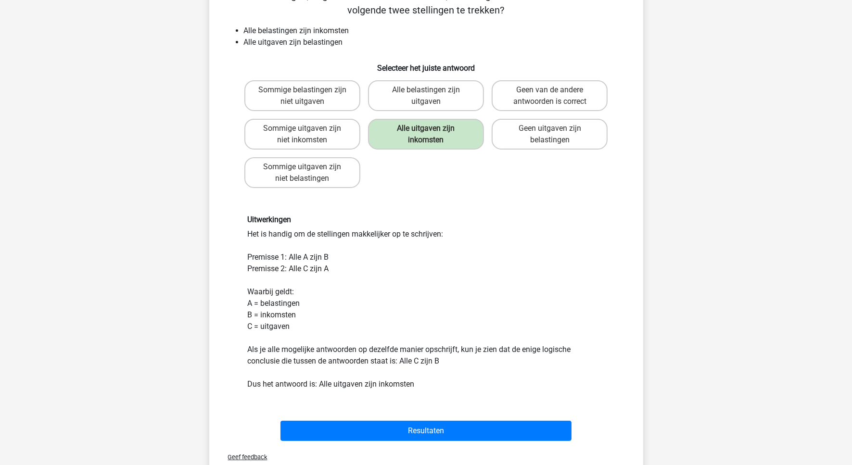
scroll to position [168, 0]
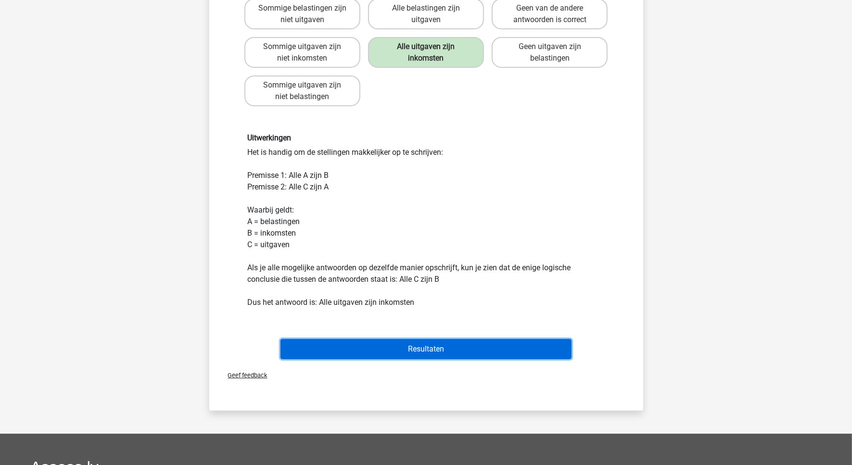
click at [422, 350] on button "Resultaten" at bounding box center [426, 349] width 291 height 20
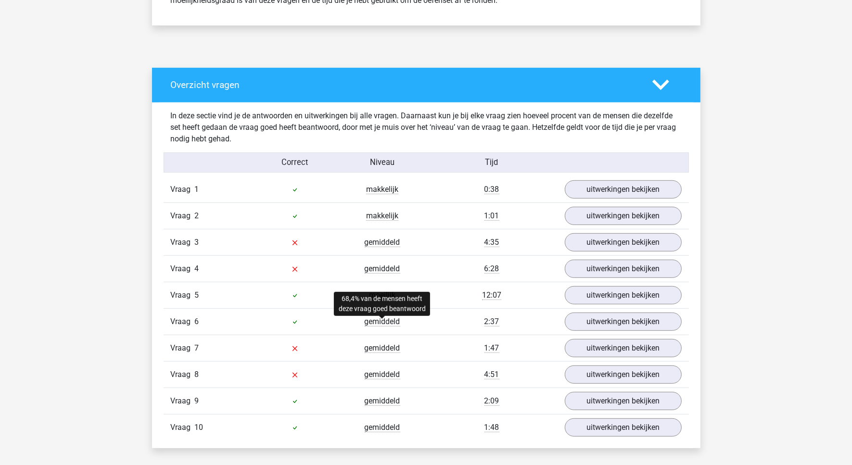
scroll to position [541, 0]
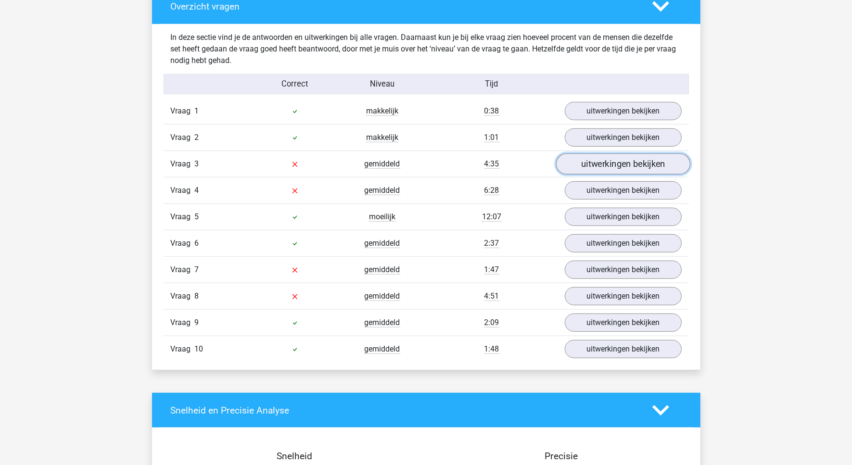
click at [624, 161] on link "uitwerkingen bekijken" at bounding box center [623, 164] width 134 height 21
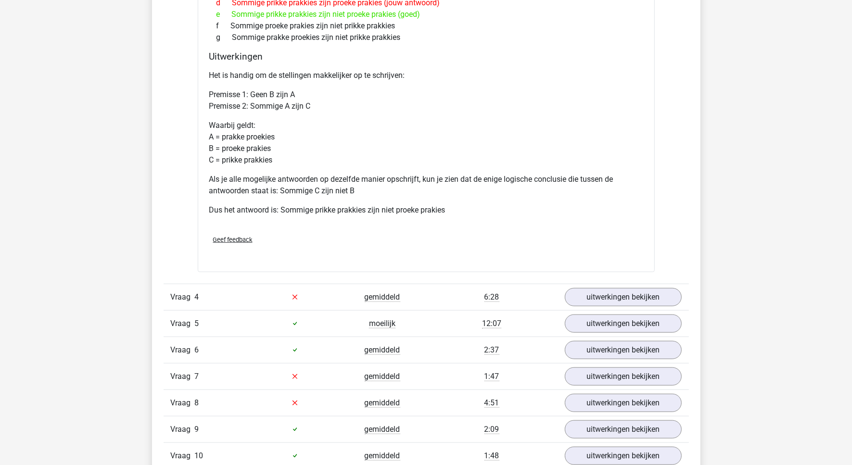
scroll to position [842, 0]
click at [619, 299] on link "uitwerkingen bekijken" at bounding box center [623, 296] width 134 height 21
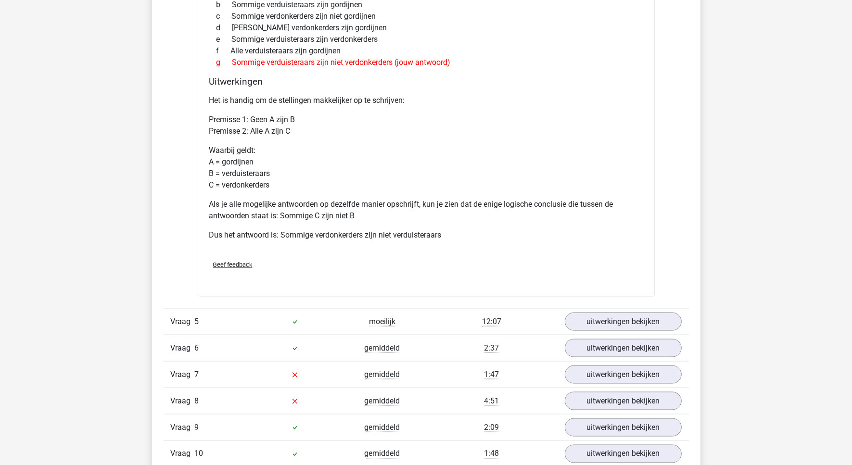
scroll to position [1323, 0]
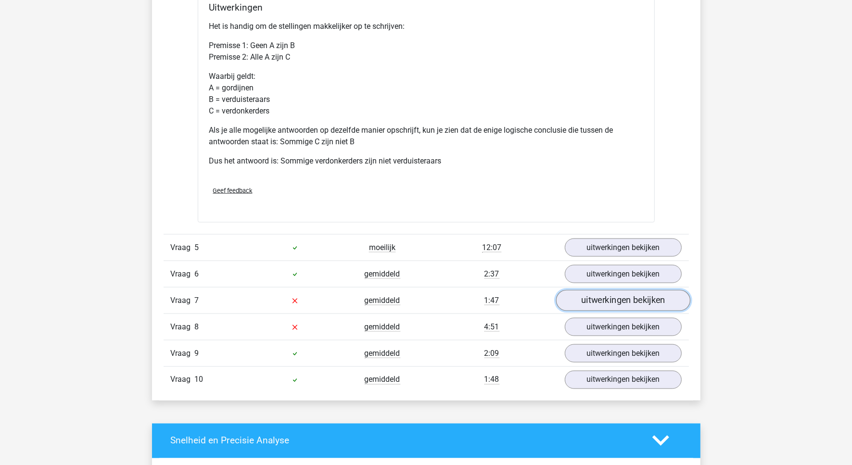
click at [616, 304] on link "uitwerkingen bekijken" at bounding box center [623, 300] width 134 height 21
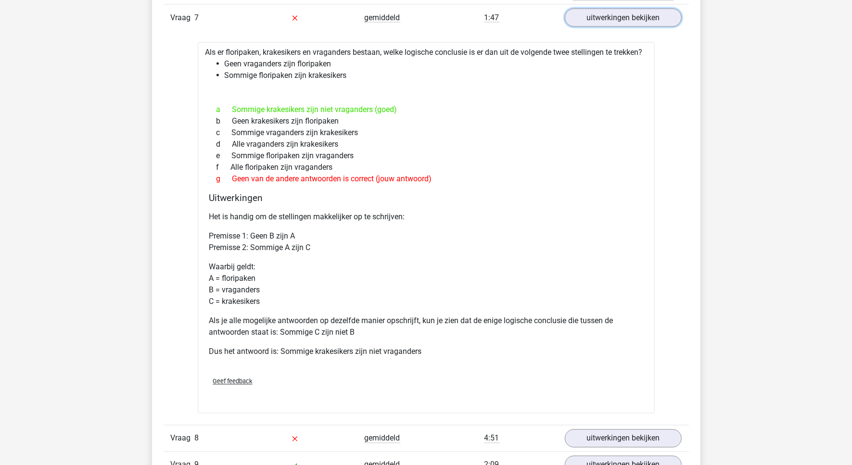
scroll to position [1744, 0]
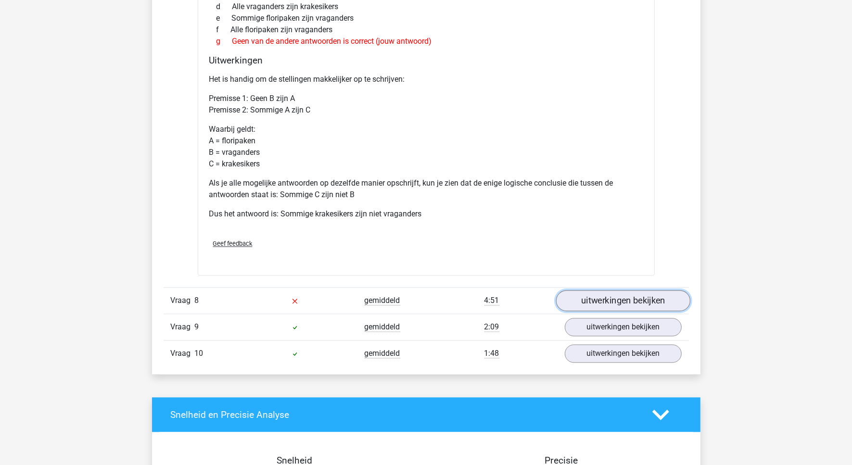
click at [628, 311] on link "uitwerkingen bekijken" at bounding box center [623, 300] width 134 height 21
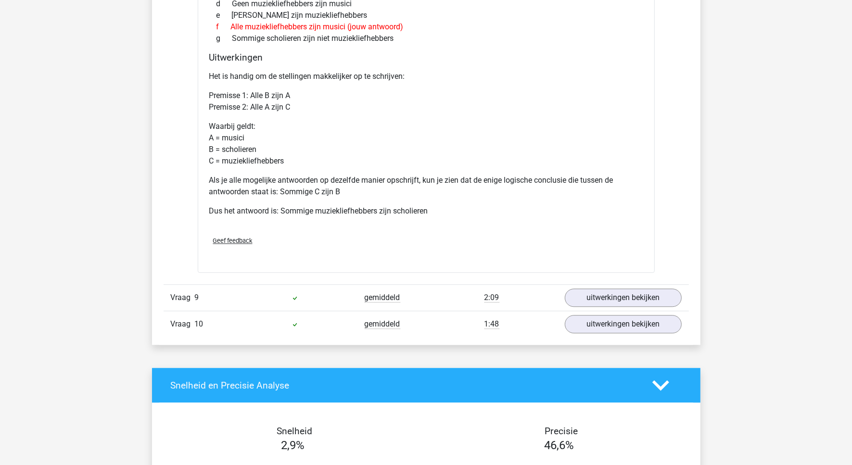
scroll to position [2226, 0]
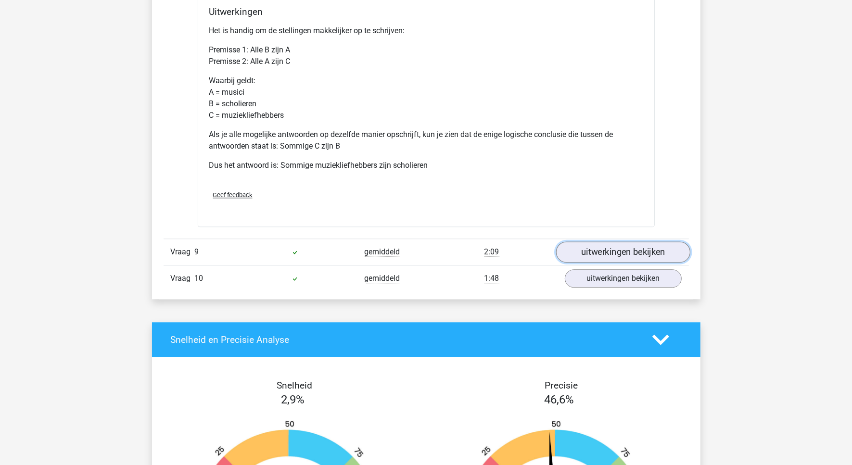
click at [605, 263] on link "uitwerkingen bekijken" at bounding box center [623, 252] width 134 height 21
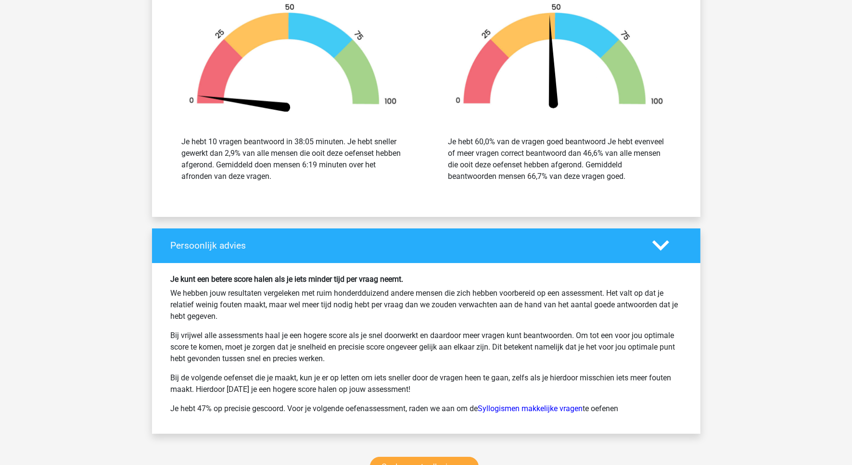
scroll to position [3128, 0]
